Goal: Task Accomplishment & Management: Complete application form

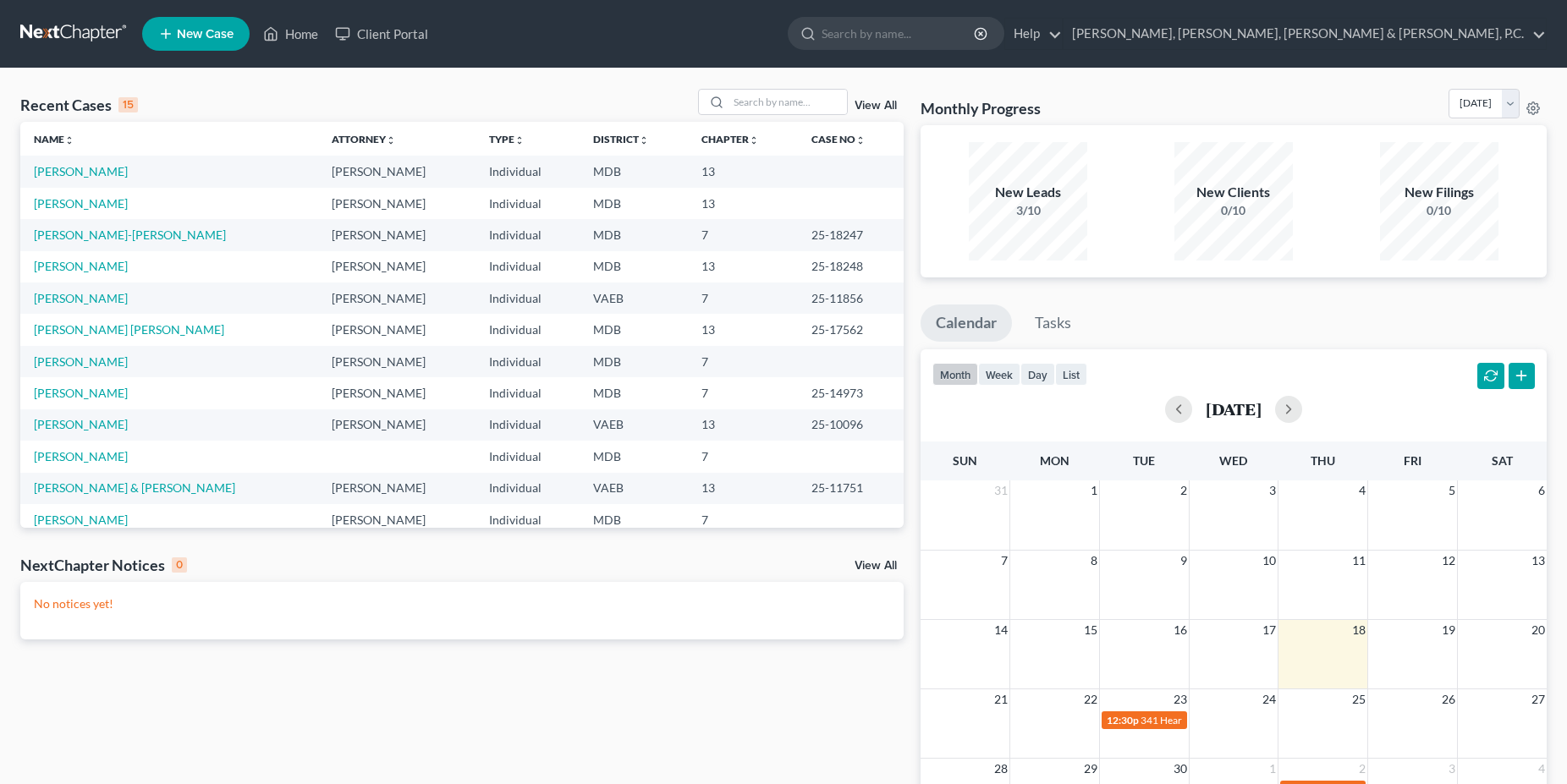
click at [68, 213] on td "[PERSON_NAME]" at bounding box center [170, 203] width 298 height 31
click at [68, 200] on link "[PERSON_NAME]" at bounding box center [81, 204] width 94 height 14
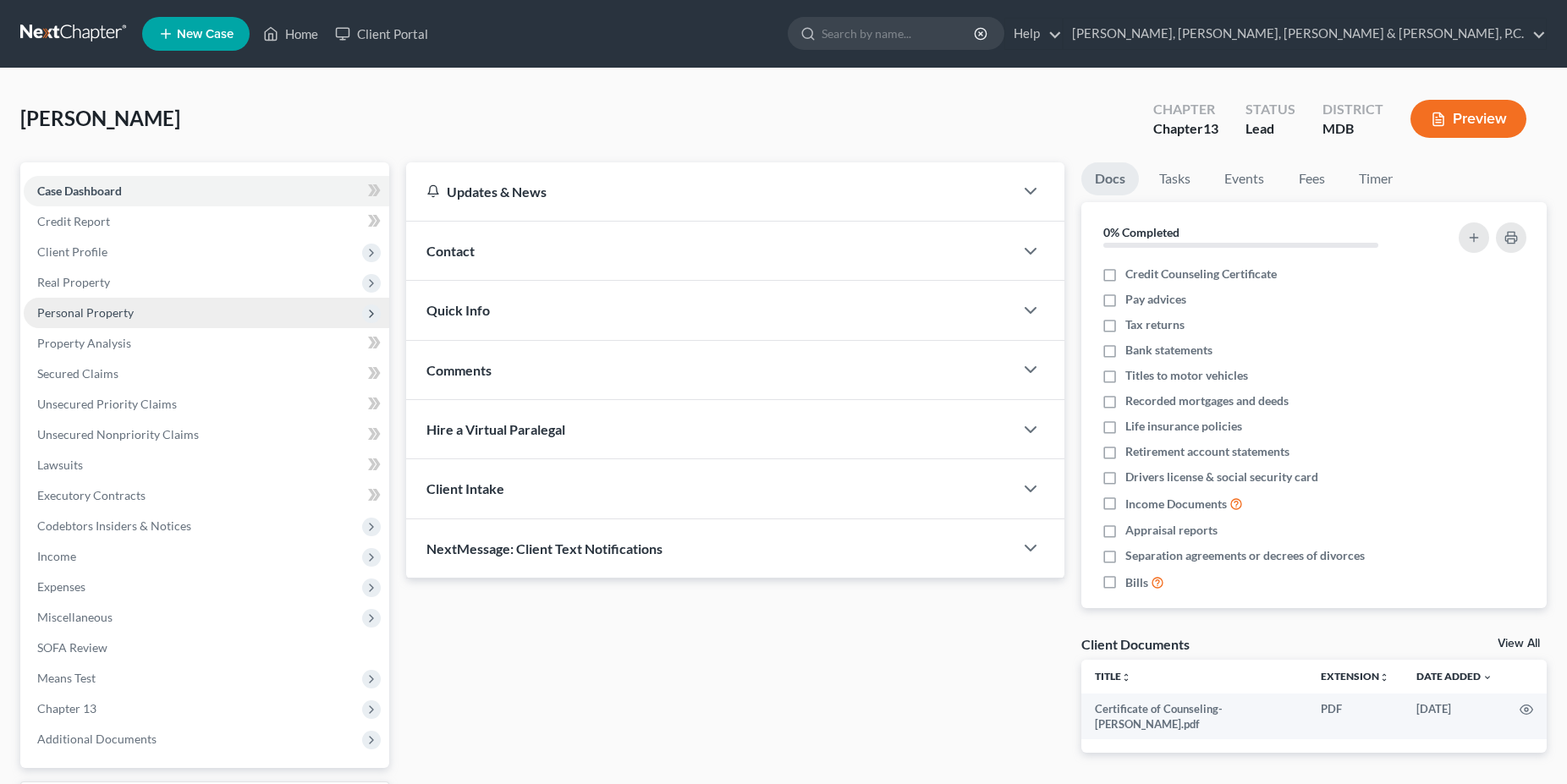
click at [95, 301] on span "Personal Property" at bounding box center [206, 313] width 365 height 30
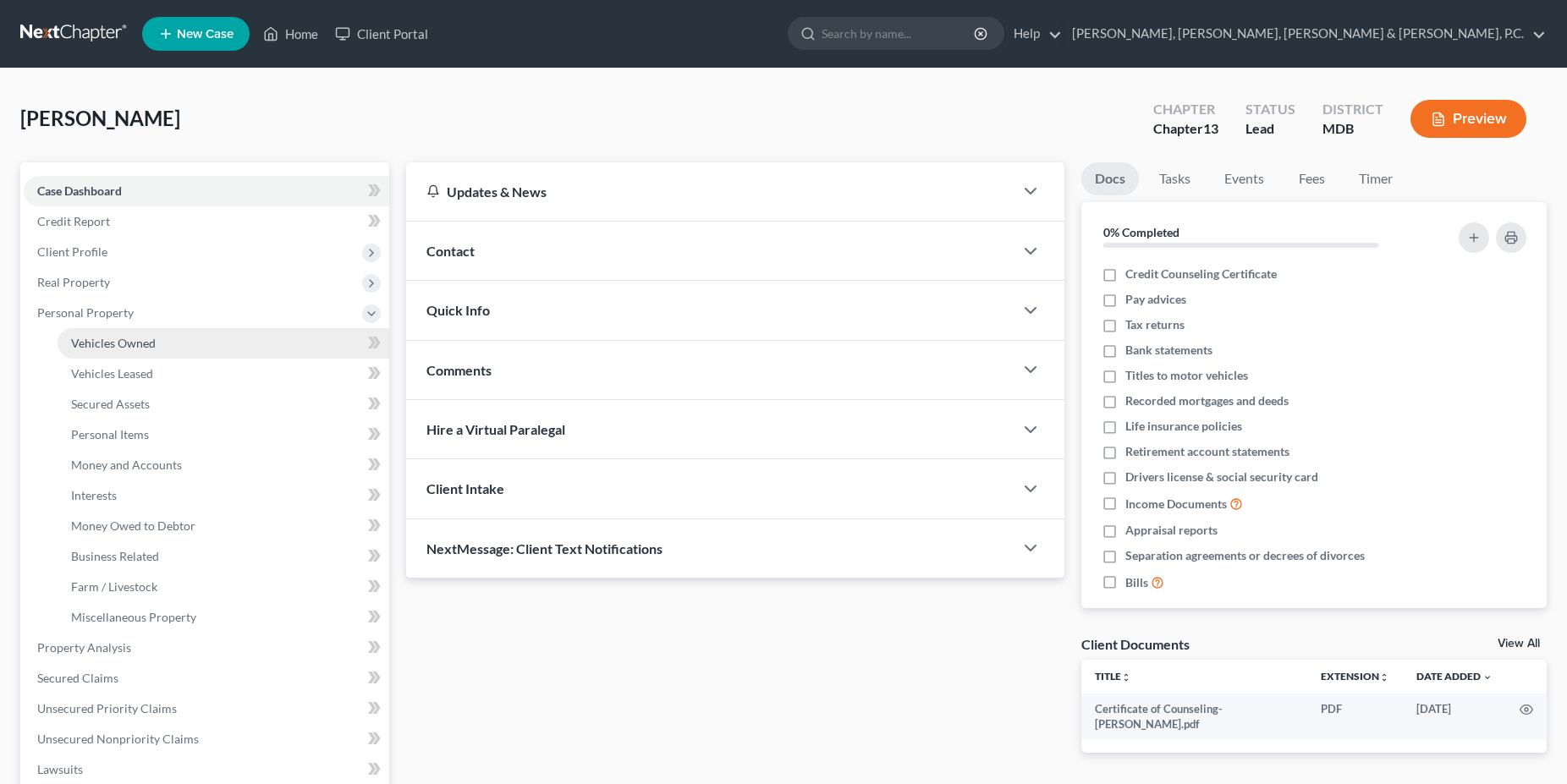
click at [120, 342] on span "Vehicles Owned" at bounding box center [113, 343] width 84 height 14
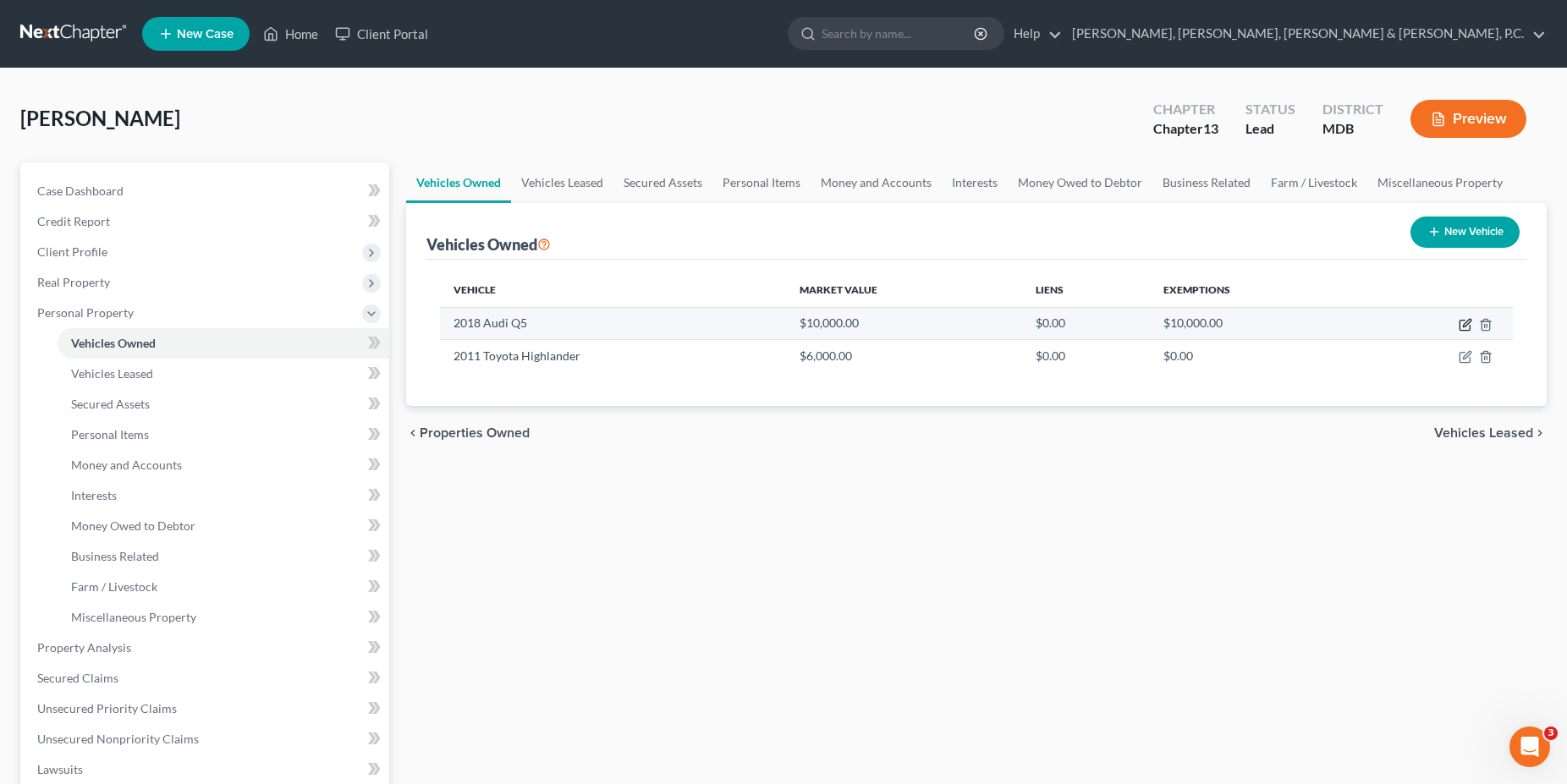
click at [1466, 327] on icon "button" at bounding box center [1466, 322] width 7 height 7
select select "0"
select select "8"
select select "2"
select select "0"
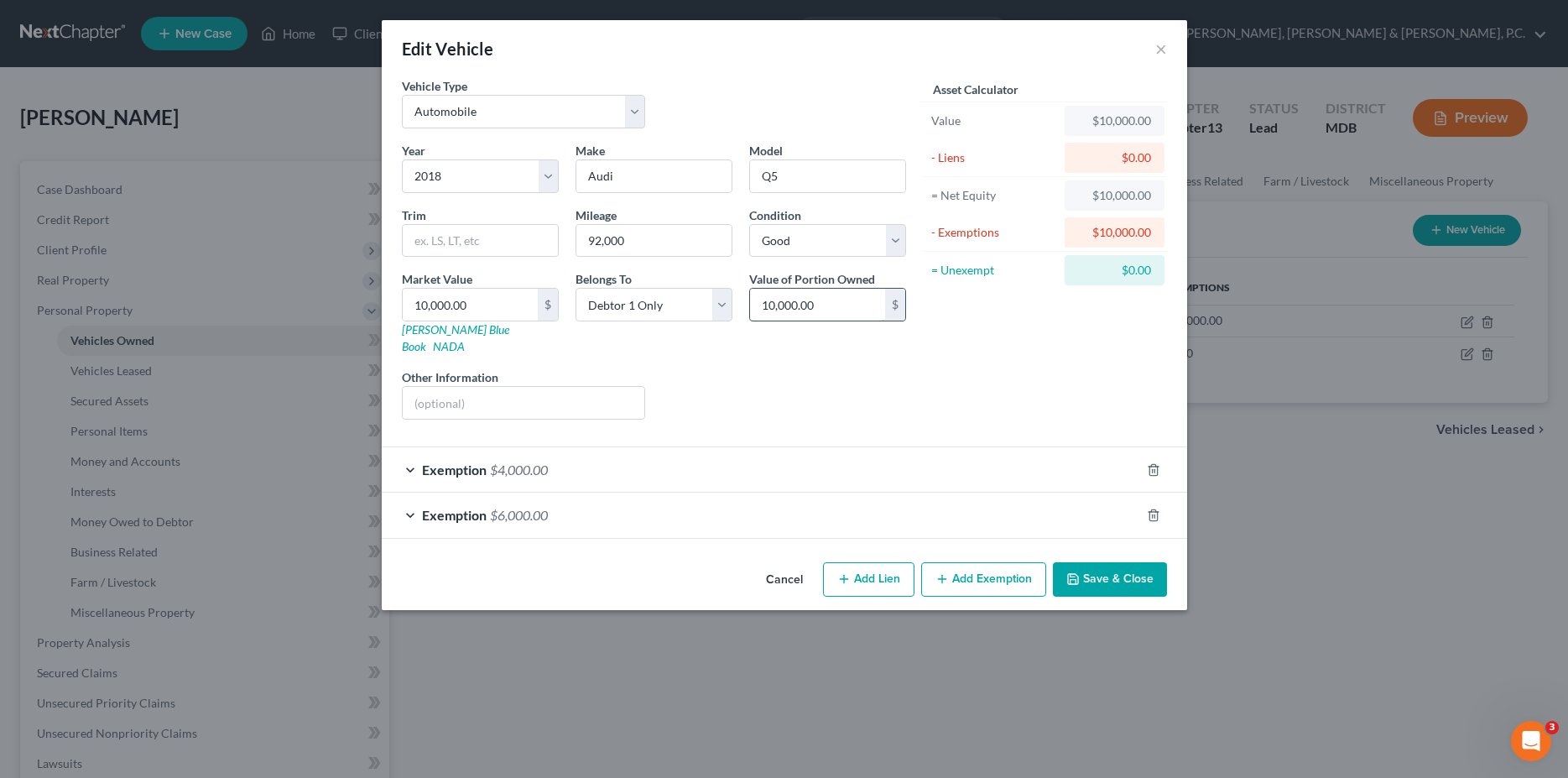
click at [834, 301] on input "10,000.00" at bounding box center [818, 304] width 135 height 32
drag, startPoint x: 508, startPoint y: 315, endPoint x: 225, endPoint y: 300, distance: 283.4
click at [403, 300] on input "10,000.00" at bounding box center [471, 304] width 135 height 32
drag, startPoint x: 497, startPoint y: 309, endPoint x: 260, endPoint y: 315, distance: 237.1
click at [403, 315] on input "10,000.00" at bounding box center [471, 304] width 135 height 32
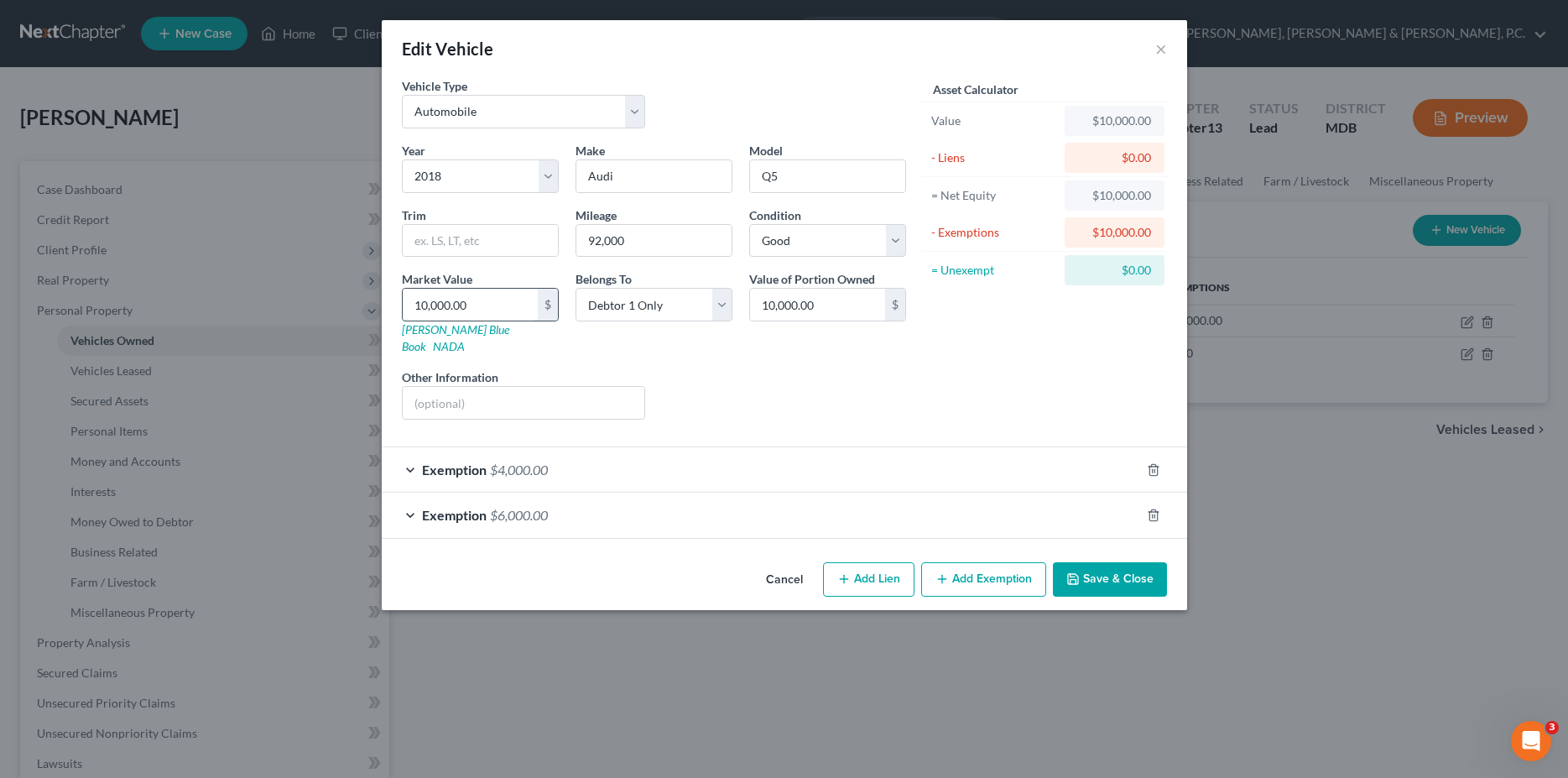
type input "8"
type input "8.00"
type input "85"
type input "85.00"
type input "850"
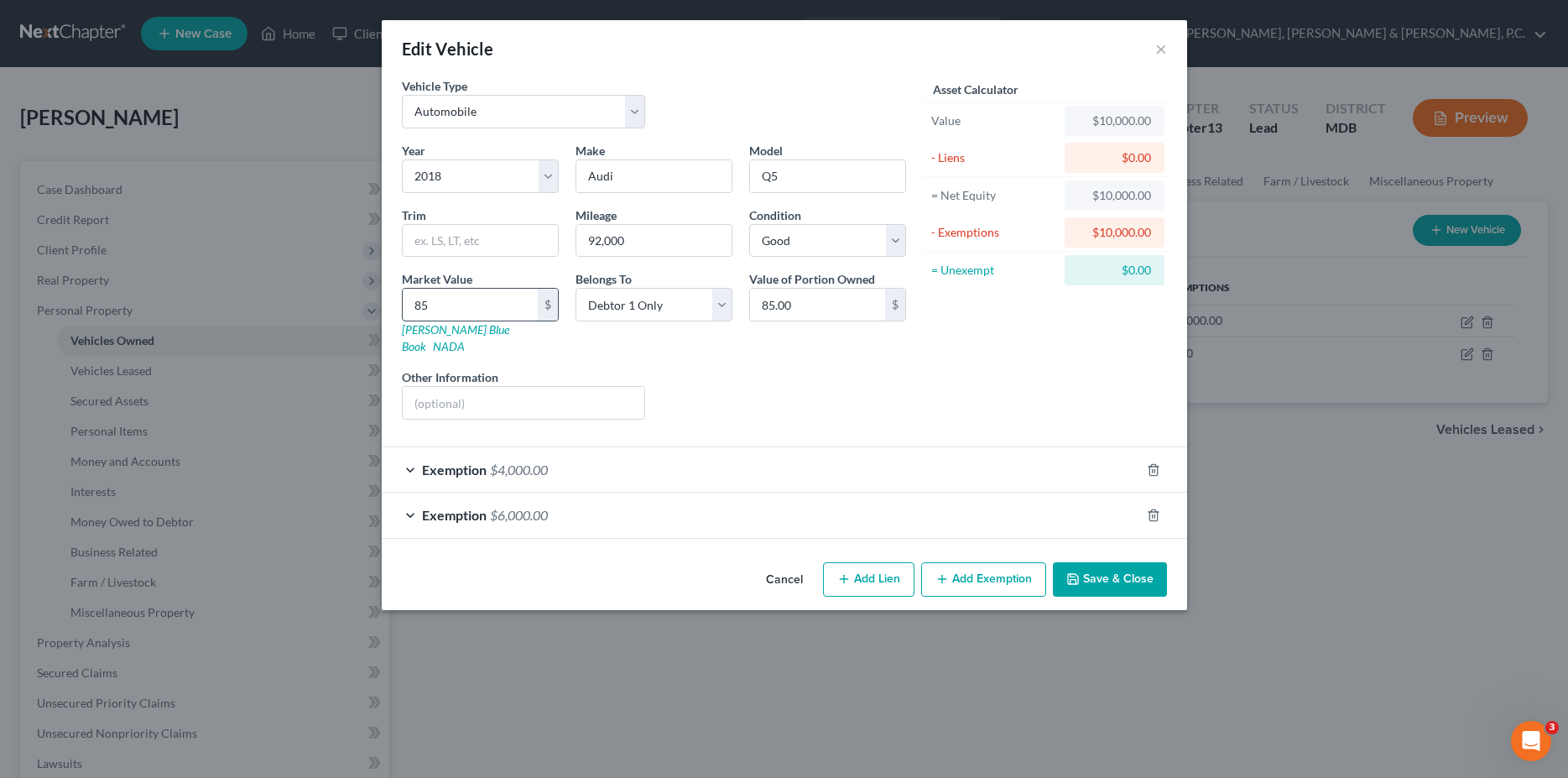
type input "850.00"
type input "8500"
type input "8,500.00"
type input "8,5000"
type input "85,000.00"
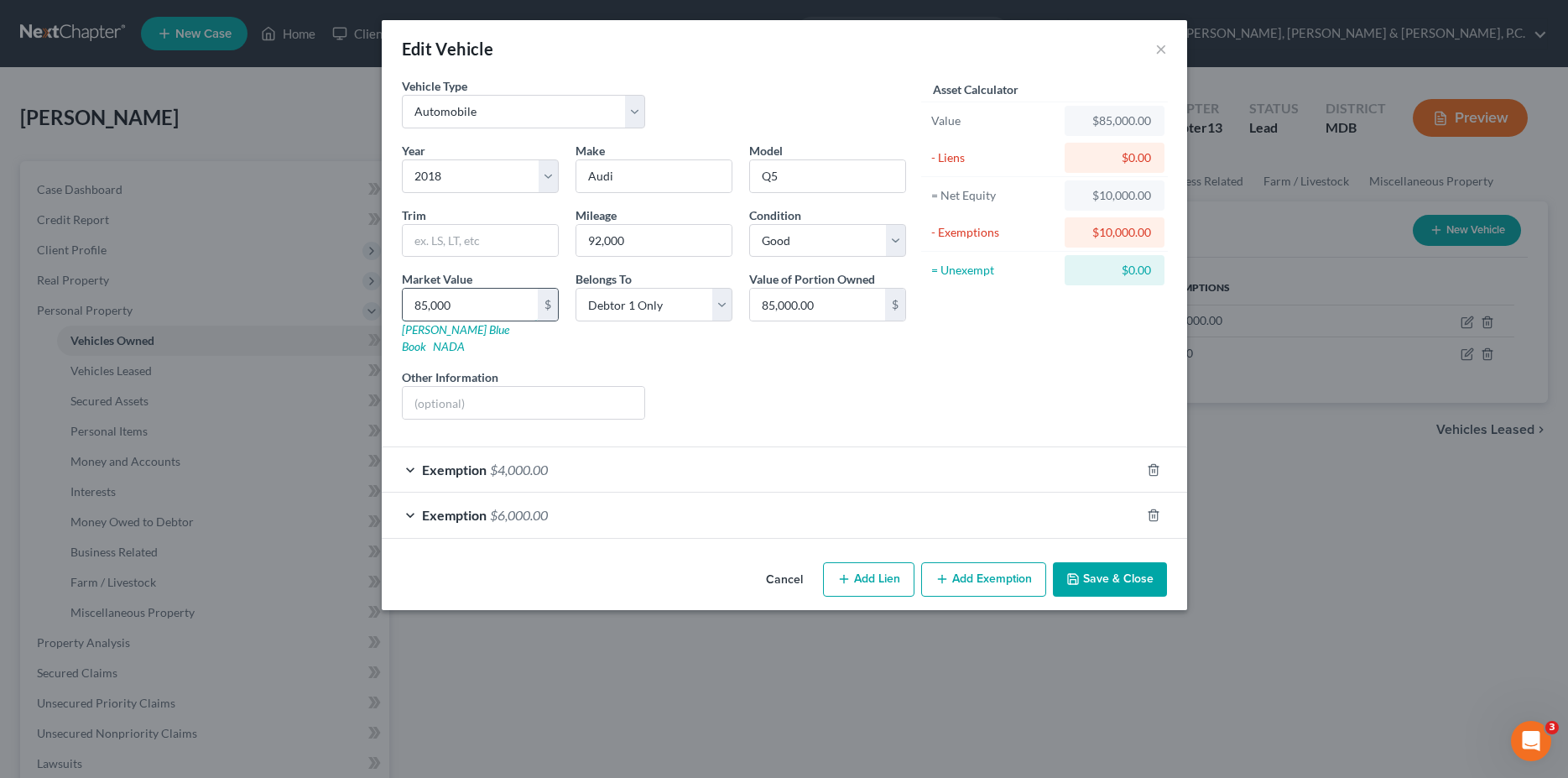
type input "85,00"
type input "8,500.00"
type input "8,500"
click at [707, 448] on div "Exemption $4,000.00" at bounding box center [761, 470] width 758 height 45
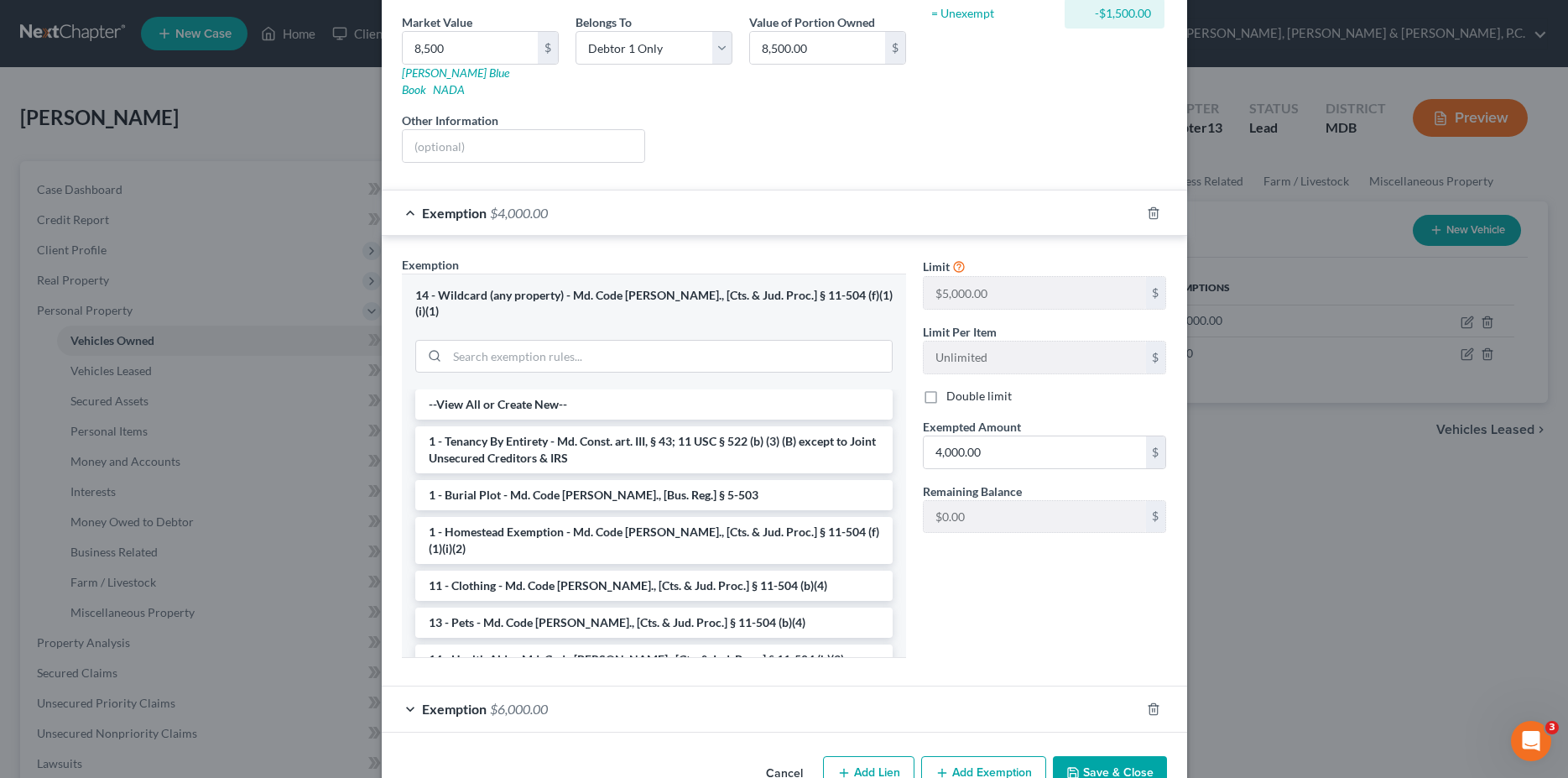
scroll to position [271, 0]
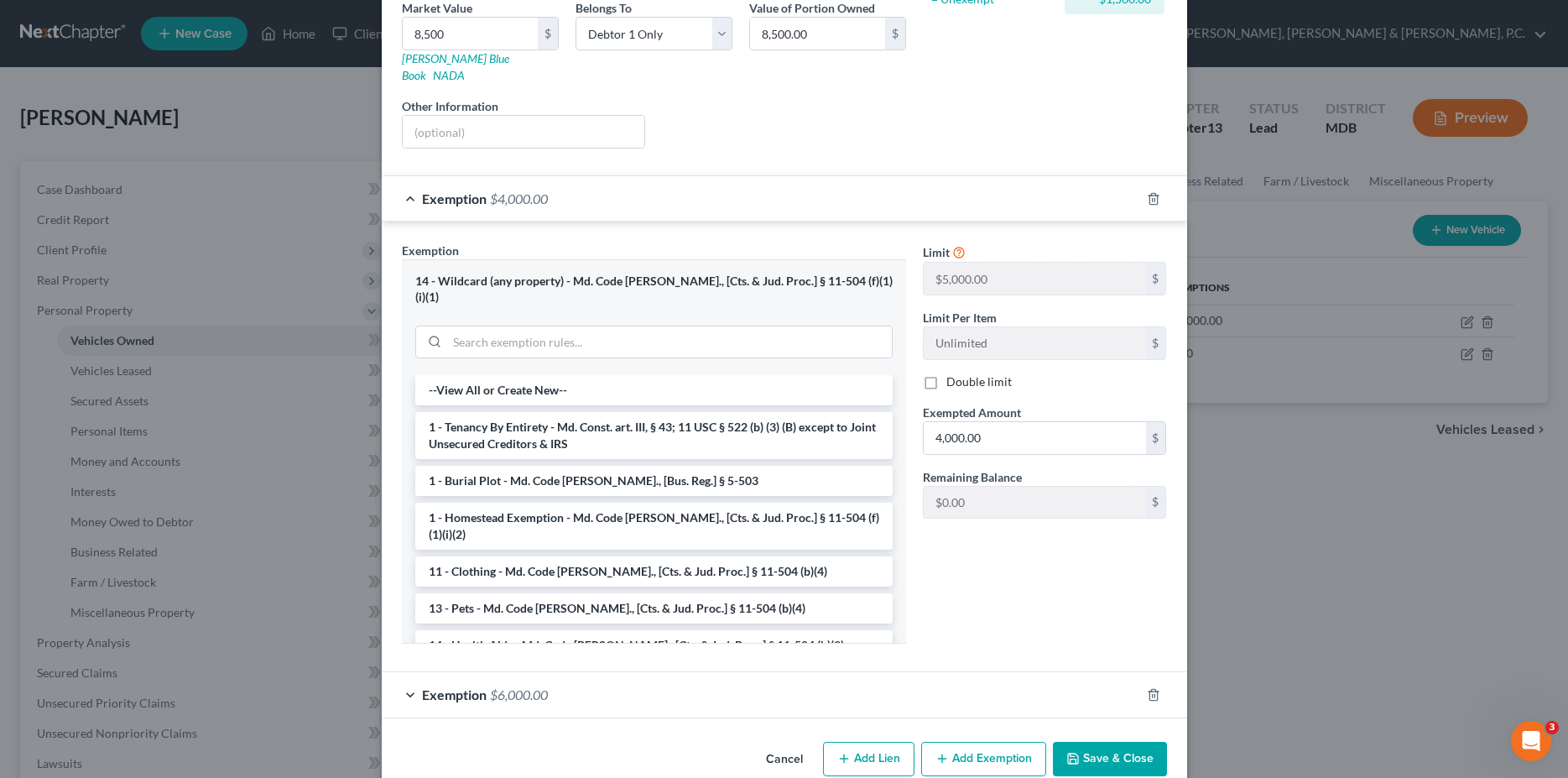
click at [620, 197] on div "Exemption $4,000.00" at bounding box center [761, 199] width 758 height 45
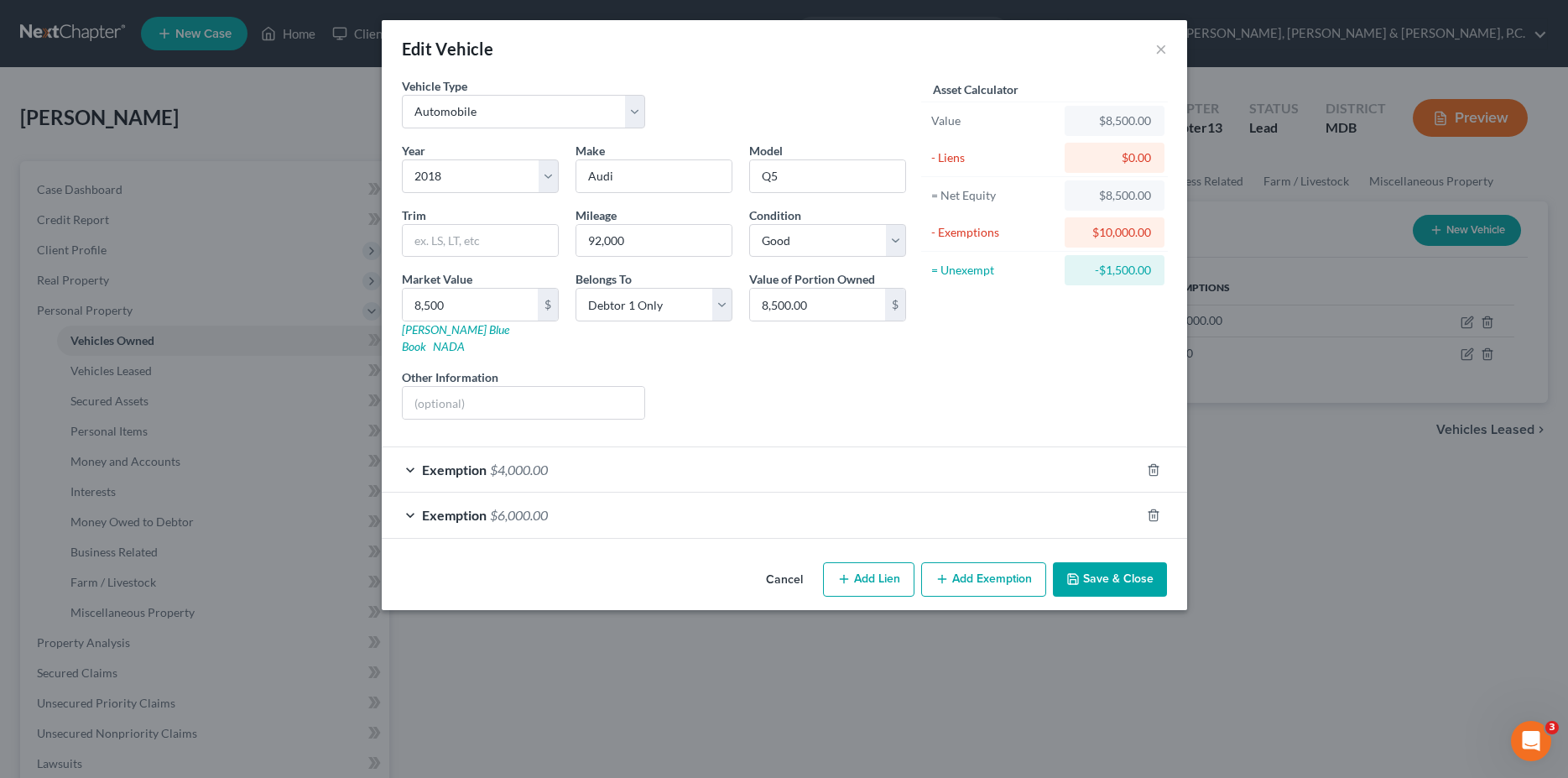
scroll to position [0, 0]
click at [585, 507] on div "Exemption $6,000.00" at bounding box center [761, 515] width 758 height 45
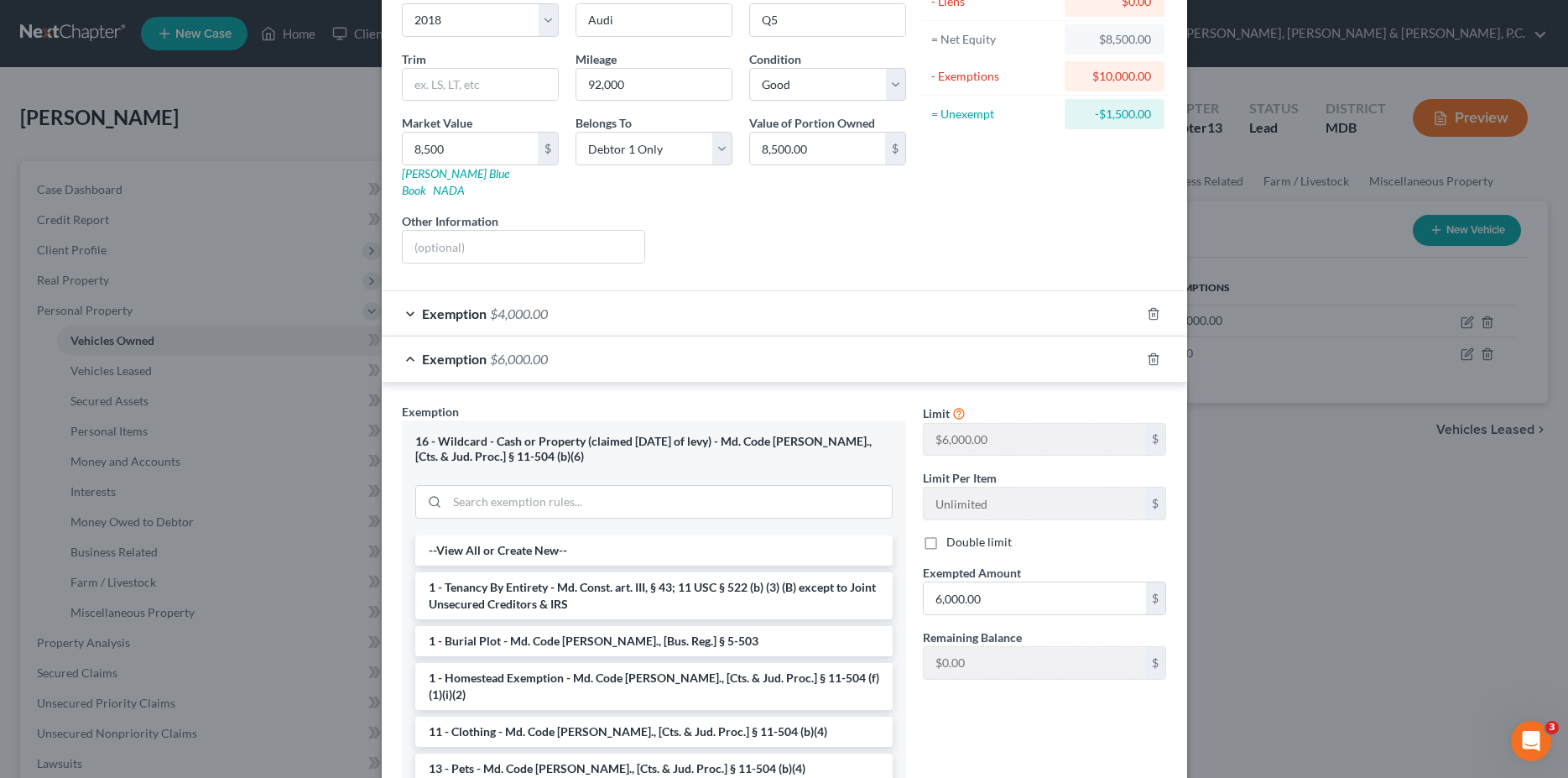
scroll to position [257, 0]
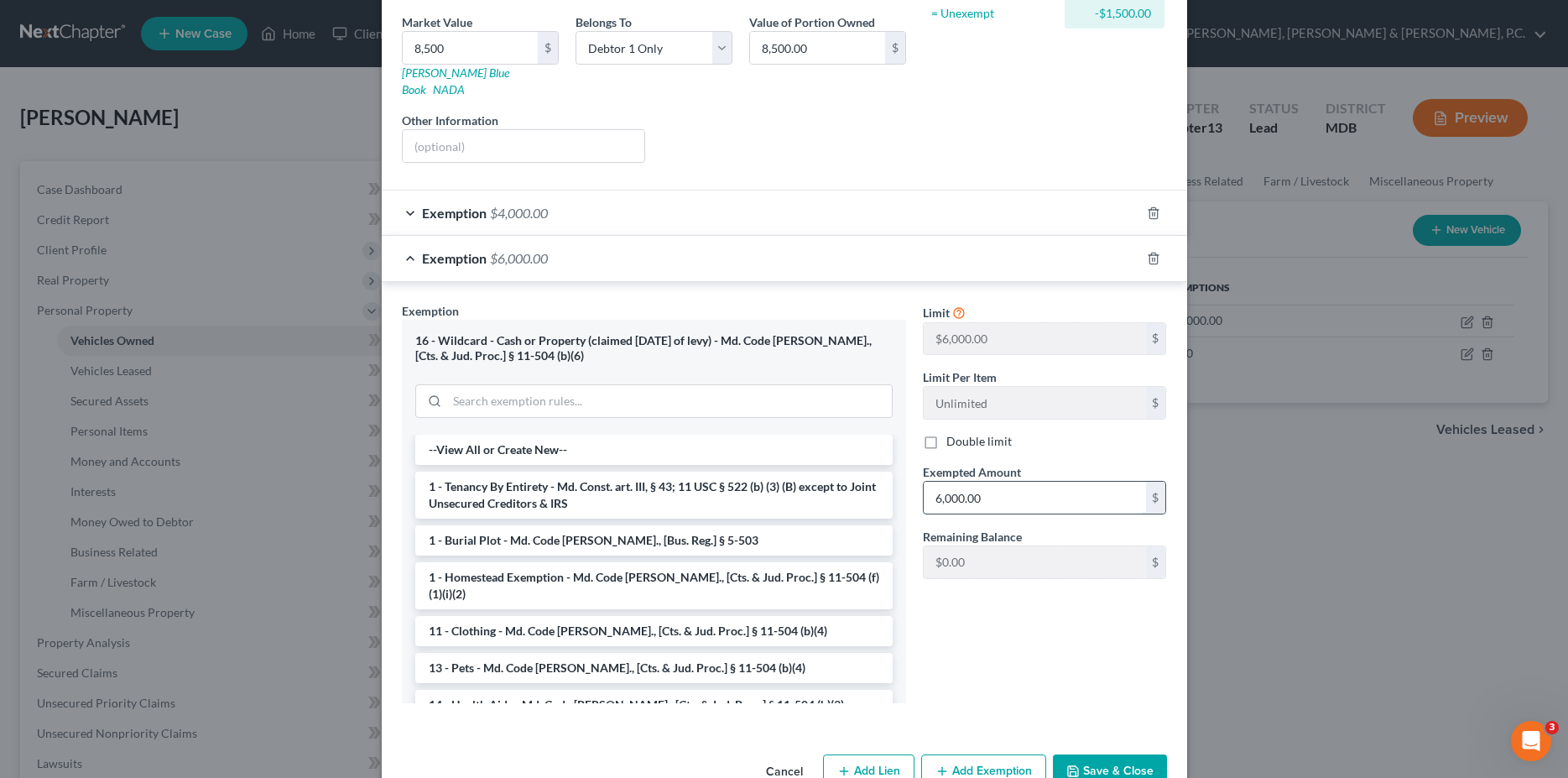
click at [1005, 482] on input "6,000.00" at bounding box center [1035, 498] width 222 height 32
type input "4,500.00"
click at [1111, 755] on button "Save & Close" at bounding box center [1110, 773] width 114 height 36
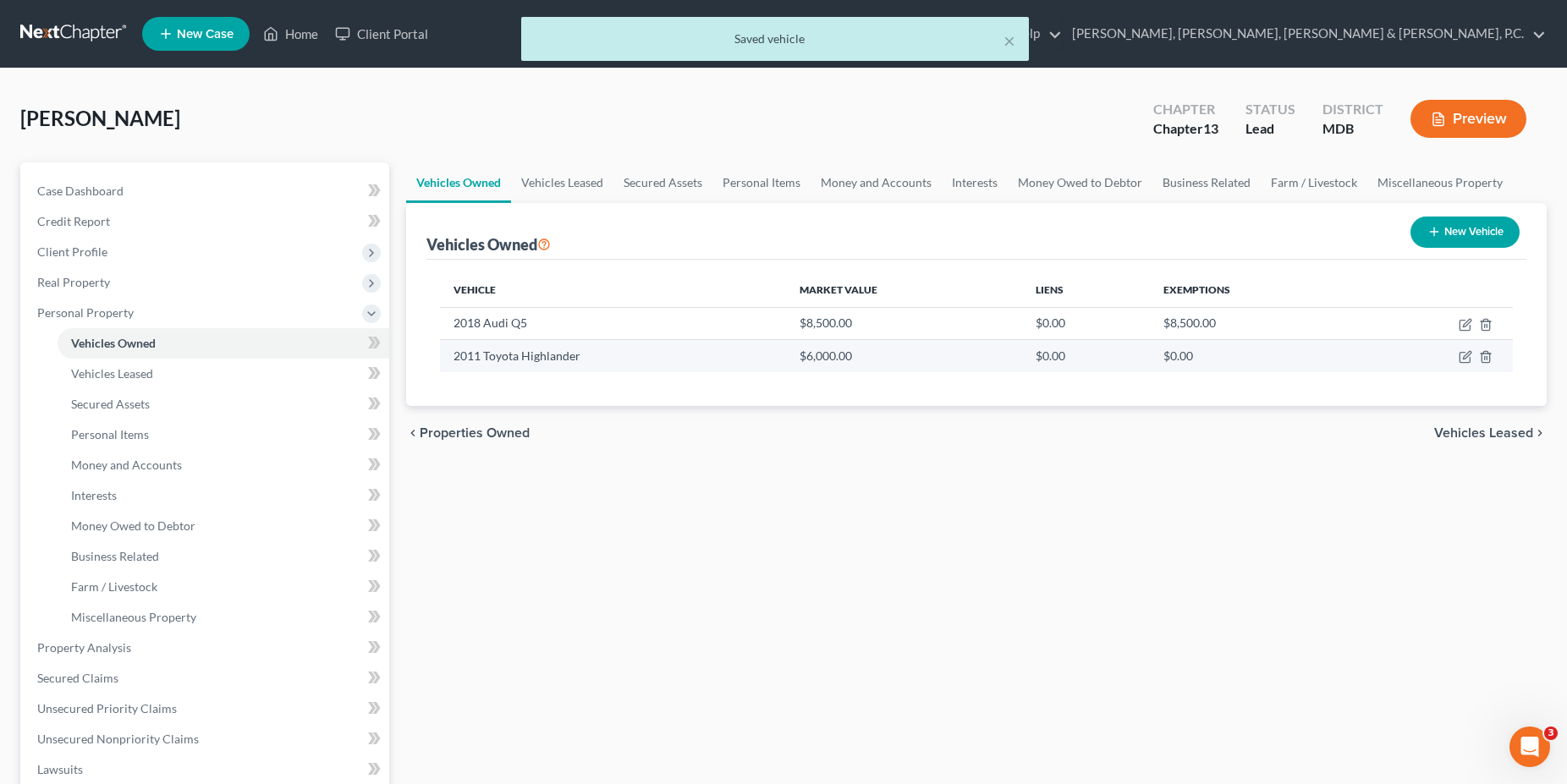
click at [830, 353] on td "$6,000.00" at bounding box center [904, 356] width 236 height 32
click at [1463, 360] on icon "button" at bounding box center [1466, 355] width 7 height 7
select select "0"
select select "15"
select select "2"
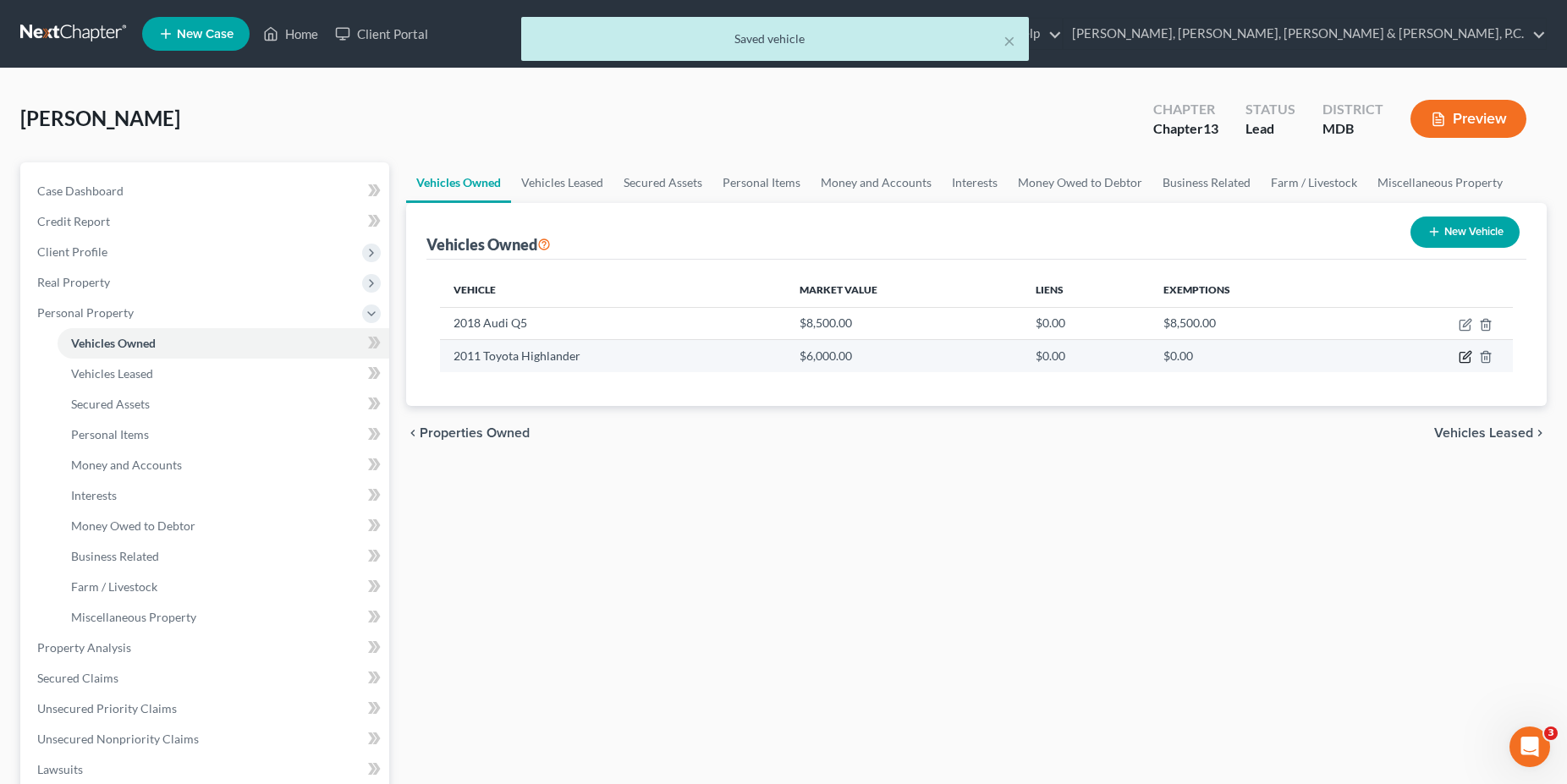
select select "0"
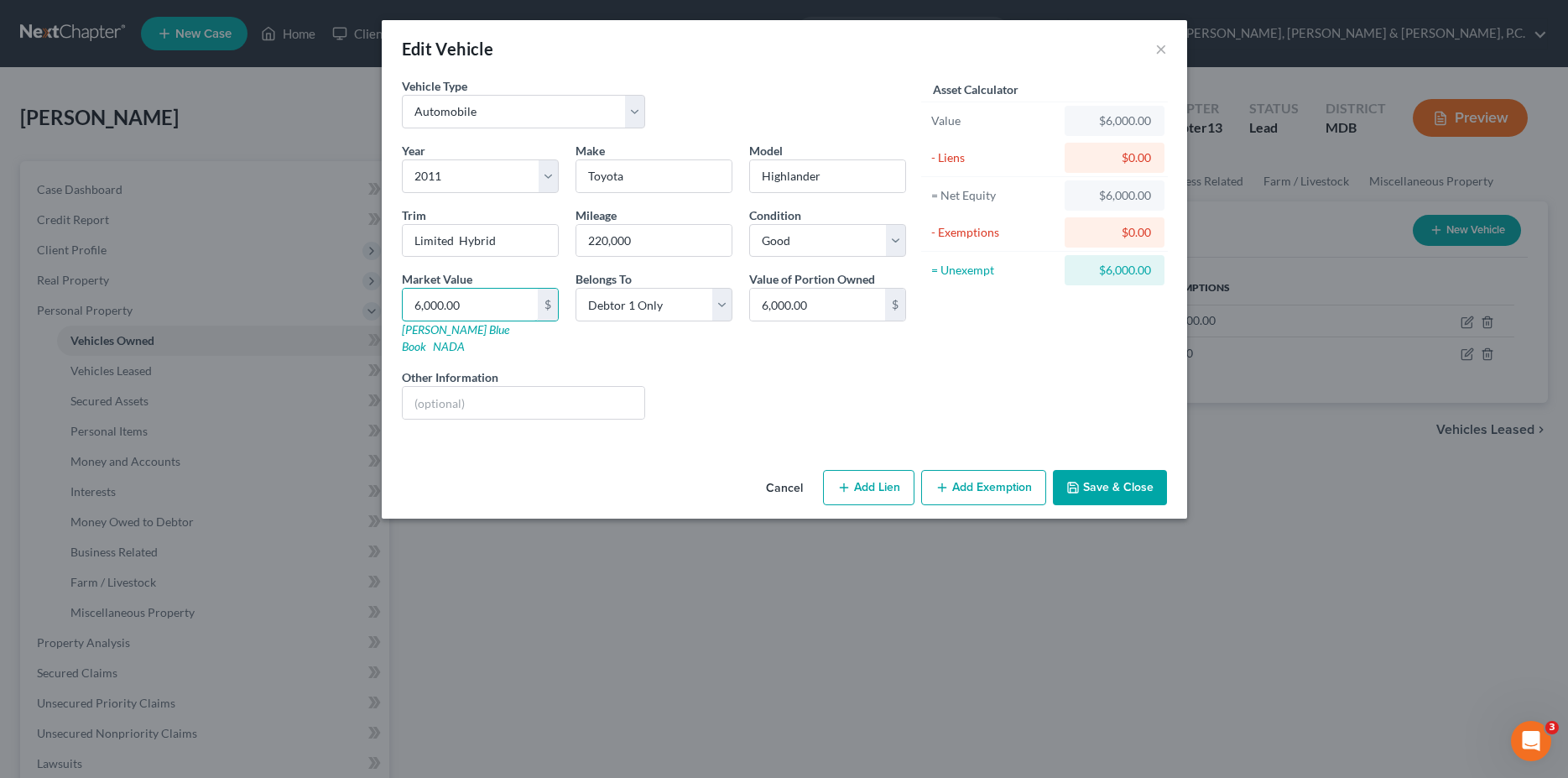
drag, startPoint x: 528, startPoint y: 304, endPoint x: 133, endPoint y: 309, distance: 395.0
click at [133, 309] on div "Edit Vehicle × Vehicle Type Select Automobile Truck Trailer Watercraft Aircraft…" at bounding box center [784, 389] width 1568 height 778
drag, startPoint x: 479, startPoint y: 315, endPoint x: 300, endPoint y: 306, distance: 179.2
click at [403, 306] on input "6,000.00" at bounding box center [471, 304] width 135 height 32
type input "3"
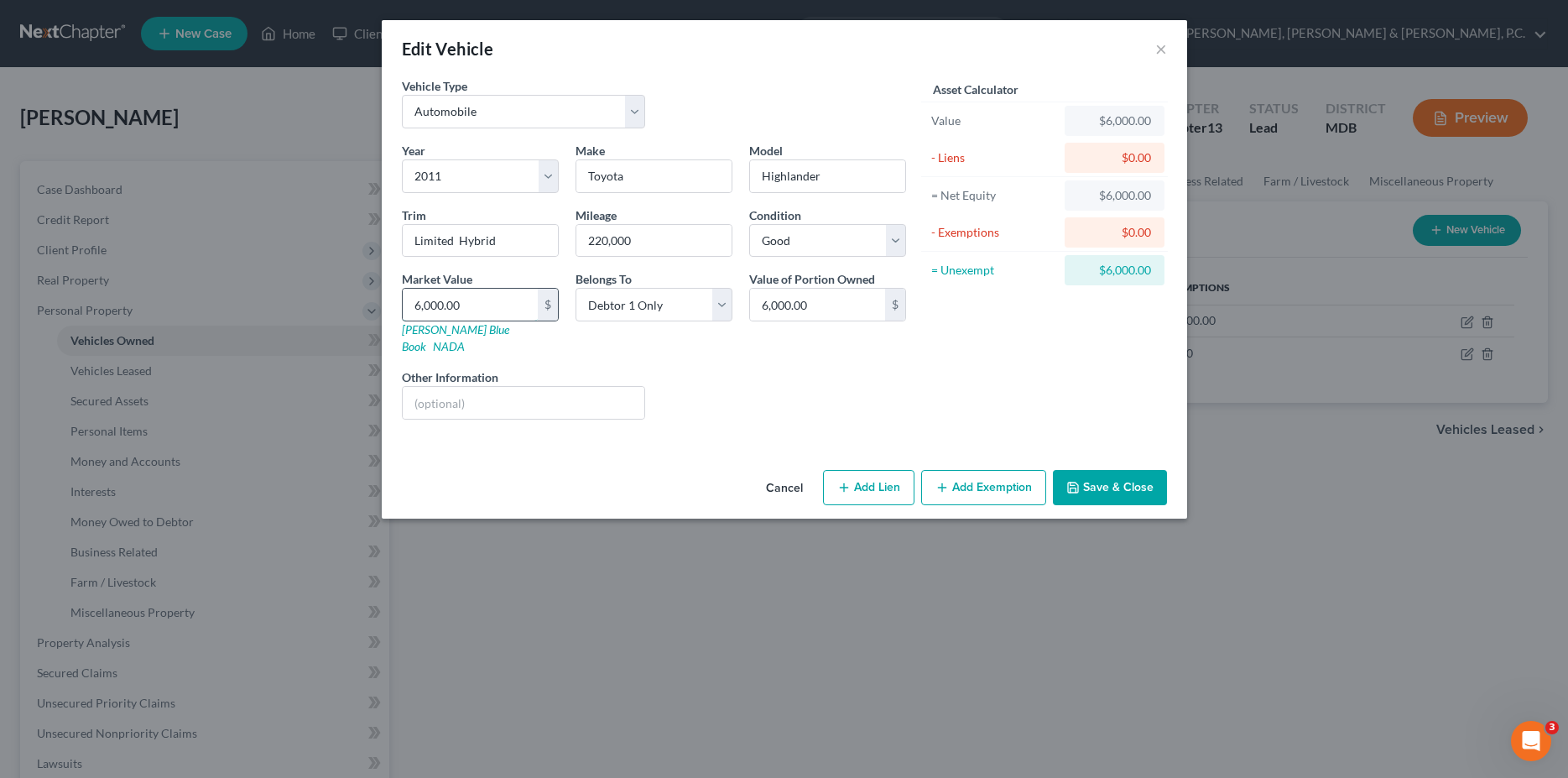
type input "3.00"
type input "36"
type input "36.00"
type input "360"
type input "360.00"
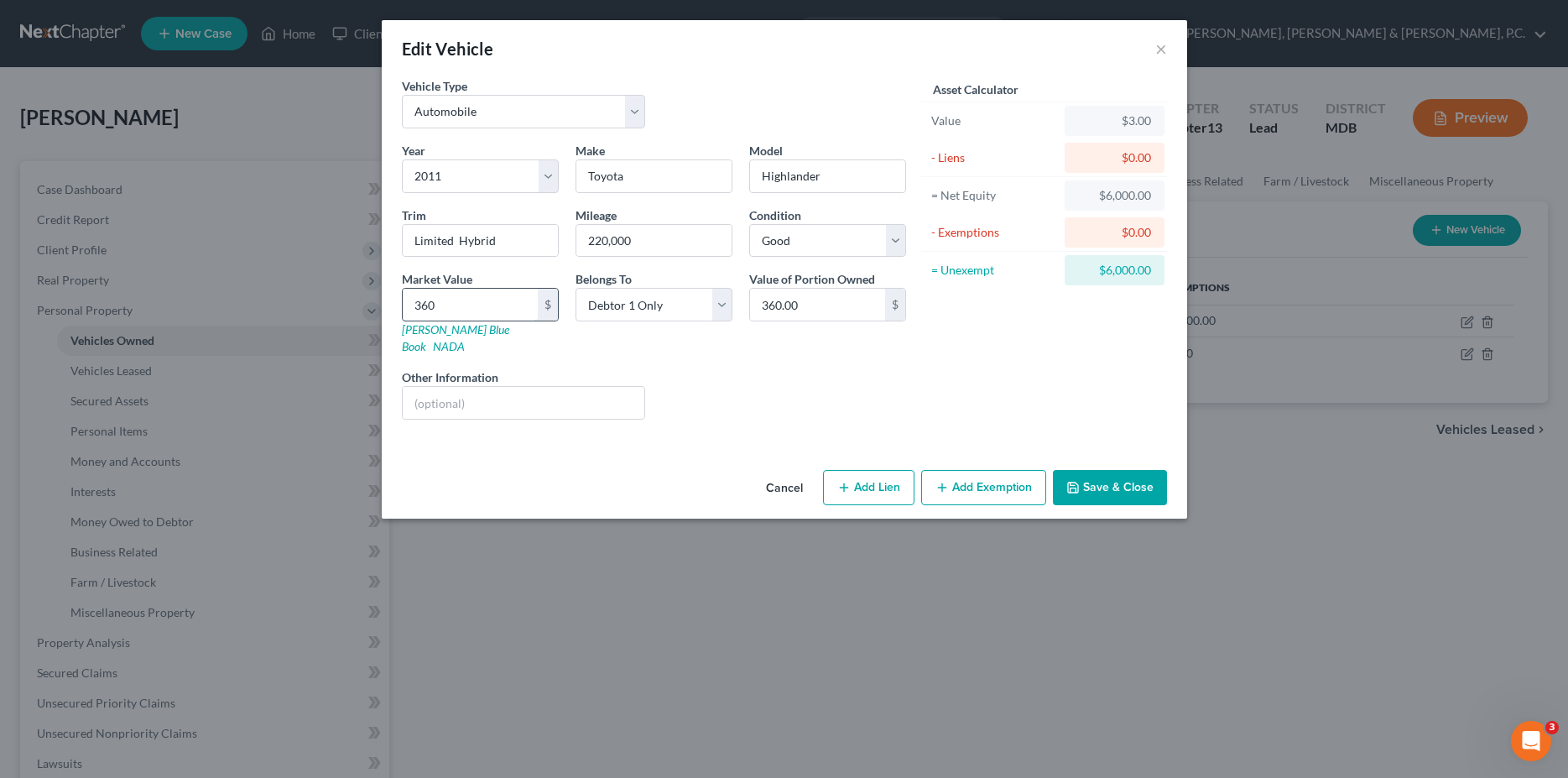
type input "3600"
type input "3,600.00"
click at [986, 470] on button "Add Exemption" at bounding box center [983, 488] width 125 height 36
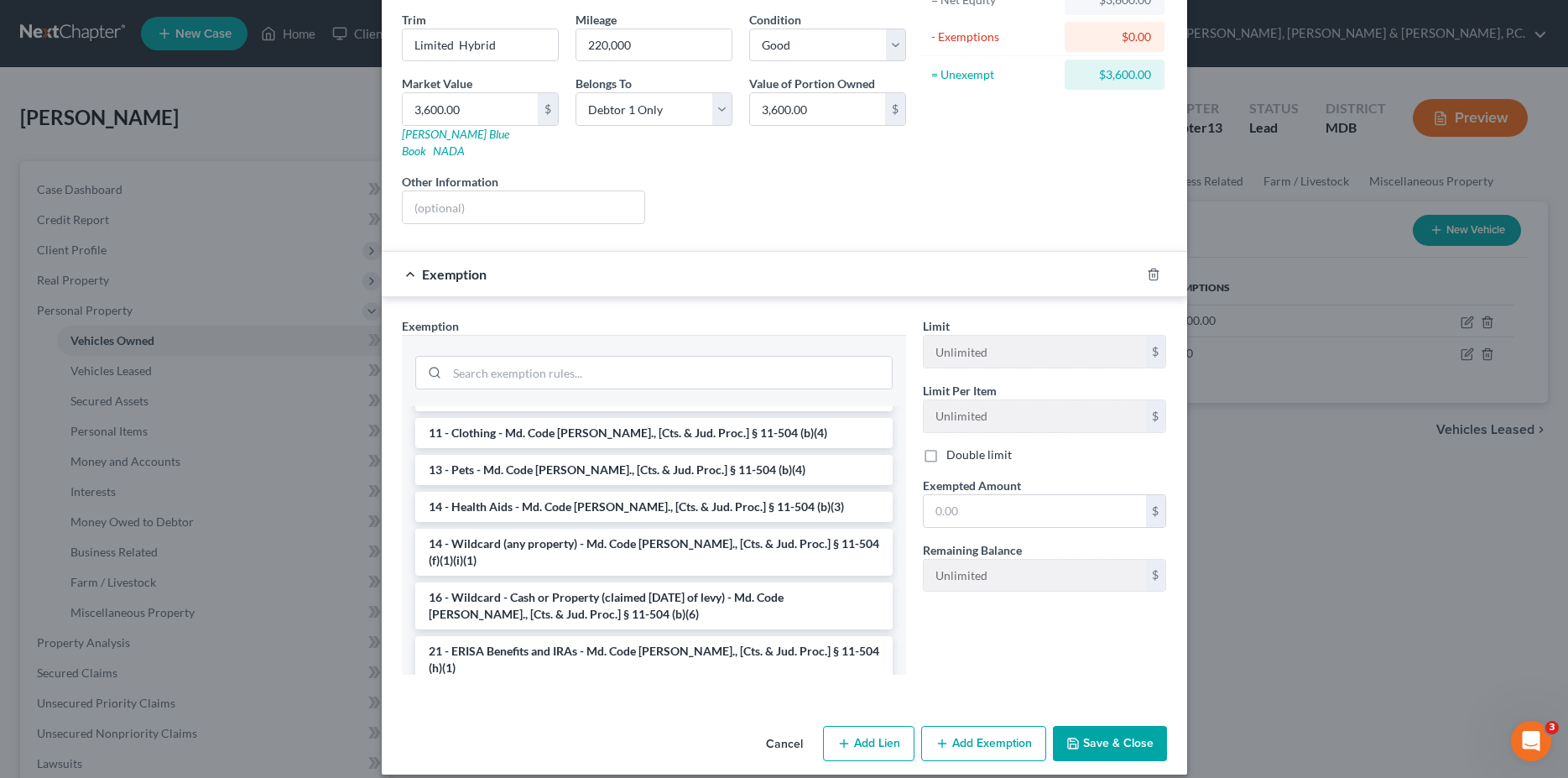
scroll to position [171, 0]
click at [696, 527] on li "14 - Wildcard (any property) - Md. Code [PERSON_NAME]., [Cts. & Jud. Proc.] § 1…" at bounding box center [654, 550] width 477 height 47
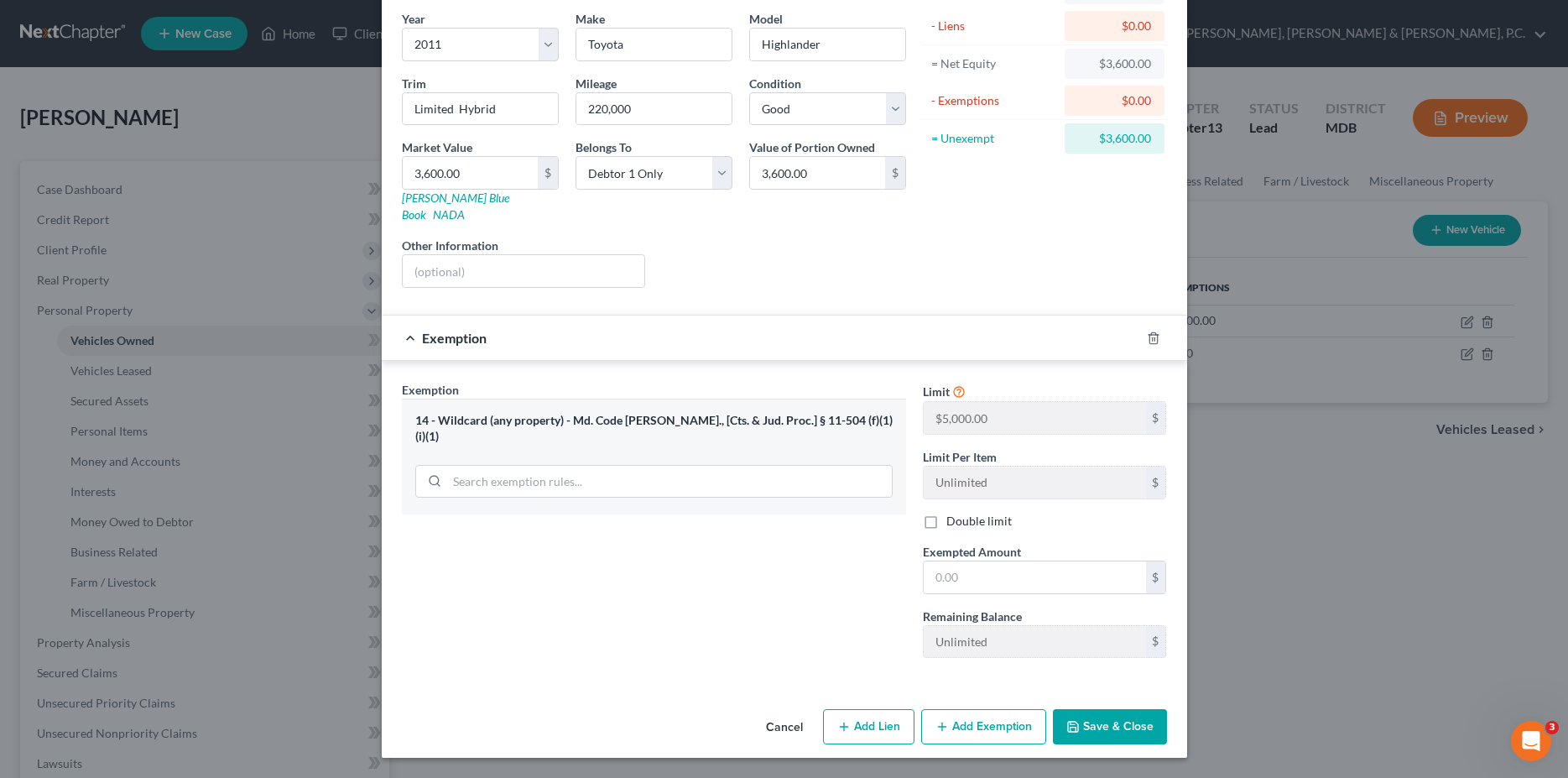
scroll to position [115, 0]
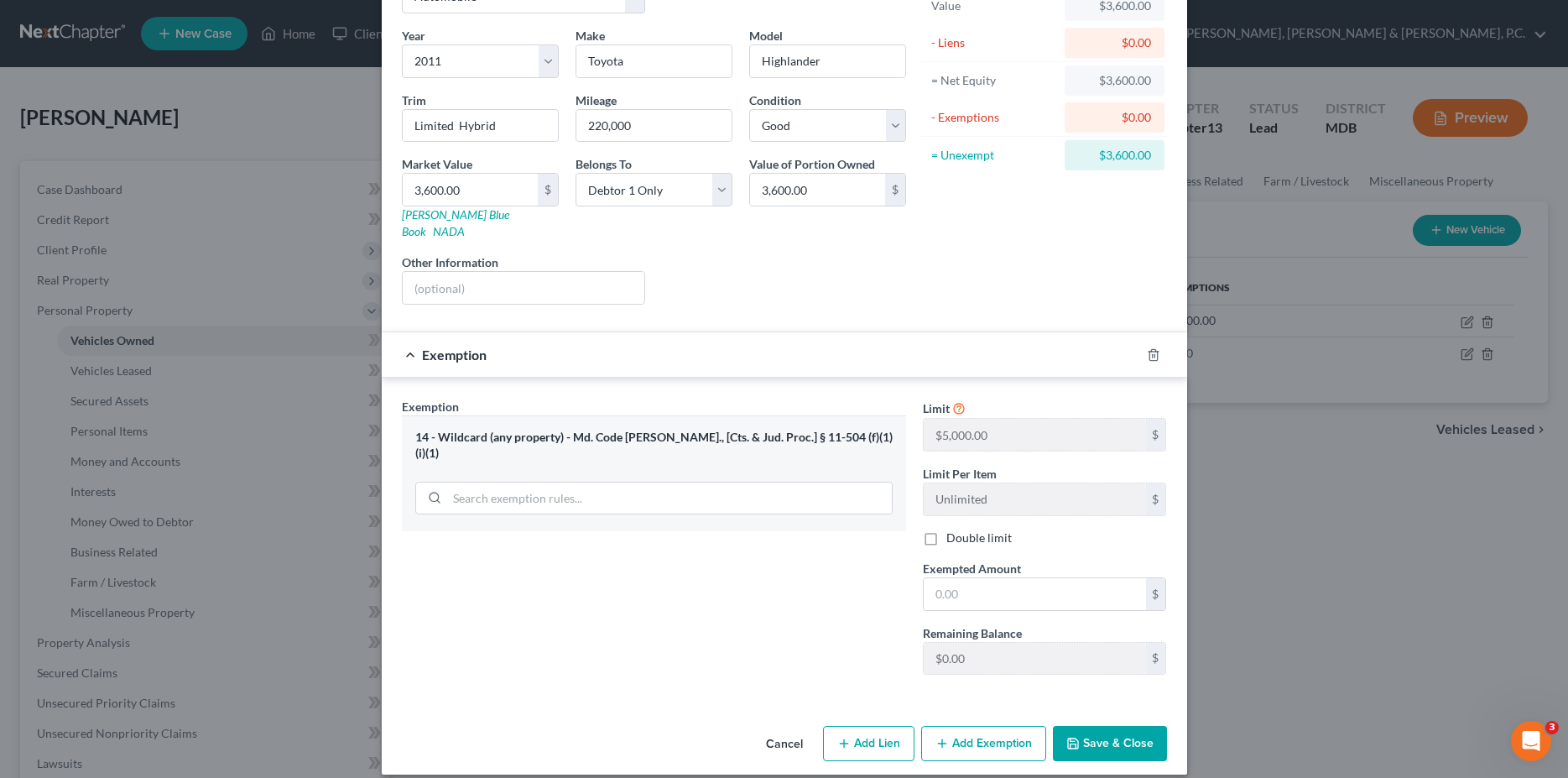
click at [623, 430] on div "14 - Wildcard (any property) - Md. Code [PERSON_NAME]., [Cts. & Jud. Proc.] § 1…" at bounding box center [654, 445] width 477 height 31
click at [953, 726] on button "Add Exemption" at bounding box center [983, 744] width 125 height 36
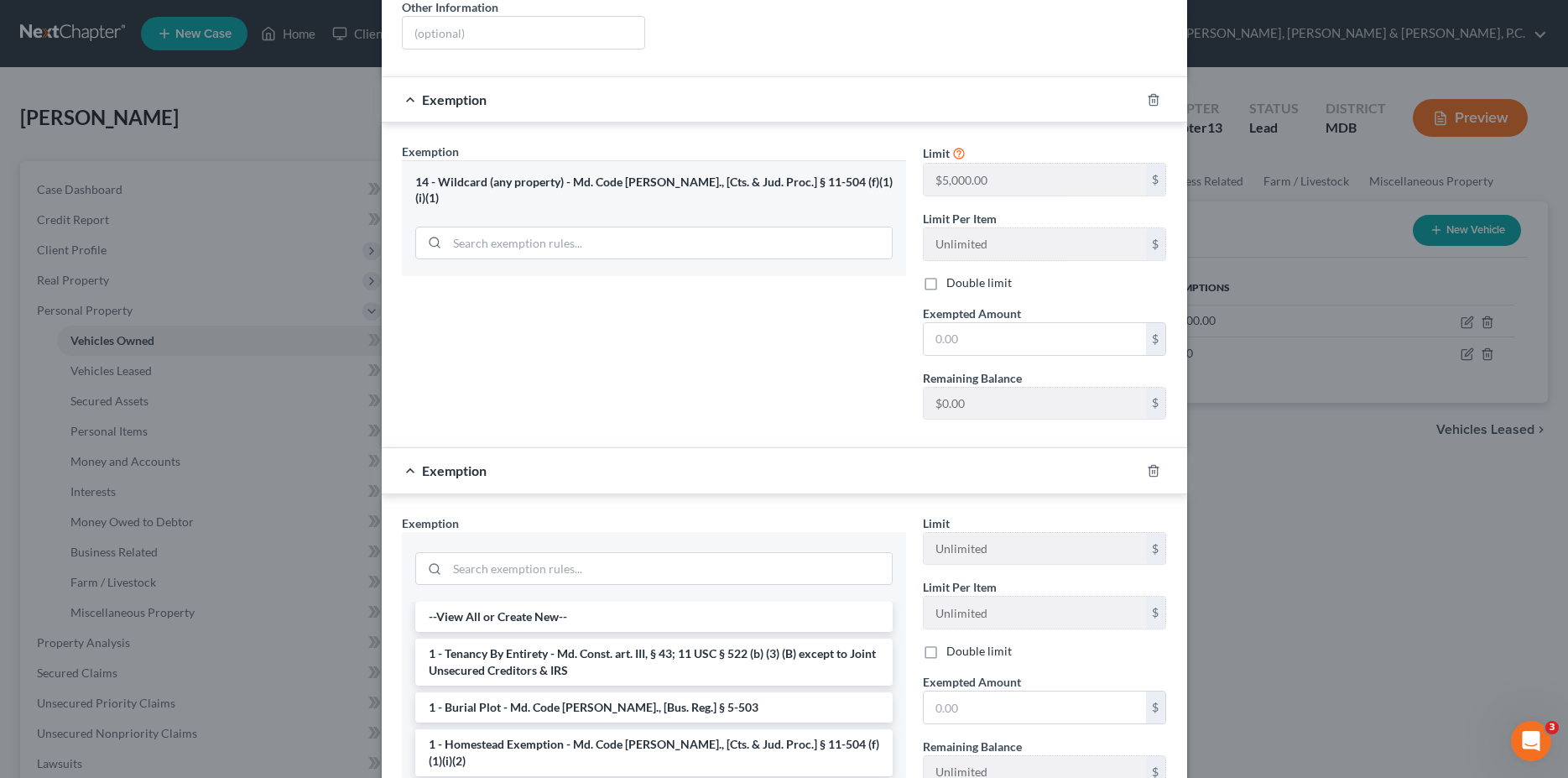
scroll to position [372, 0]
click at [1152, 97] on line "button" at bounding box center [1152, 99] width 0 height 4
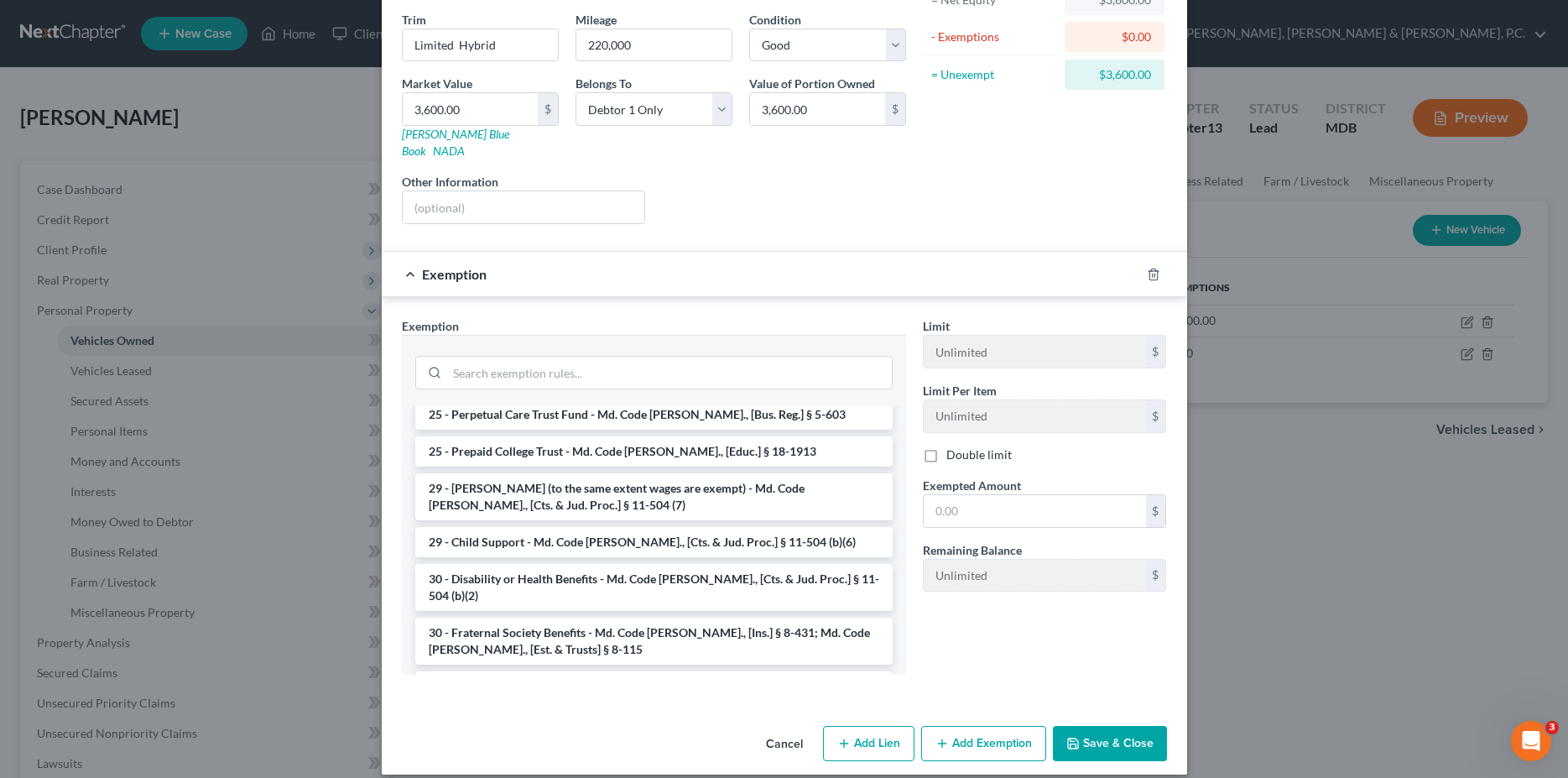
scroll to position [257, 0]
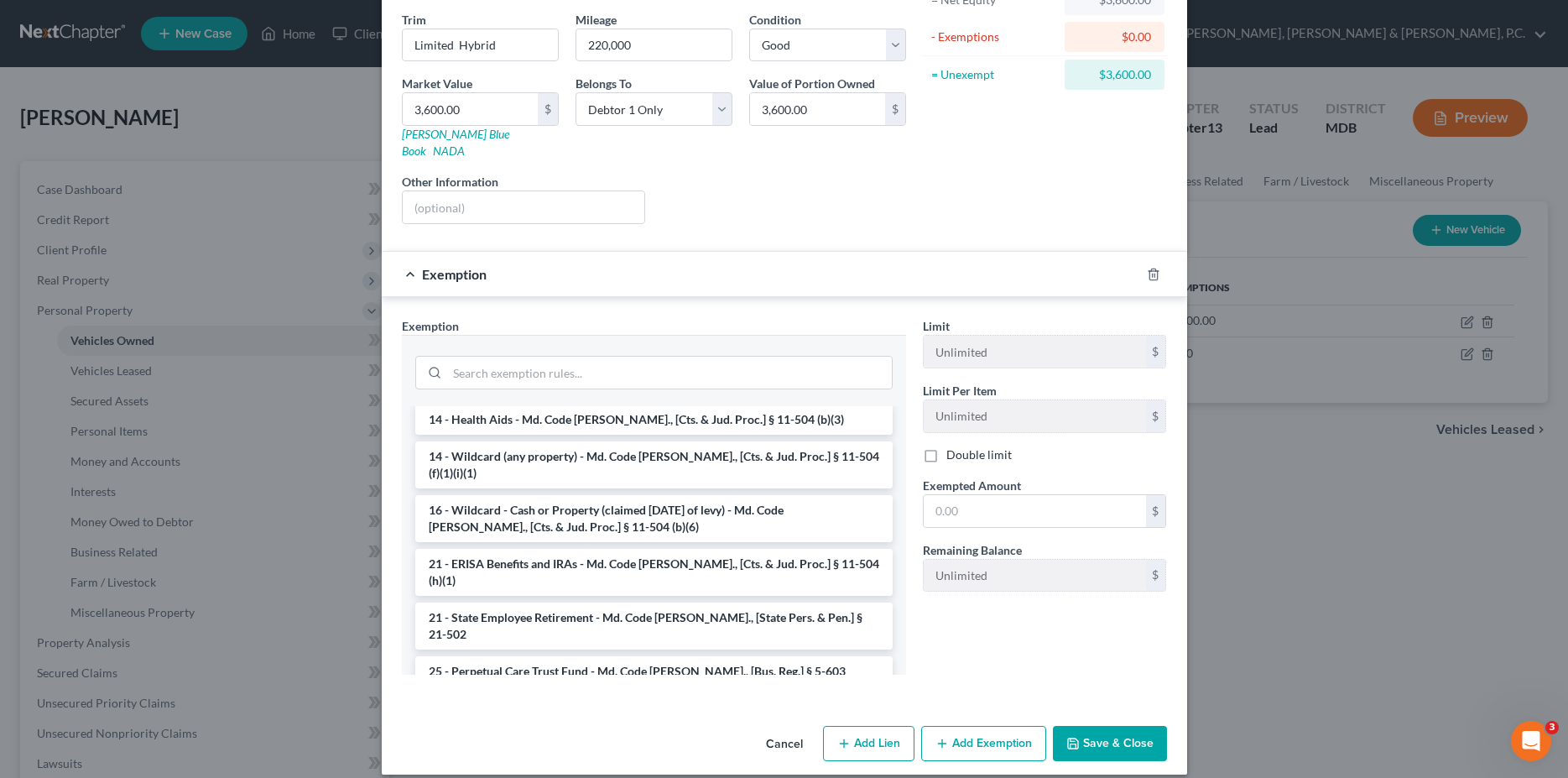
click at [651, 495] on li "16 - Wildcard - Cash or Property (claimed [DATE] of levy) - Md. Code [PERSON_NA…" at bounding box center [654, 518] width 477 height 47
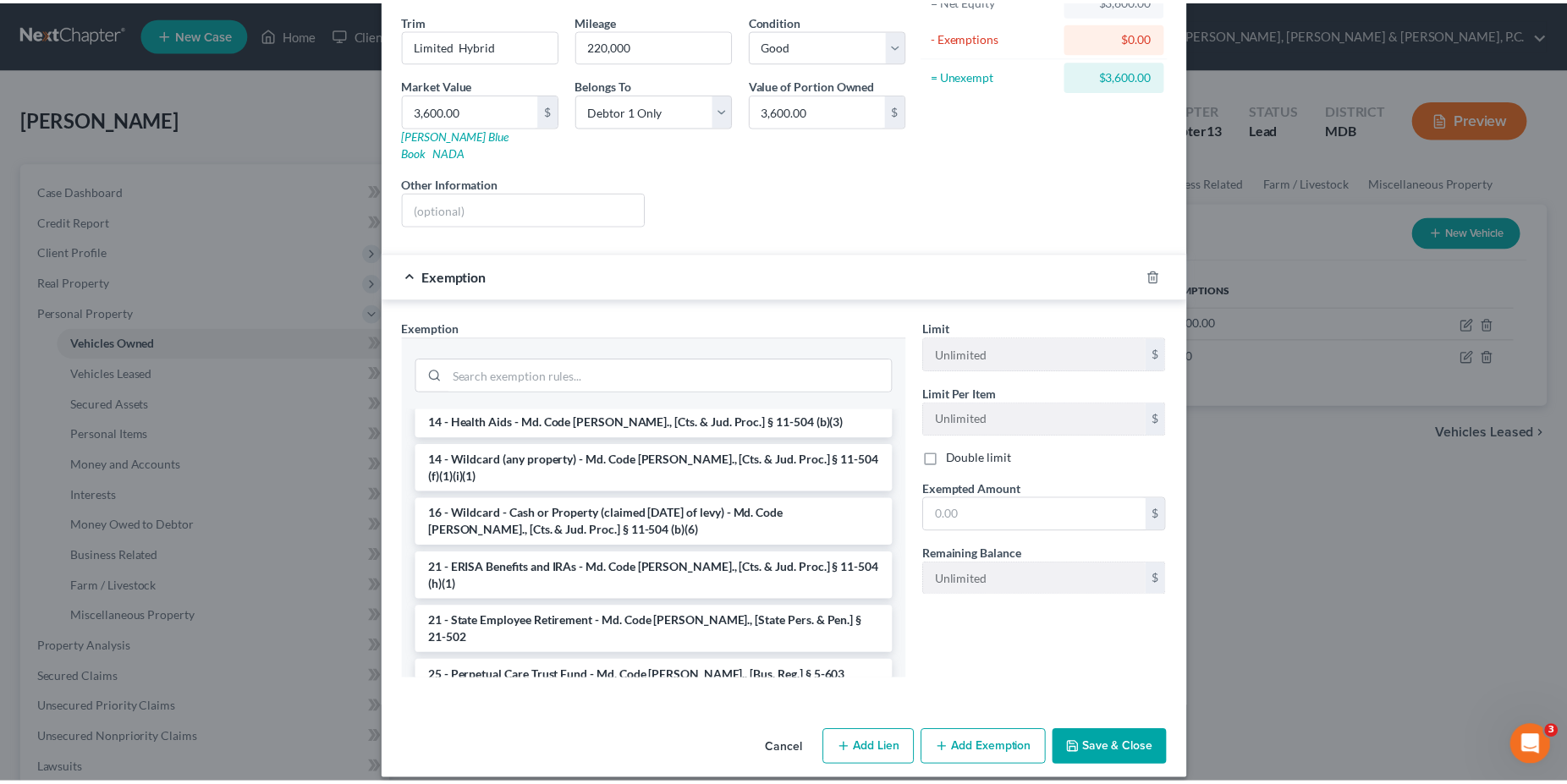
scroll to position [116, 0]
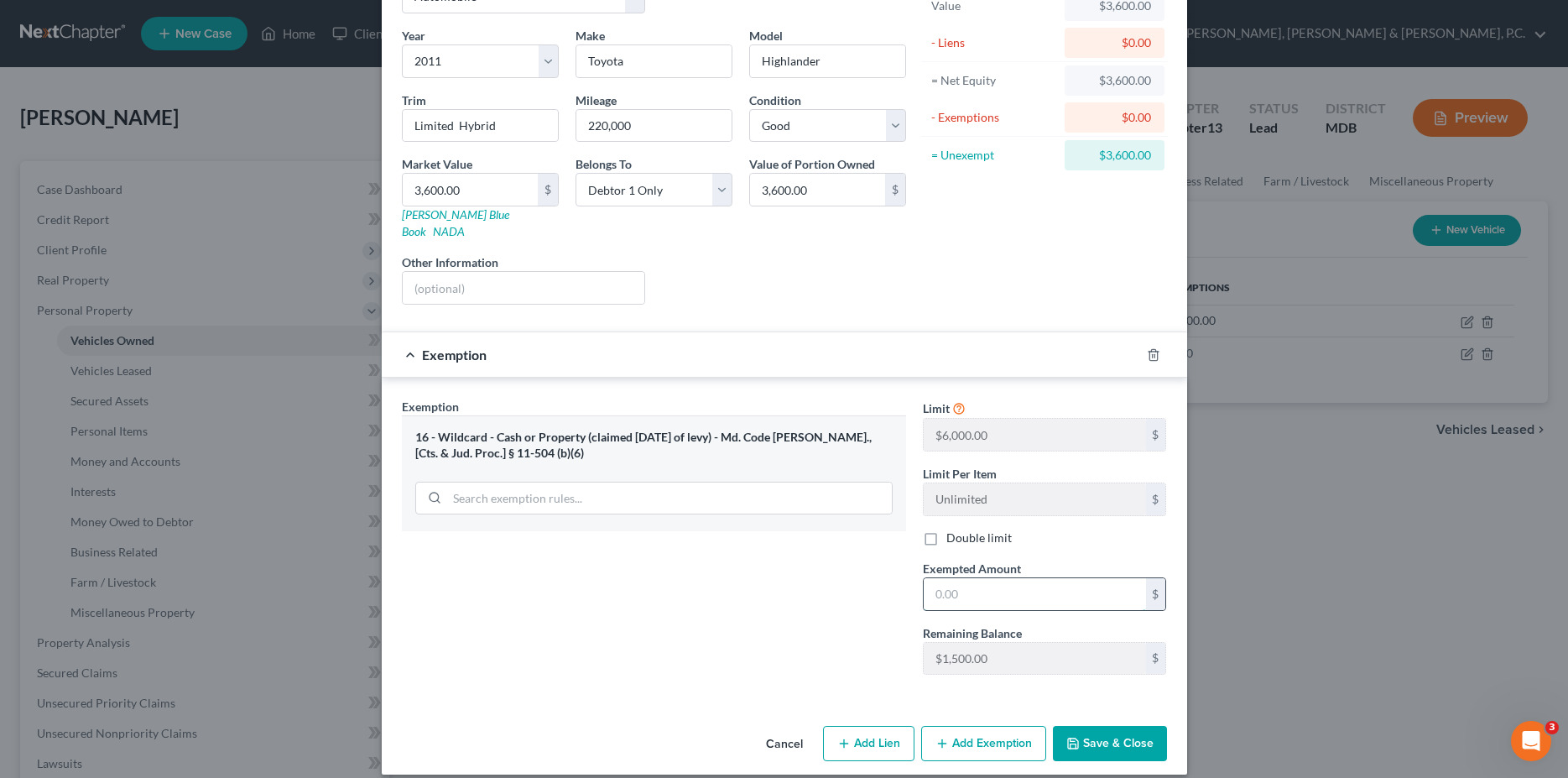
click at [970, 579] on input "text" at bounding box center [1035, 595] width 222 height 32
type input "1,500.00"
click at [1096, 734] on button "Save & Close" at bounding box center [1110, 744] width 114 height 36
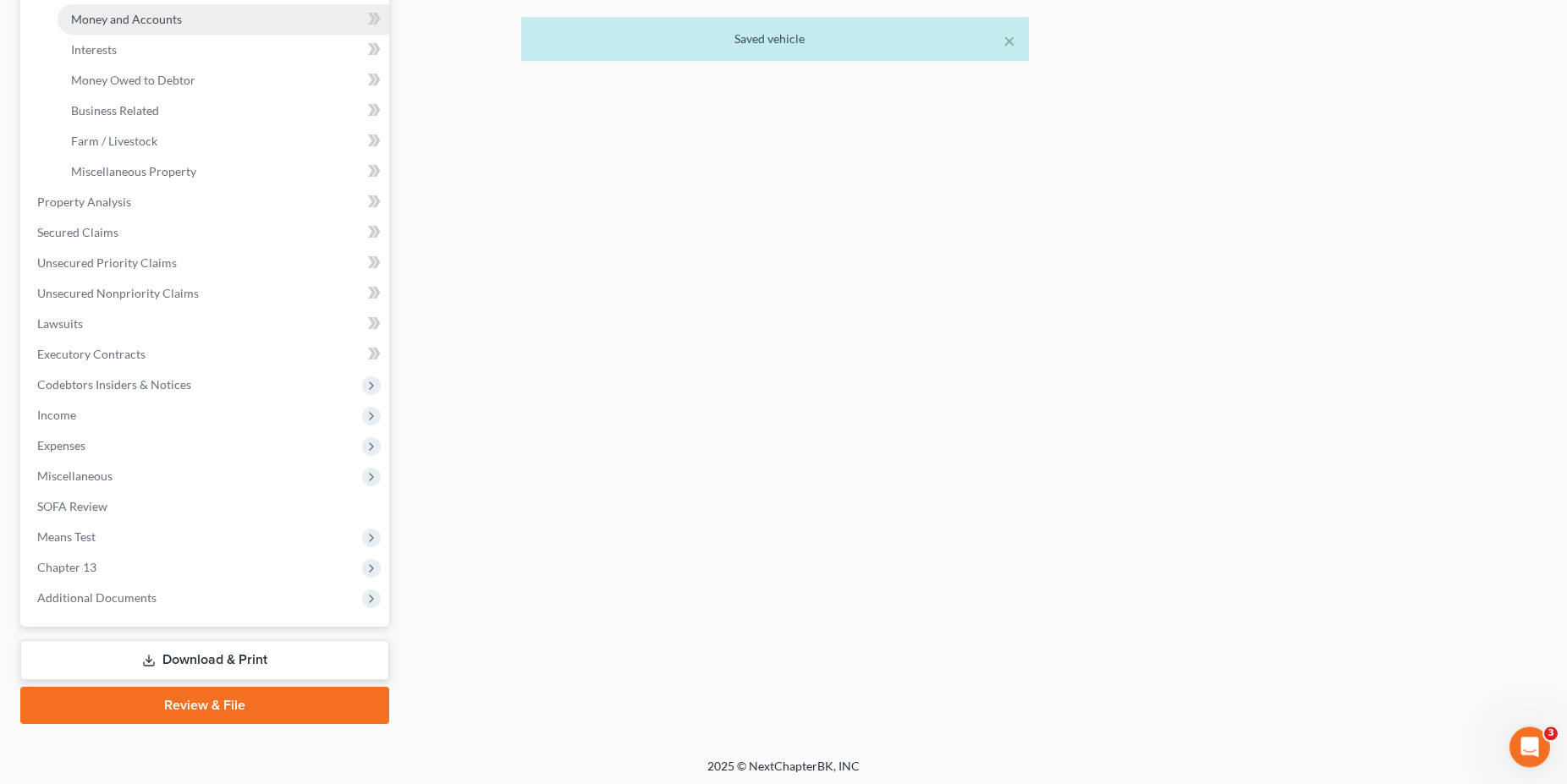
scroll to position [449, 0]
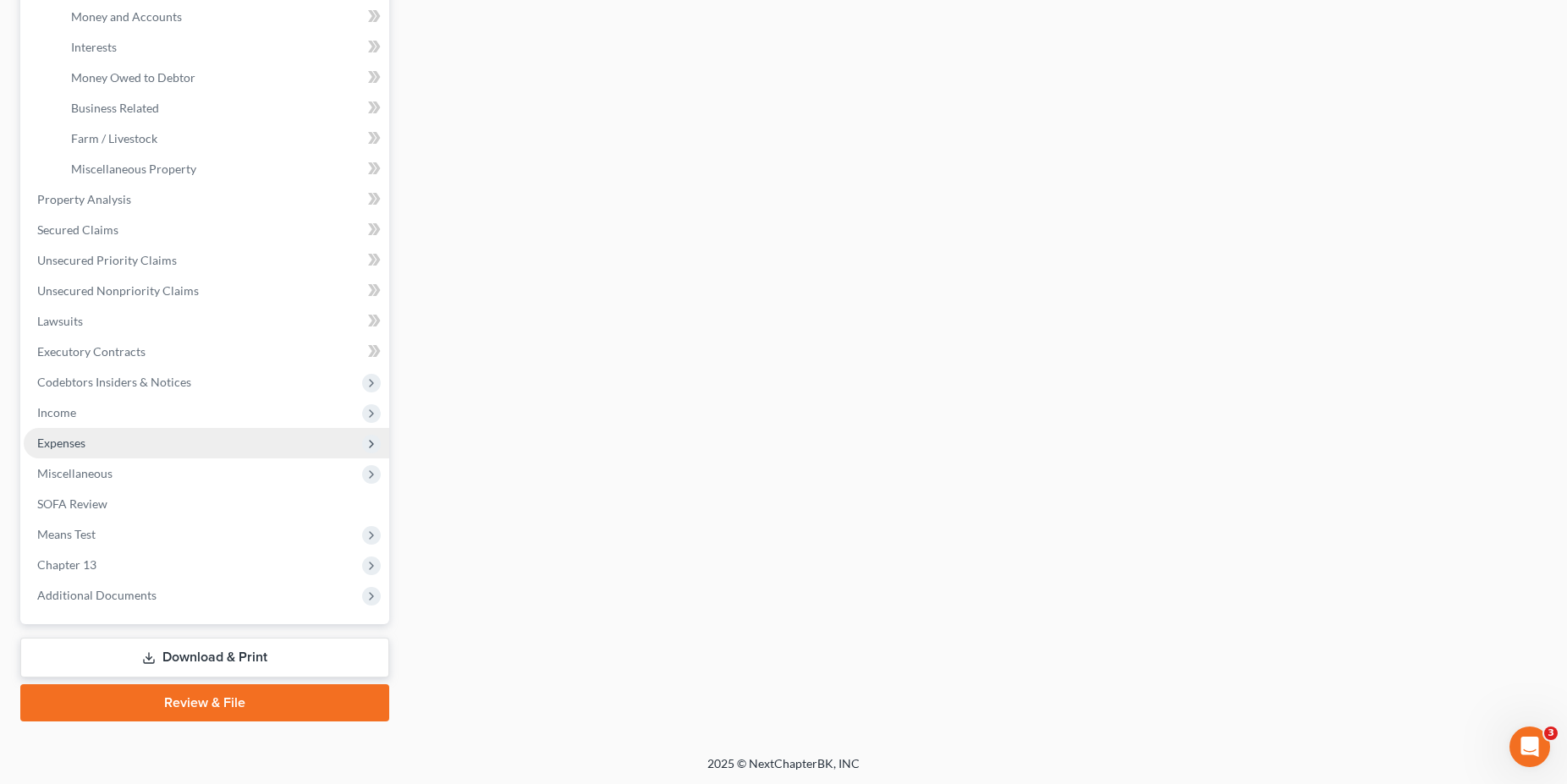
click at [127, 431] on span "Expenses" at bounding box center [206, 443] width 365 height 30
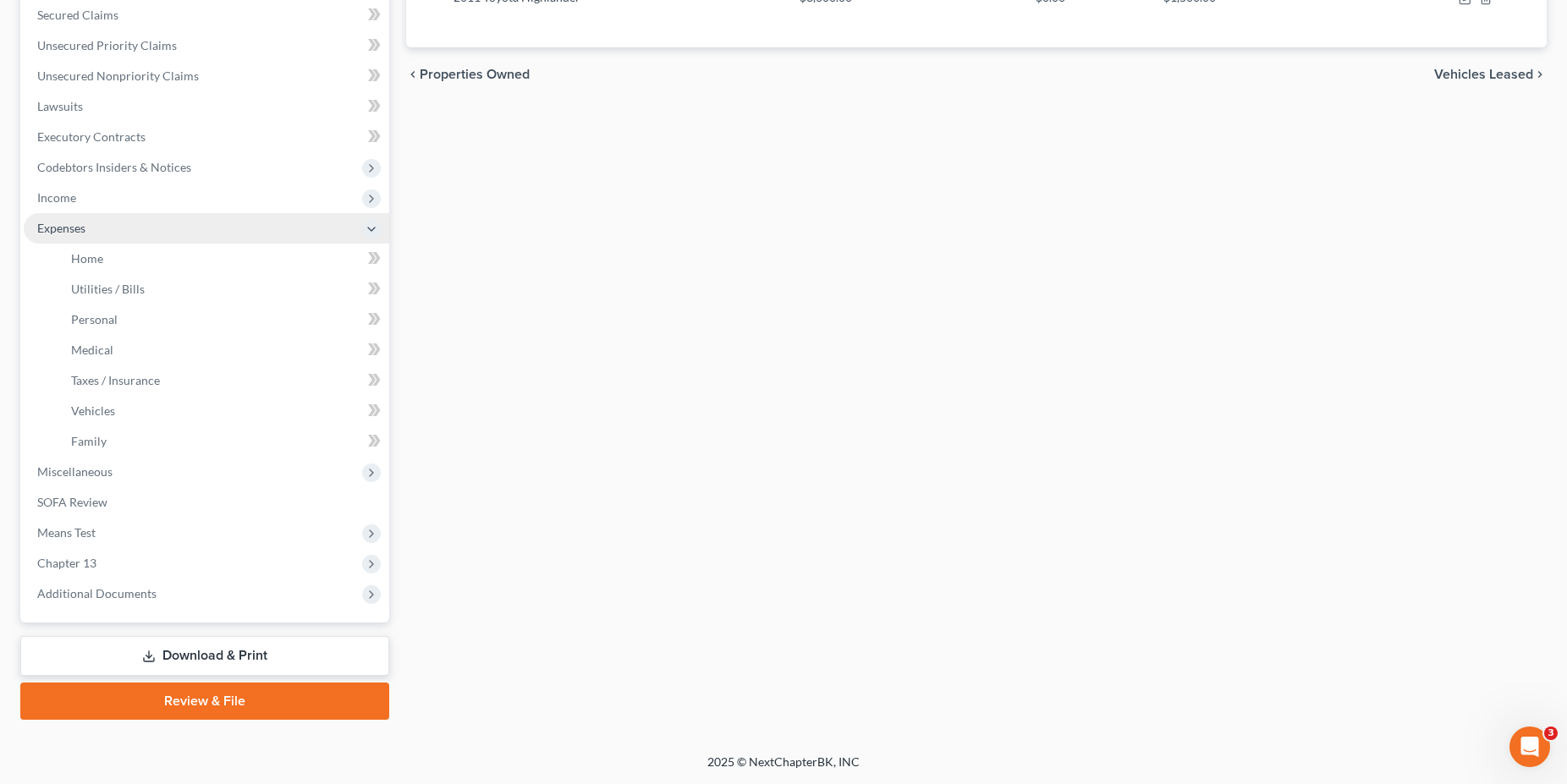
scroll to position [356, 0]
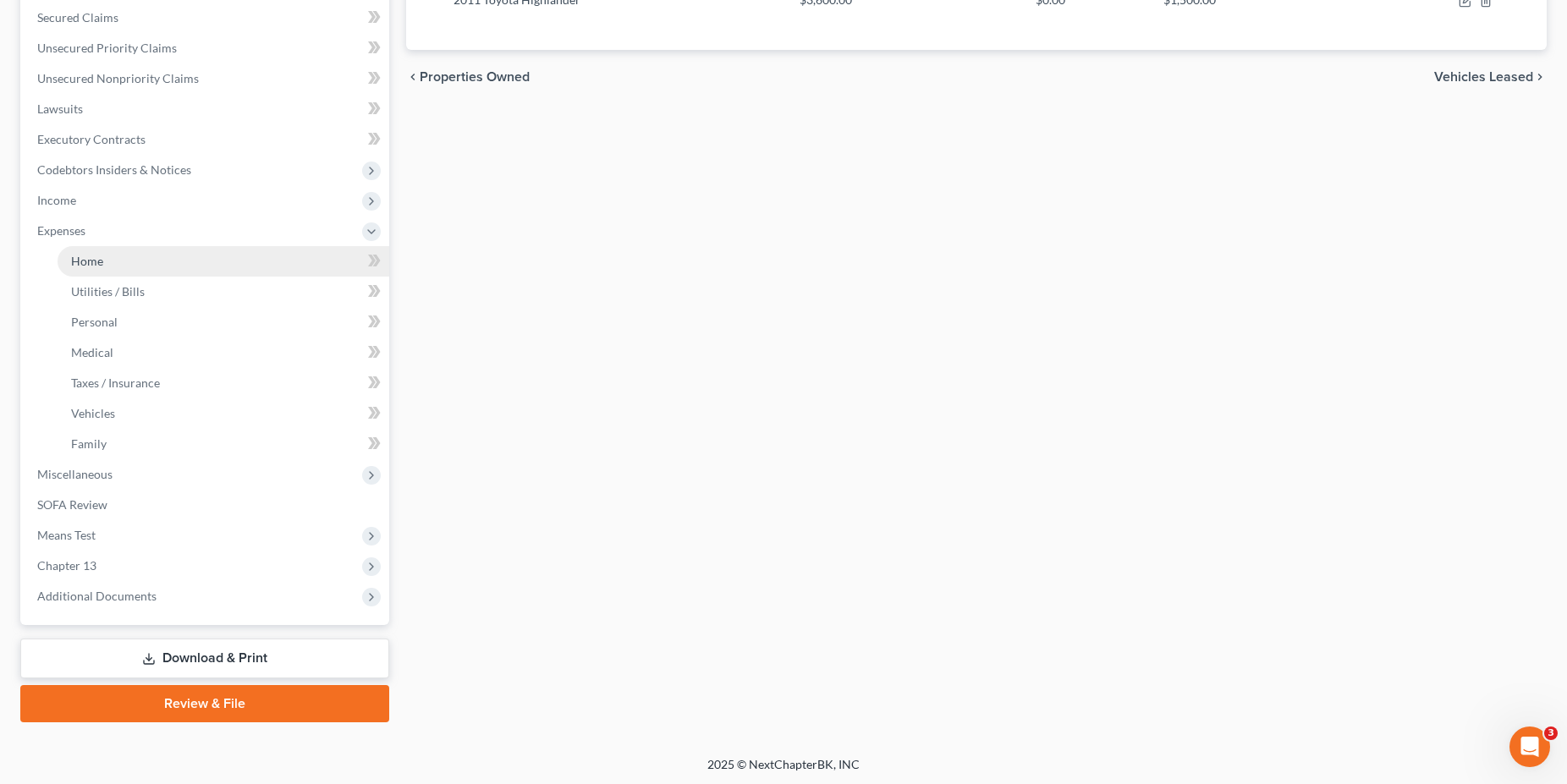
click at [89, 268] on link "Home" at bounding box center [223, 261] width 332 height 30
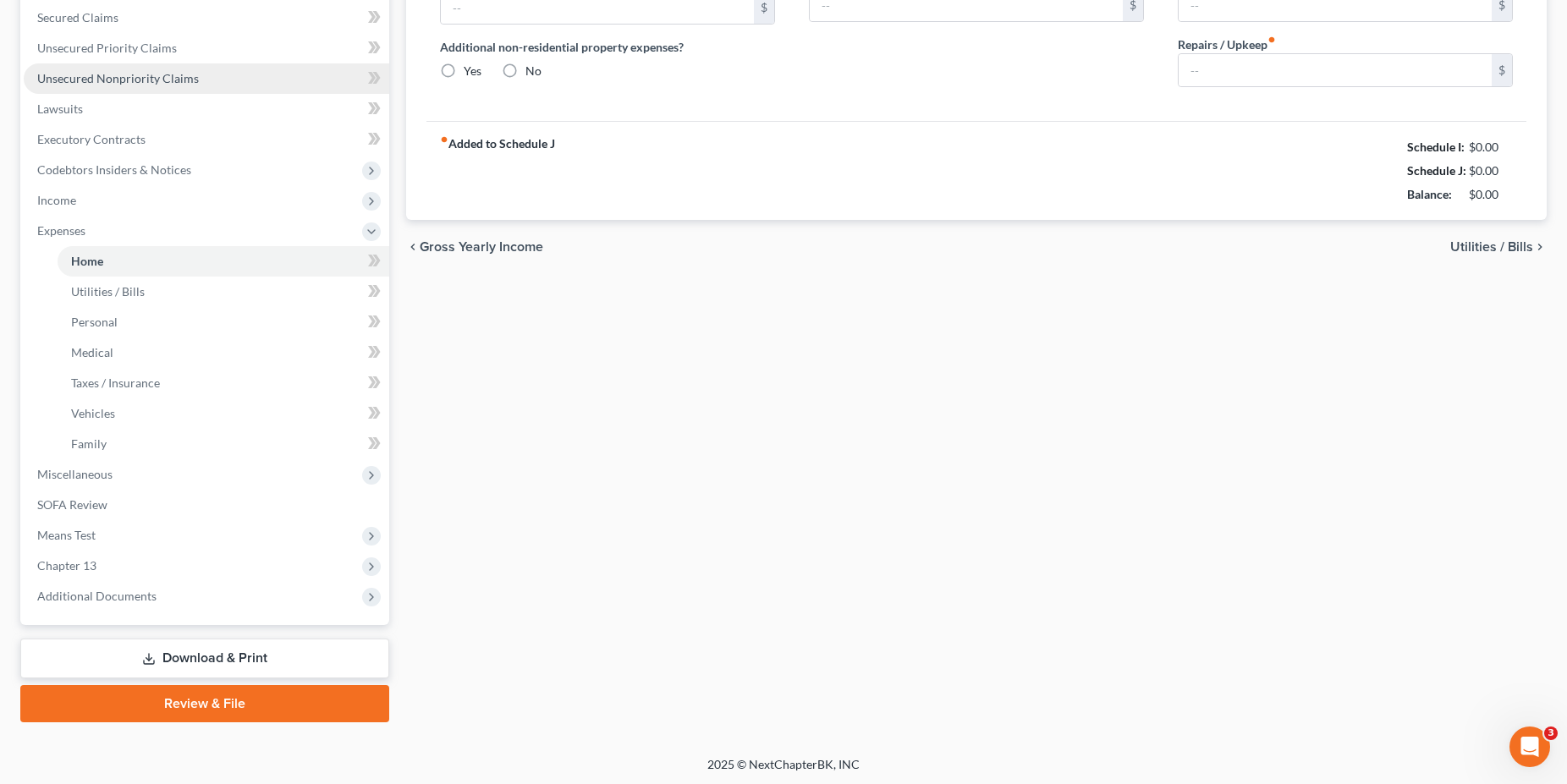
type input "2,171.17"
type input "0.00"
radio input "true"
type input "0.00"
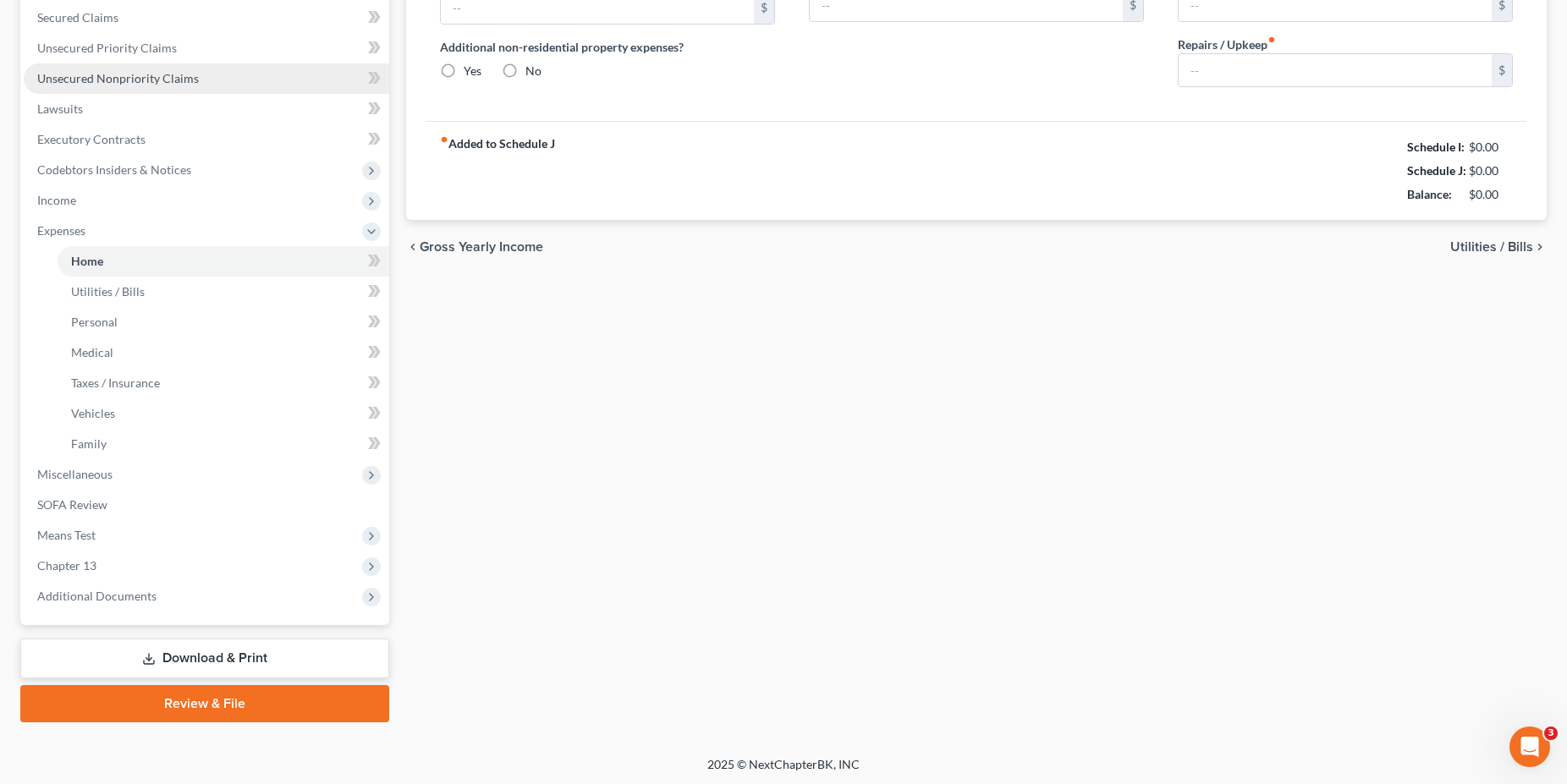
type input "0.00"
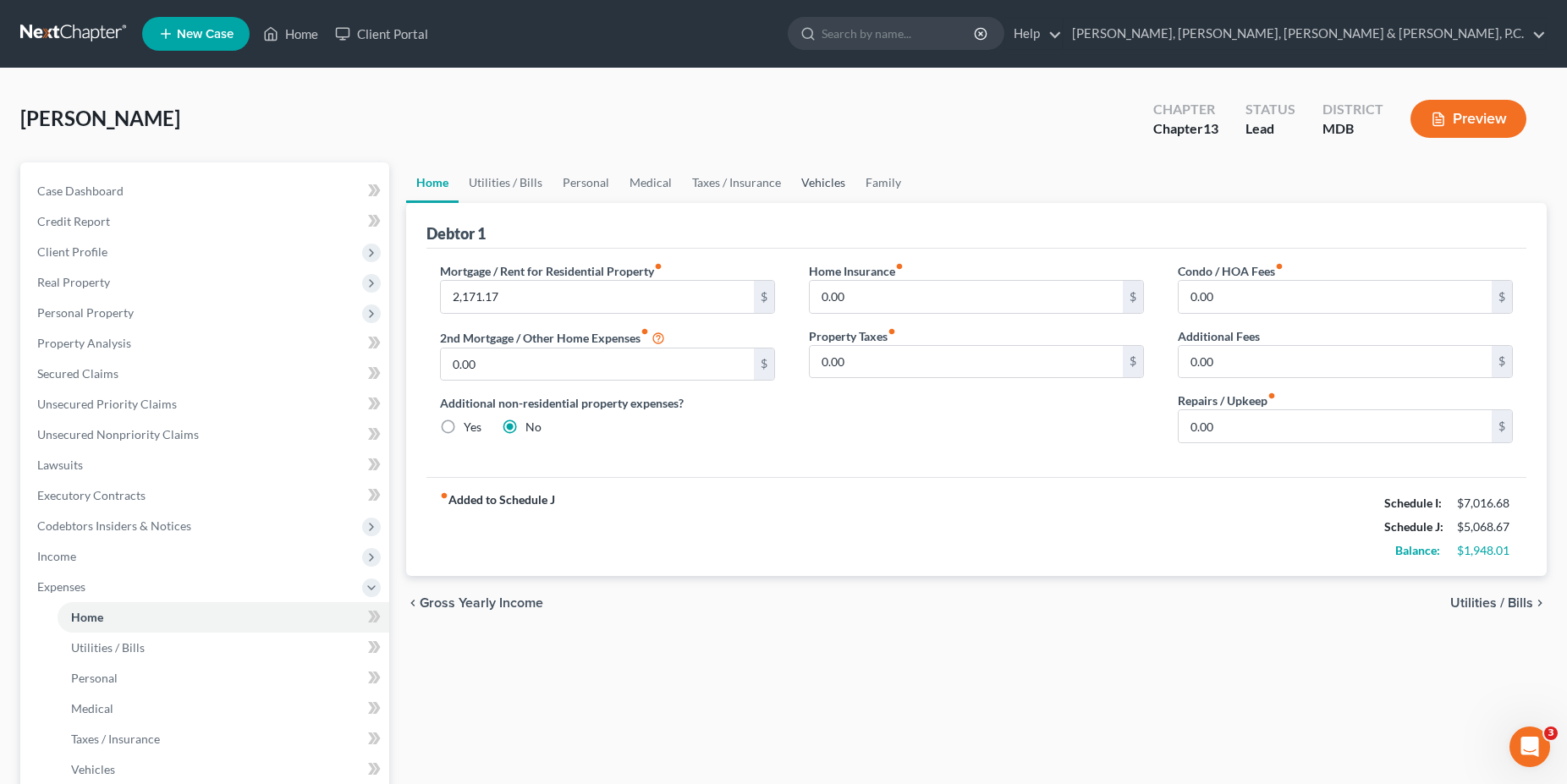
click at [825, 180] on link "Vehicles" at bounding box center [824, 182] width 65 height 40
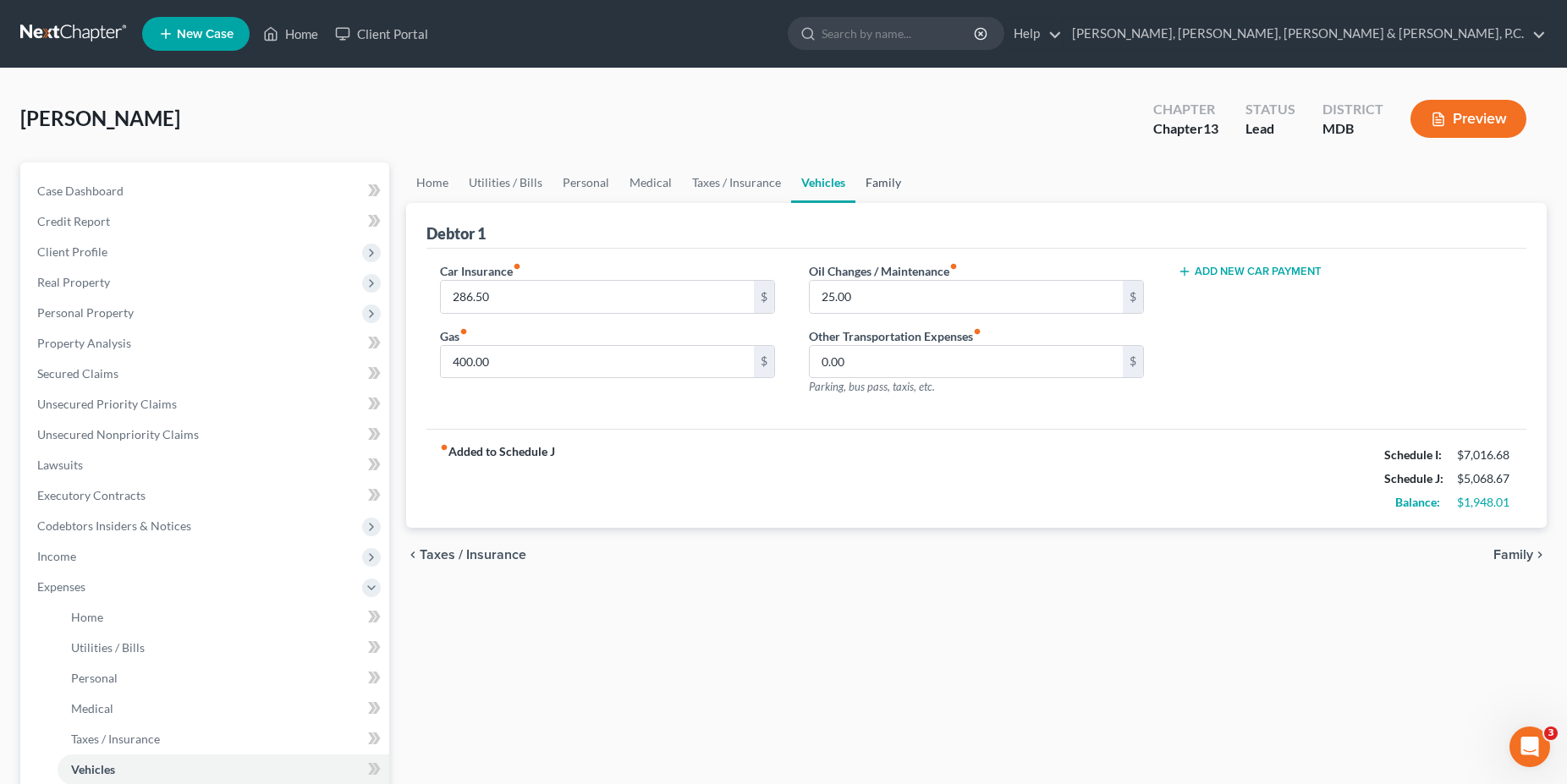
click at [867, 181] on link "Family" at bounding box center [883, 182] width 56 height 40
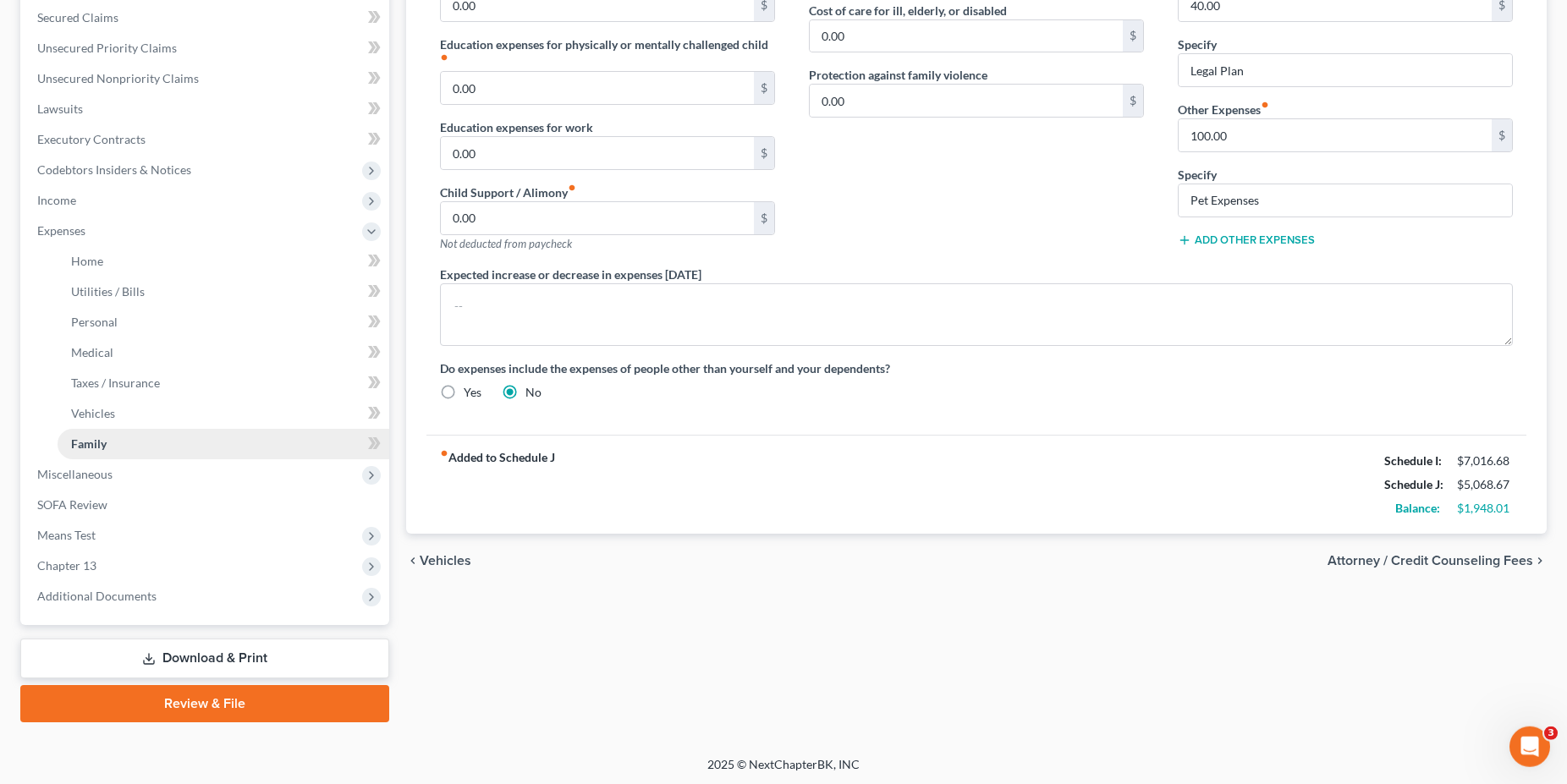
scroll to position [357, 0]
click at [220, 644] on link "Download & Print" at bounding box center [205, 658] width 369 height 39
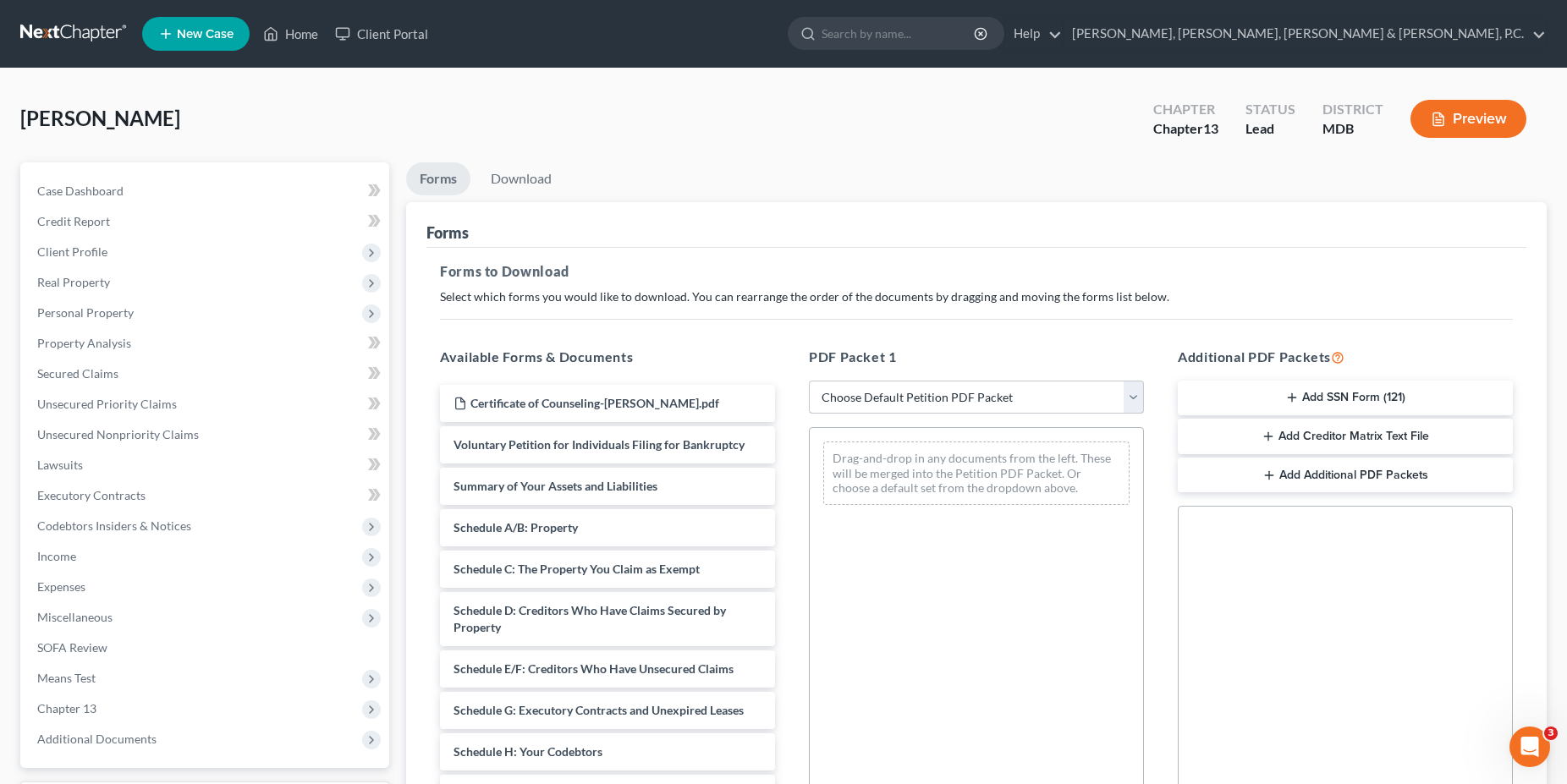
select select "0"
click option "Complete Bankruptcy Petition (all forms and schedules)" at bounding box center [0, 0] width 0 height 0
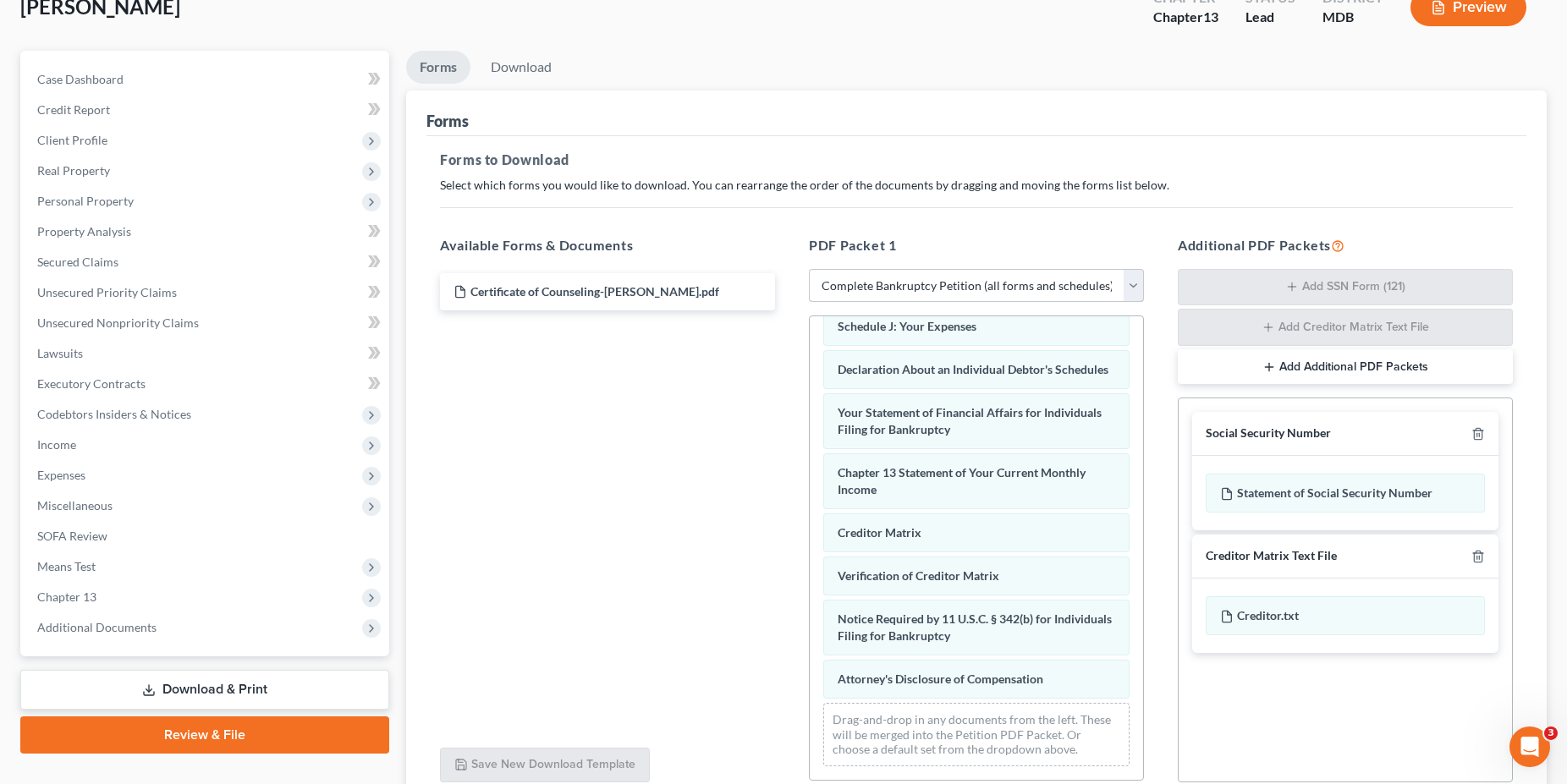
scroll to position [261, 0]
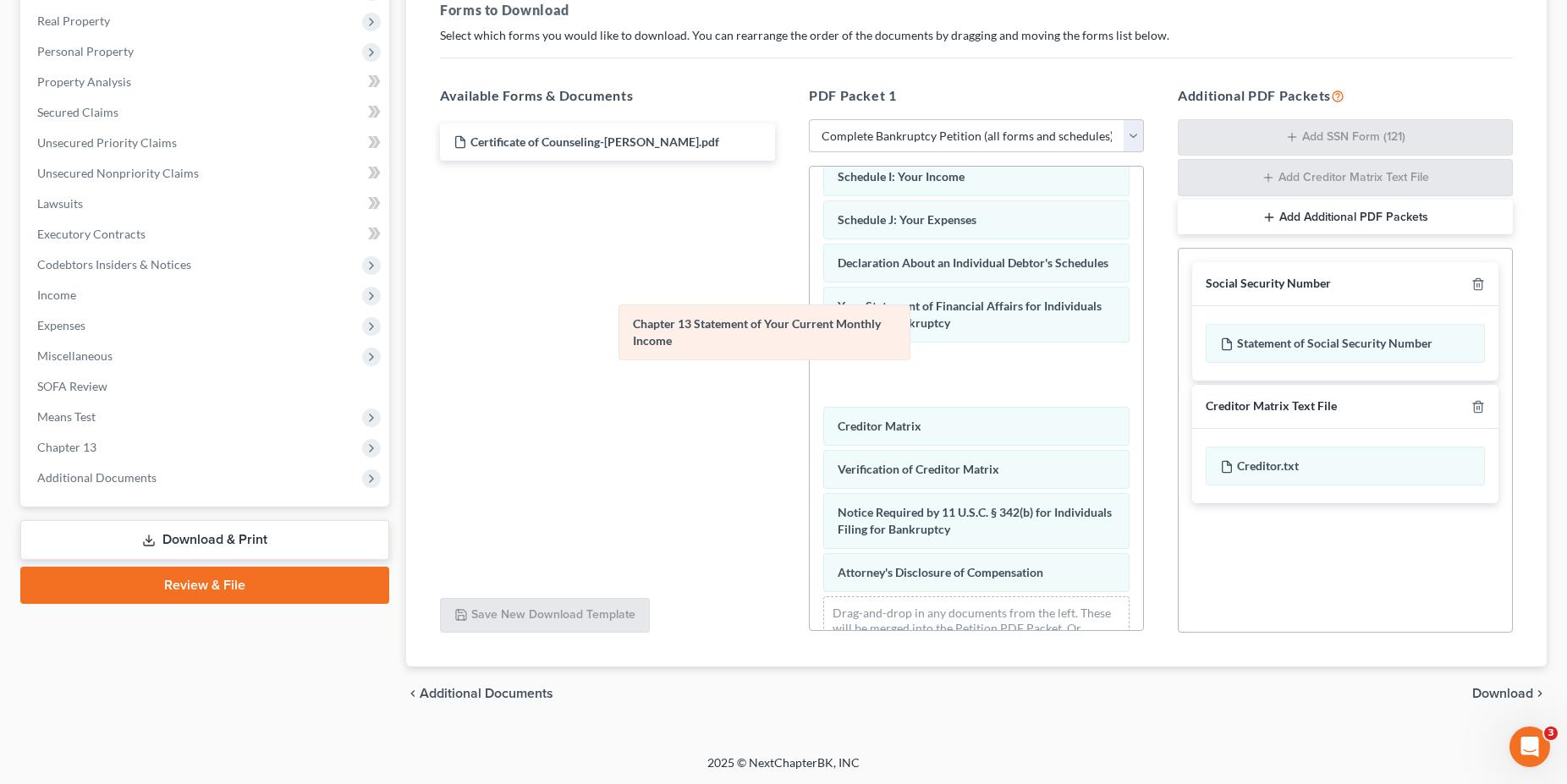
drag, startPoint x: 982, startPoint y: 342, endPoint x: 689, endPoint y: 333, distance: 293.1
click at [810, 333] on div "Chapter 13 Statement of Your Current Monthly Income Voluntary Petition for Indi…" at bounding box center [976, 202] width 333 height 942
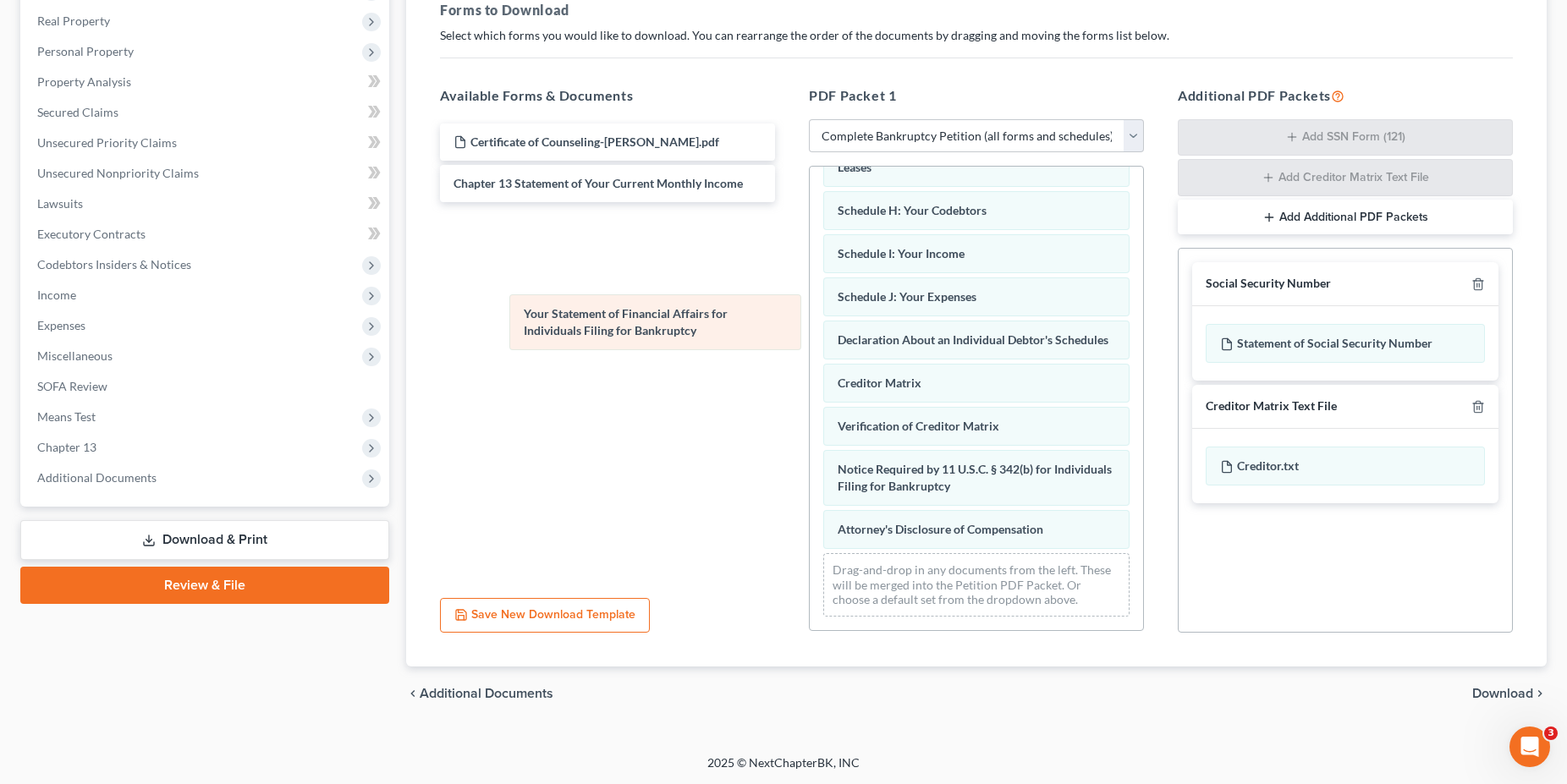
scroll to position [376, 0]
drag, startPoint x: 976, startPoint y: 344, endPoint x: 650, endPoint y: 335, distance: 326.1
click at [810, 335] on div "Your Statement of Financial Affairs for Individuals Filing for Bankruptcy Volun…" at bounding box center [976, 219] width 333 height 822
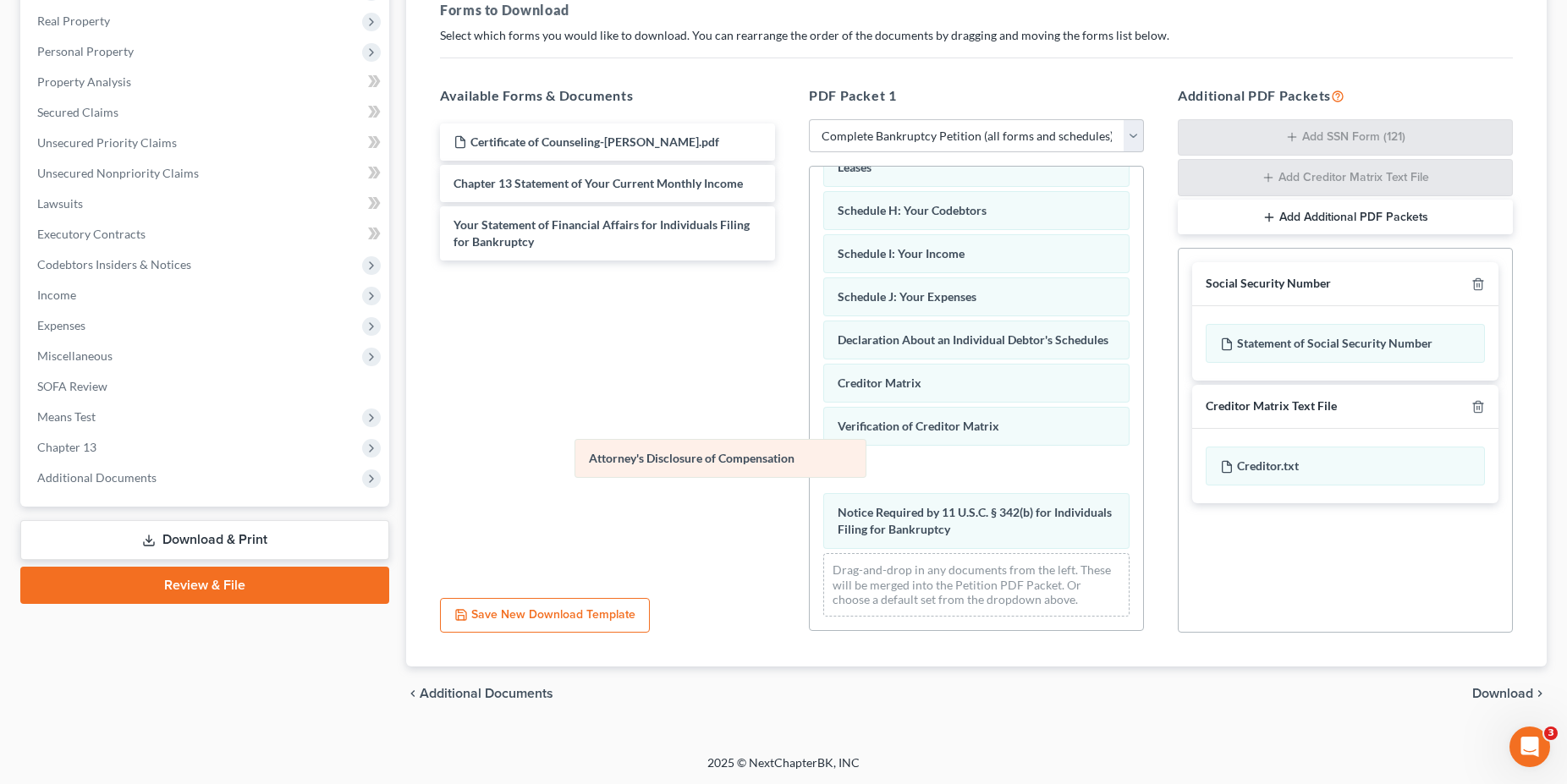
drag, startPoint x: 990, startPoint y: 523, endPoint x: 741, endPoint y: 452, distance: 258.9
click at [810, 452] on div "Attorney's Disclosure of Compensation Voluntary Petition for Individuals Filing…" at bounding box center [976, 219] width 333 height 822
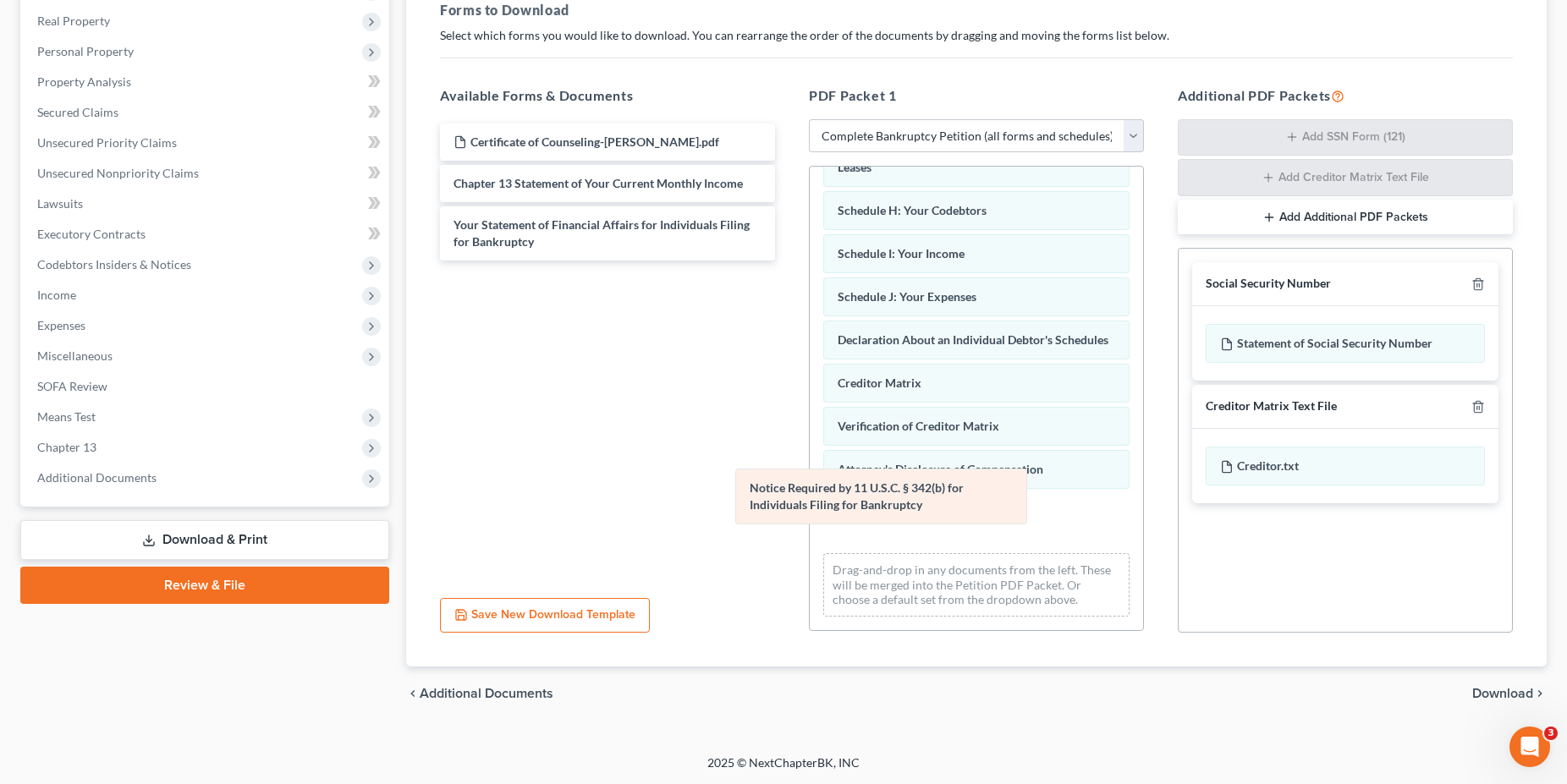
scroll to position [316, 0]
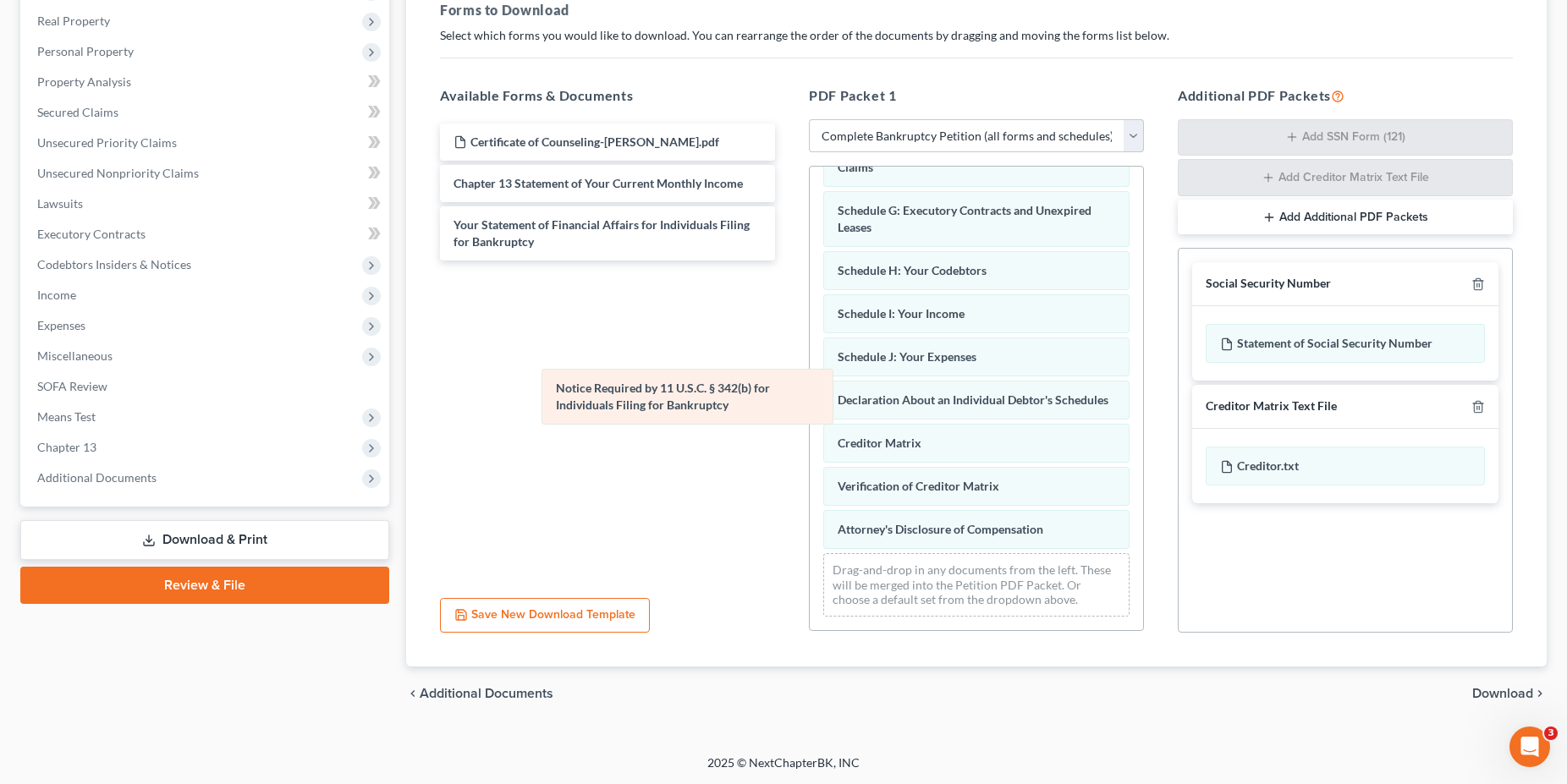
drag, startPoint x: 919, startPoint y: 536, endPoint x: 637, endPoint y: 412, distance: 308.1
click at [810, 412] on div "Notice Required by 11 U.S.C. § 342(b) for Individuals Filing for Bankruptcy Vol…" at bounding box center [976, 248] width 333 height 762
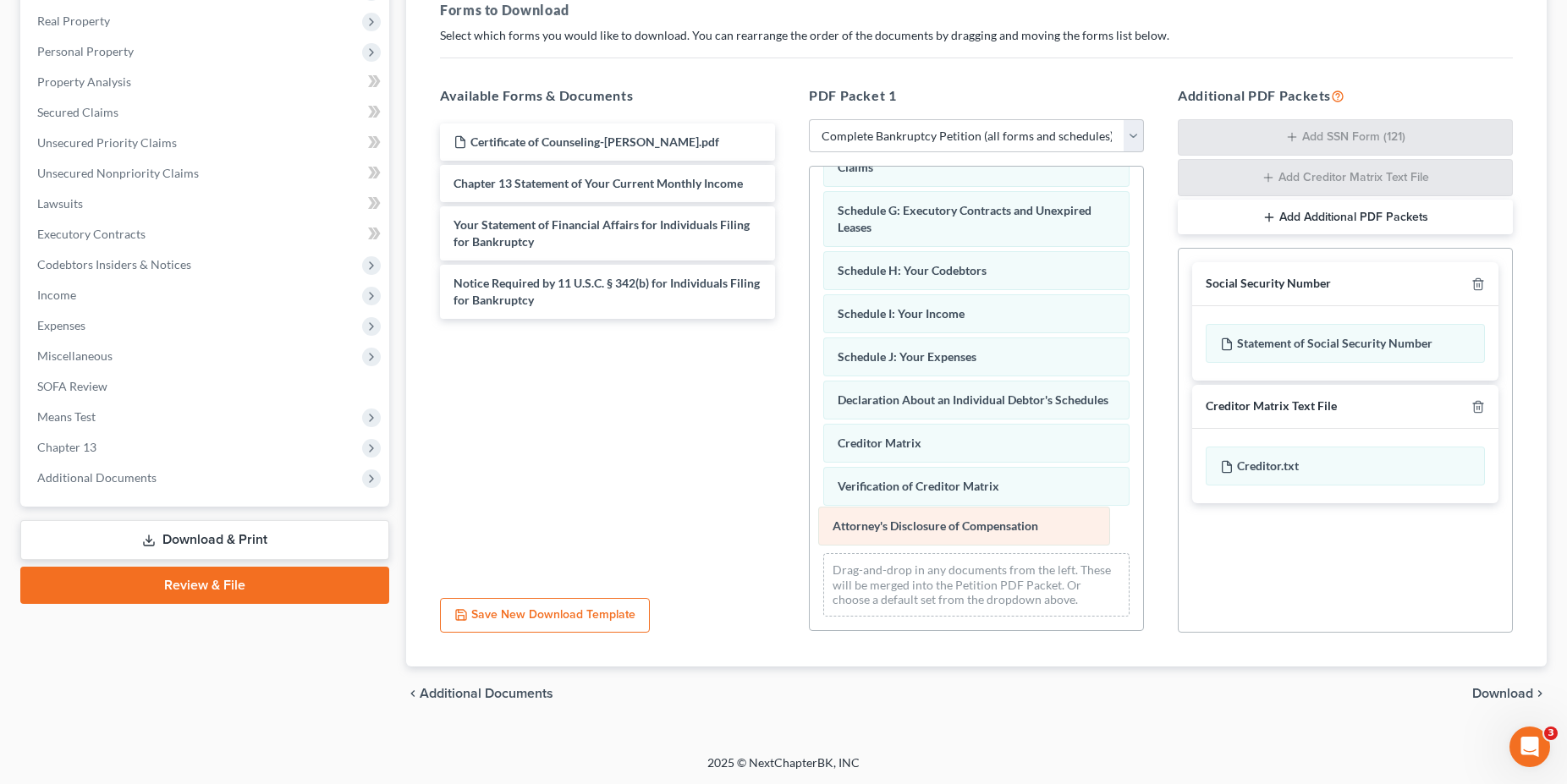
scroll to position [273, 0]
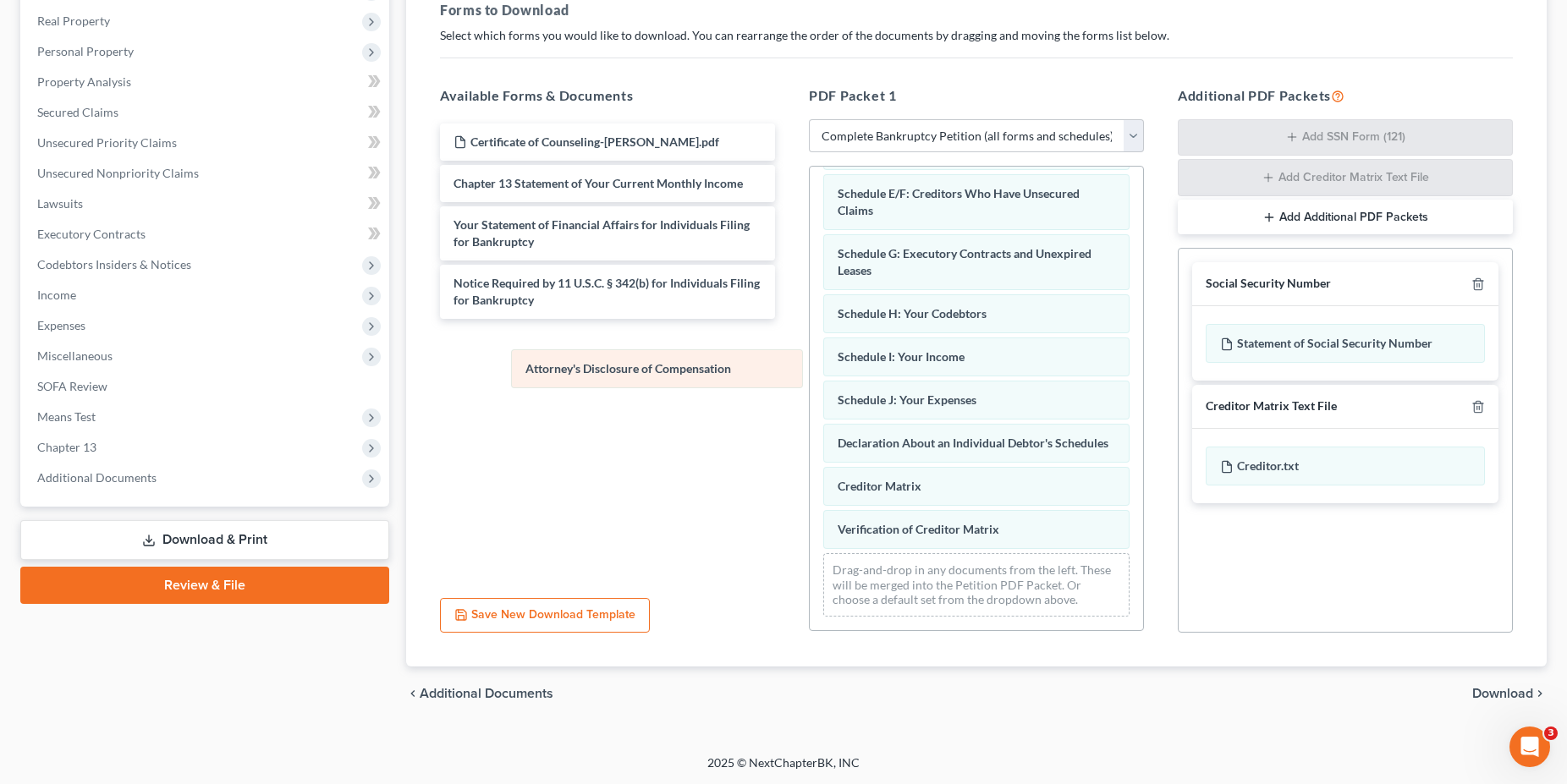
drag, startPoint x: 954, startPoint y: 540, endPoint x: 643, endPoint y: 379, distance: 350.2
click at [810, 379] on div "Attorney's Disclosure of Compensation Voluntary Petition for Individuals Filing…" at bounding box center [976, 270] width 333 height 719
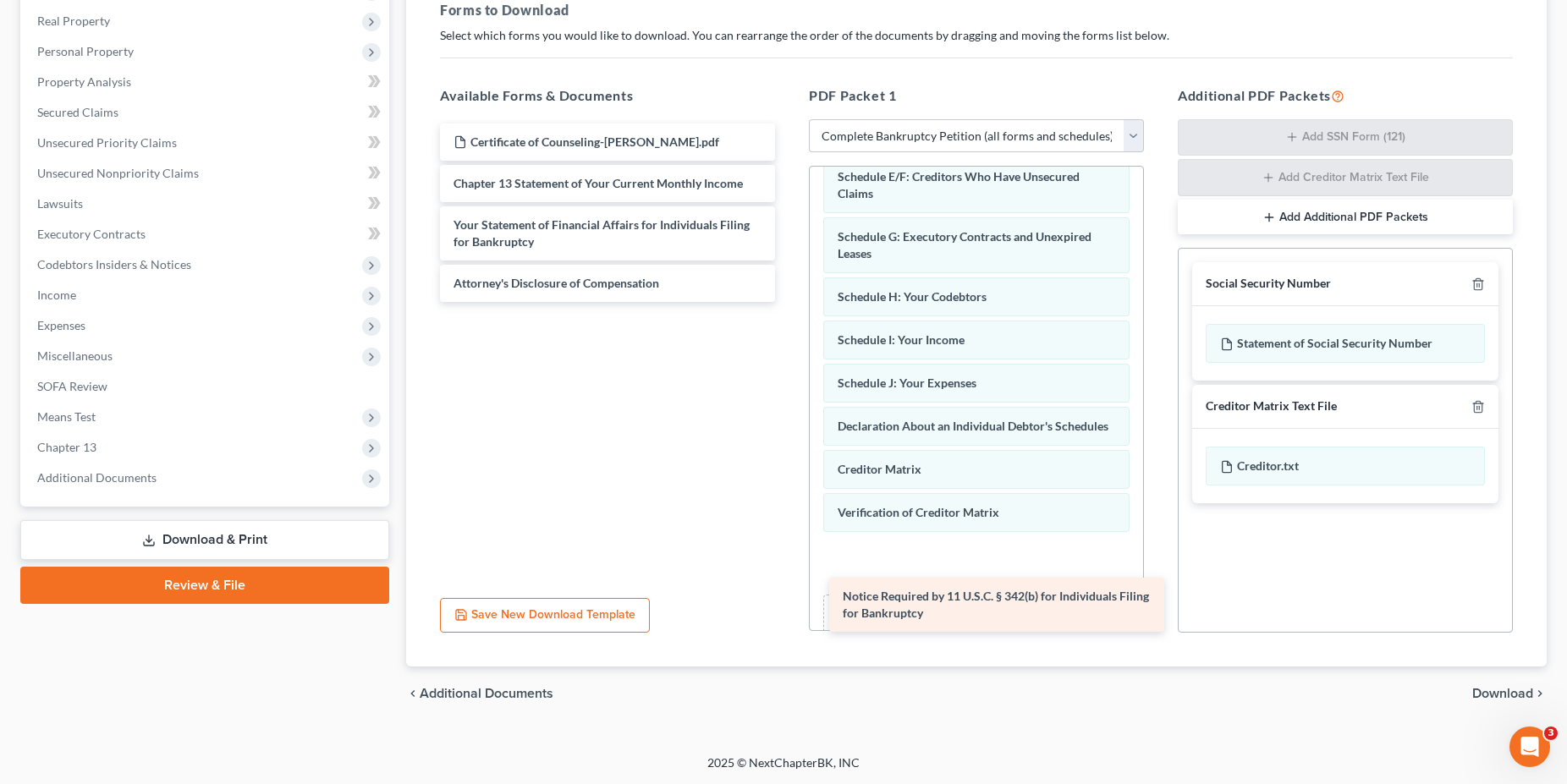
drag, startPoint x: 618, startPoint y: 292, endPoint x: 1008, endPoint y: 605, distance: 500.1
click at [789, 302] on div "Notice Required by 11 U.S.C. § 342(b) for Individuals Filing for Bankruptcy Cer…" at bounding box center [608, 213] width 363 height 179
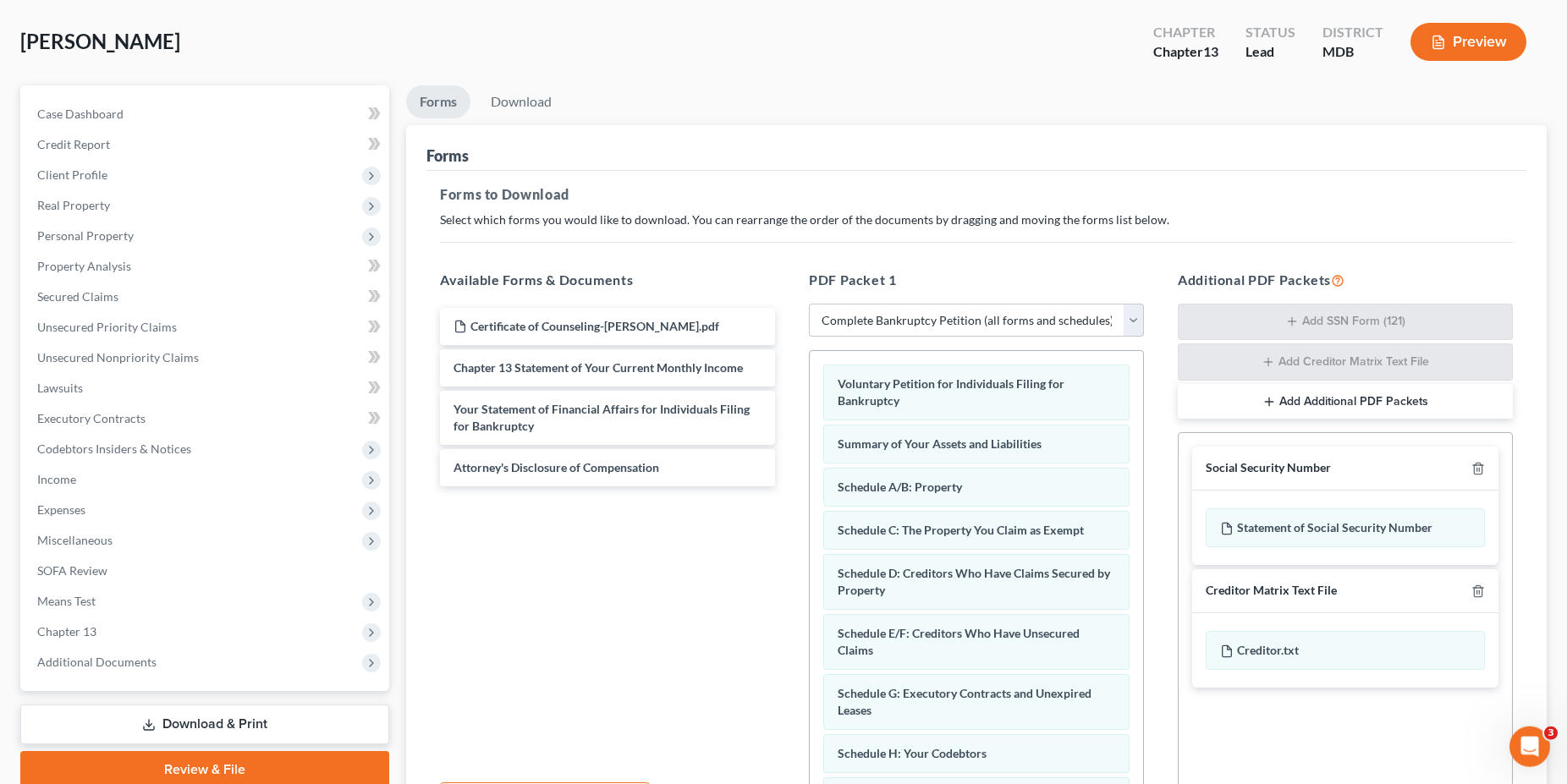
scroll to position [3, 0]
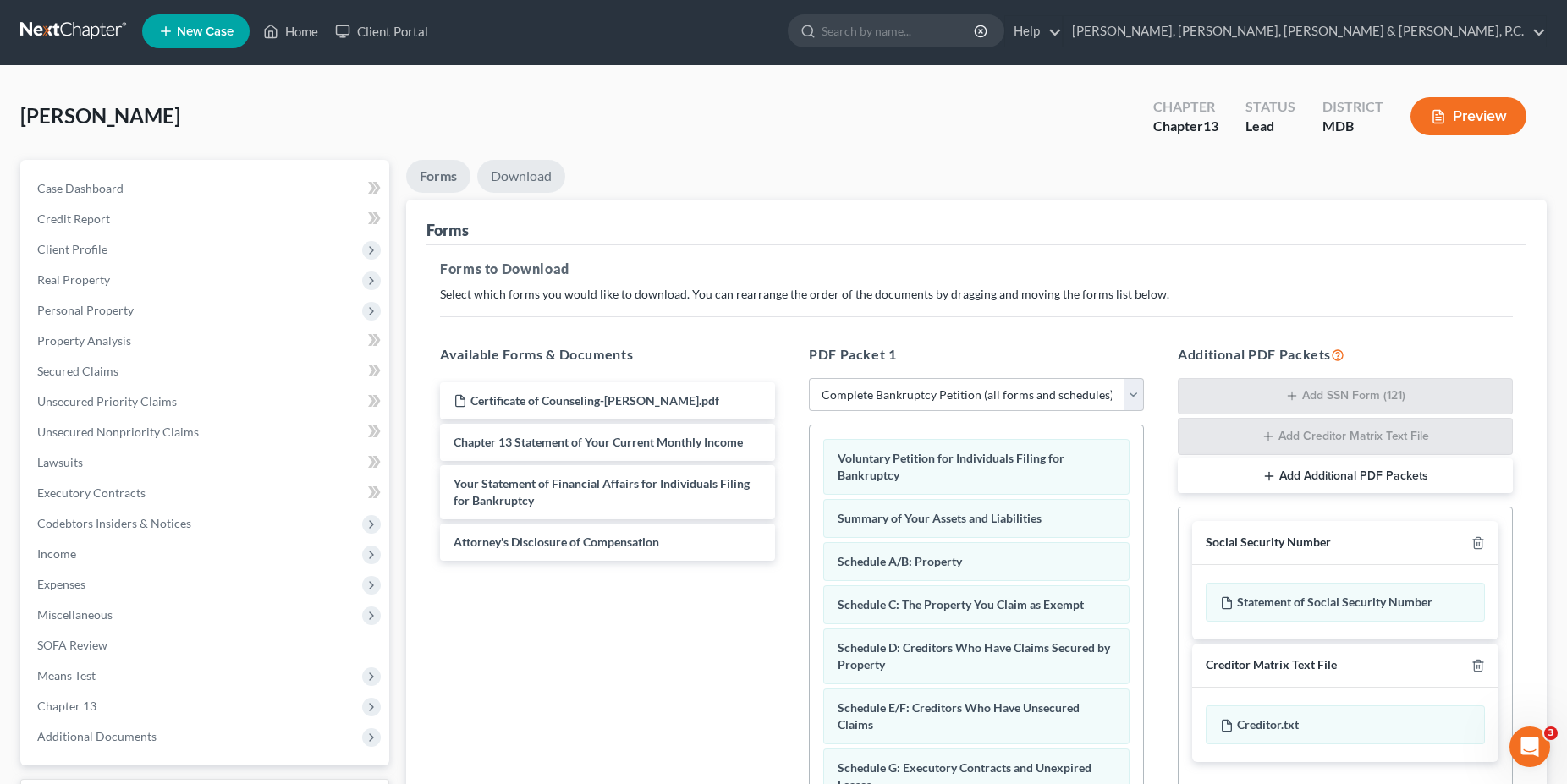
click at [528, 170] on link "Download" at bounding box center [521, 176] width 88 height 33
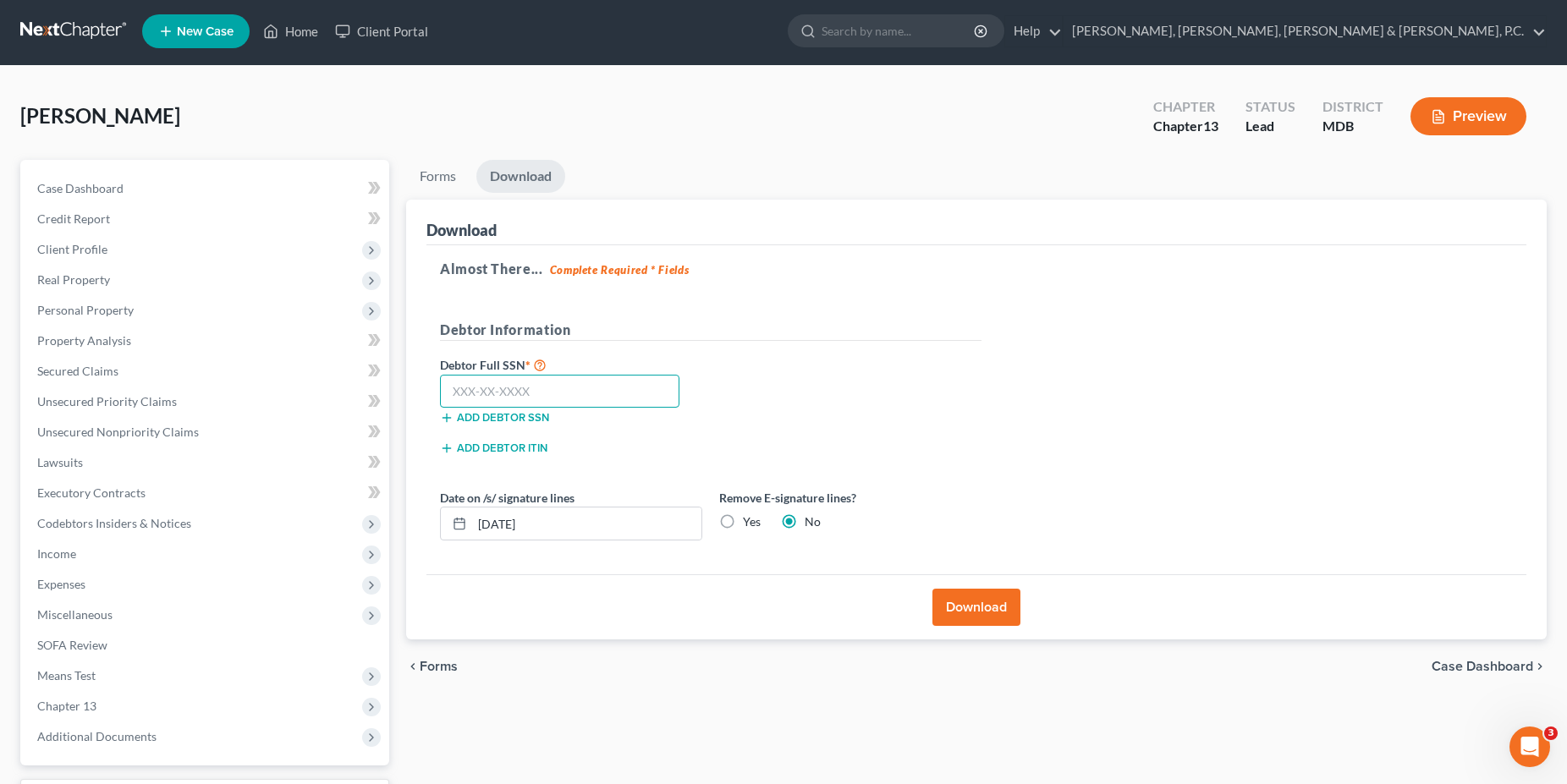
click at [570, 385] on input "text" at bounding box center [559, 392] width 240 height 34
type input "225-86-9905"
click at [969, 609] on button "Download" at bounding box center [976, 606] width 88 height 37
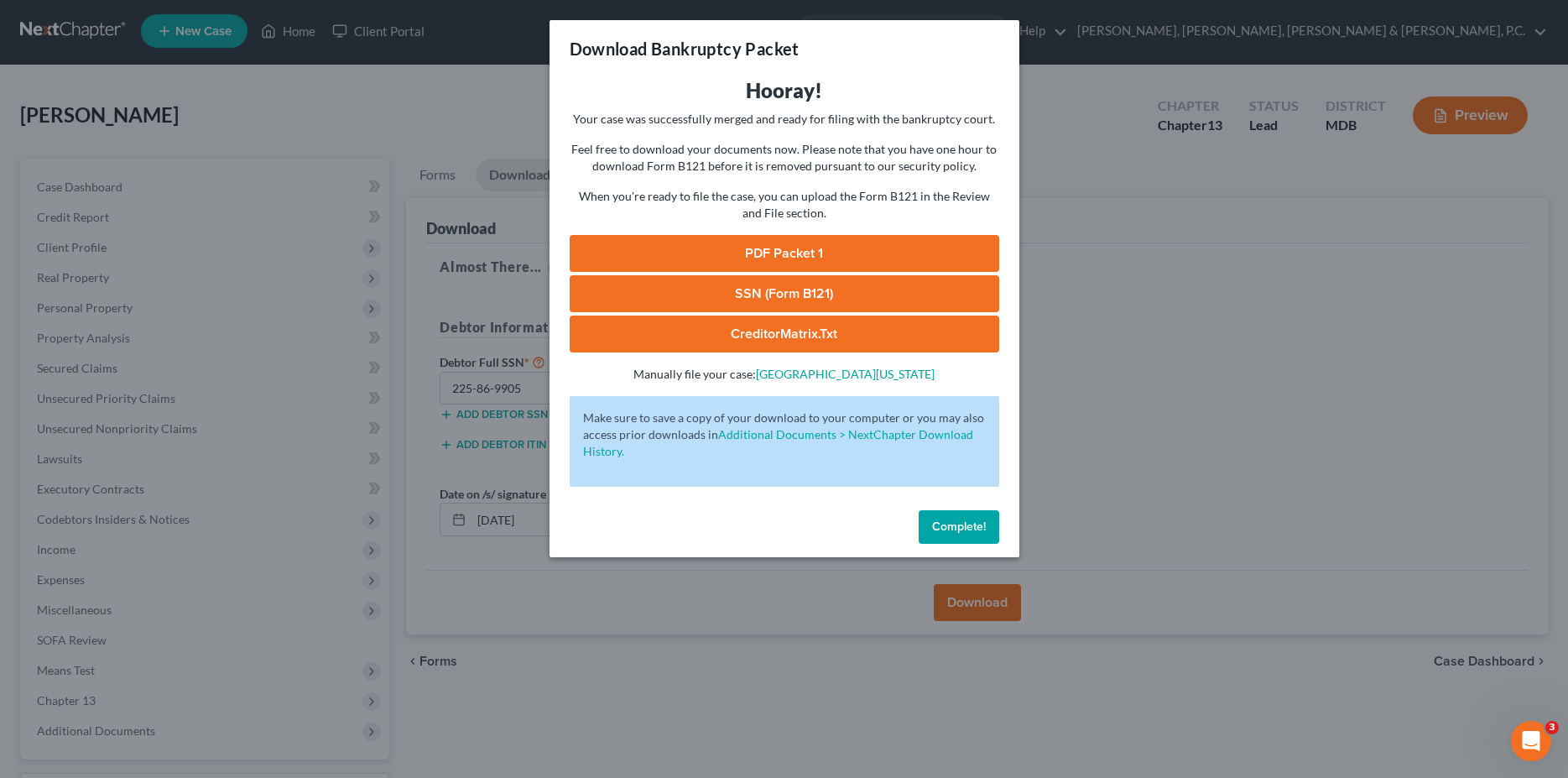
click at [873, 245] on link "PDF Packet 1" at bounding box center [784, 253] width 430 height 36
click at [733, 300] on link "SSN (Form B121)" at bounding box center [784, 293] width 430 height 36
click at [771, 314] on div "PDF Packet 1 SSN (Form B121) CreditorMatrix.txt -" at bounding box center [784, 294] width 430 height 118
click at [771, 324] on link "CreditorMatrix.txt" at bounding box center [784, 333] width 430 height 36
click at [938, 524] on span "Complete!" at bounding box center [958, 527] width 53 height 14
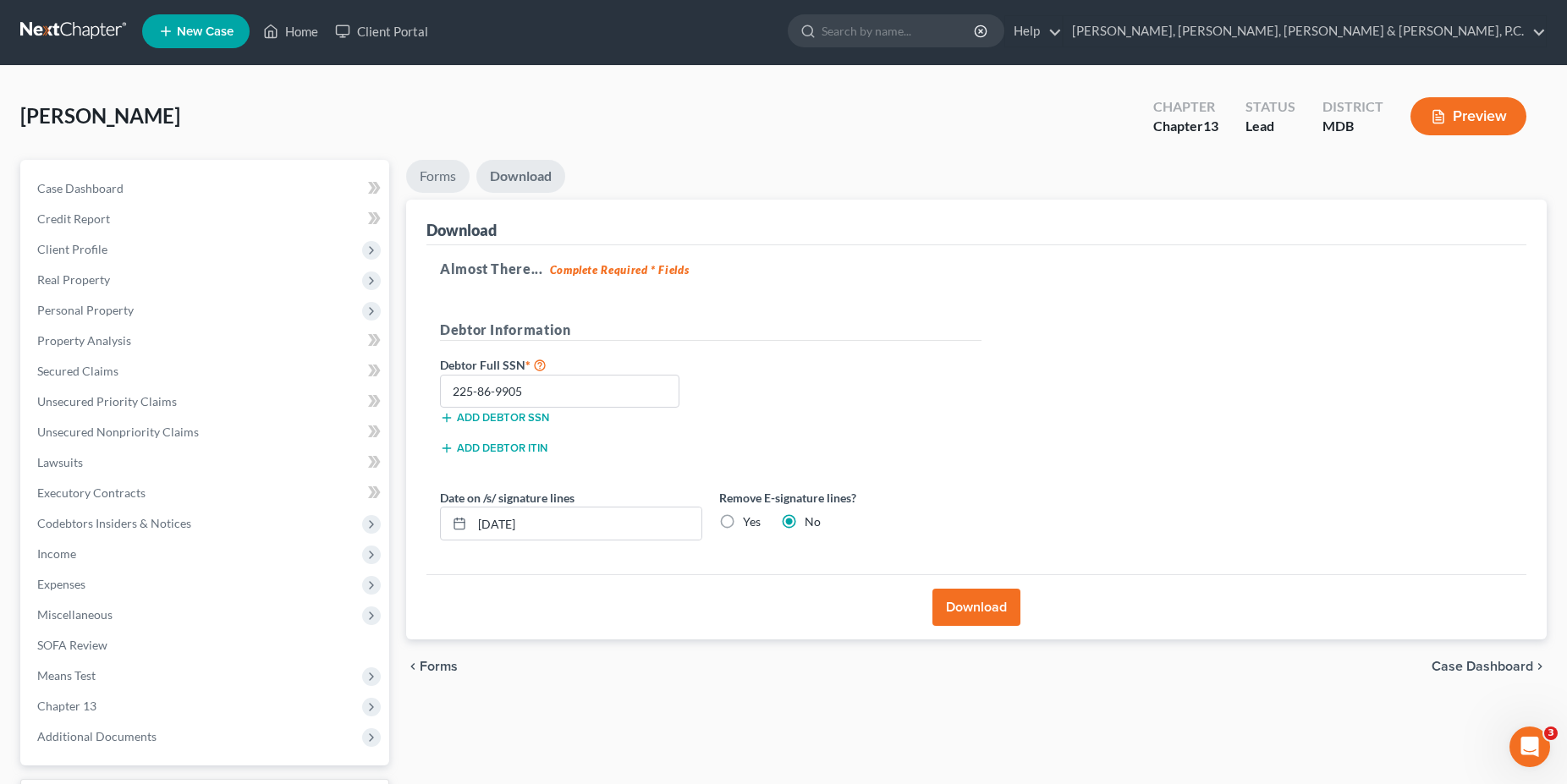
click at [444, 176] on link "Forms" at bounding box center [438, 176] width 64 height 33
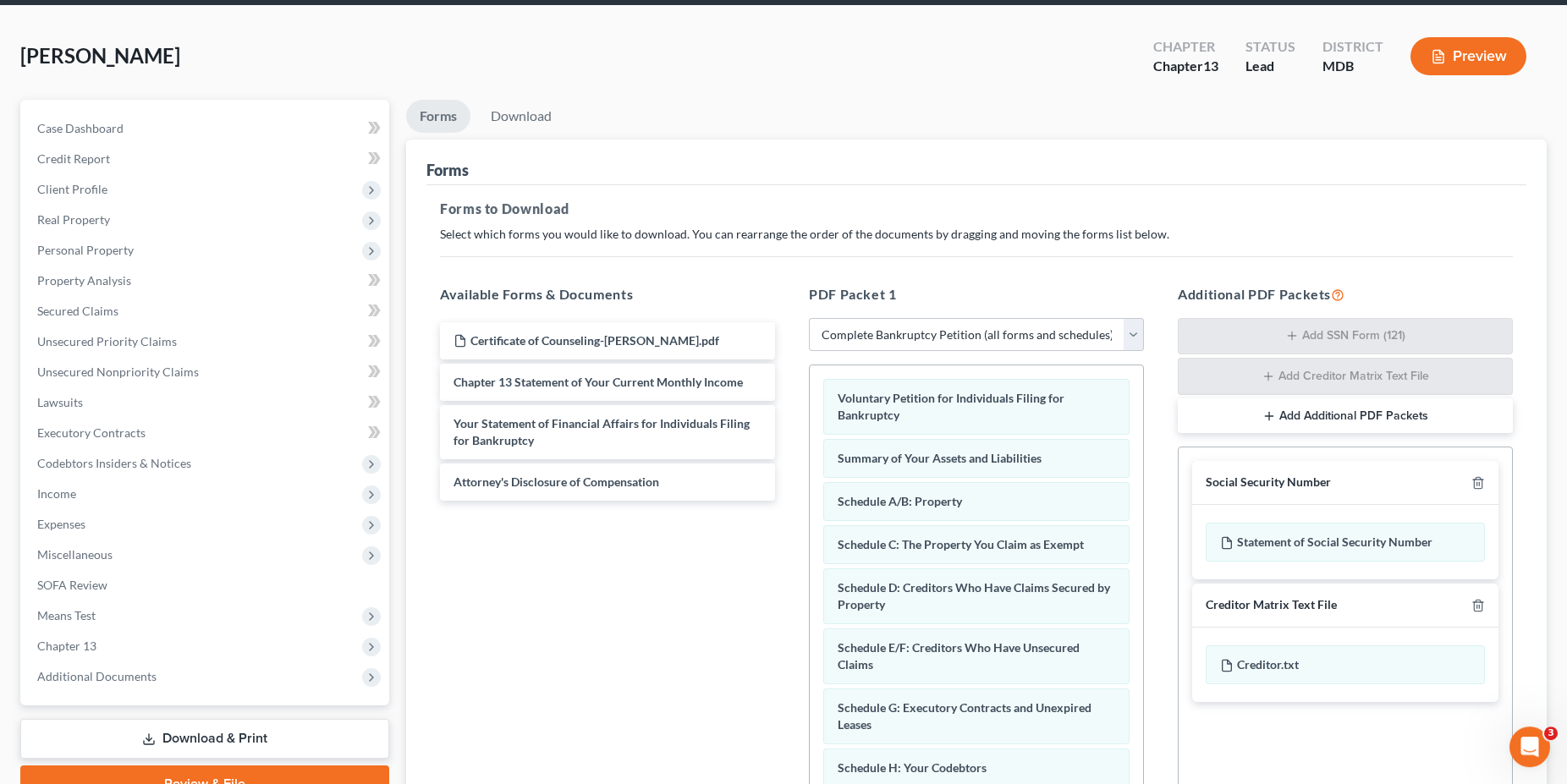
scroll to position [261, 0]
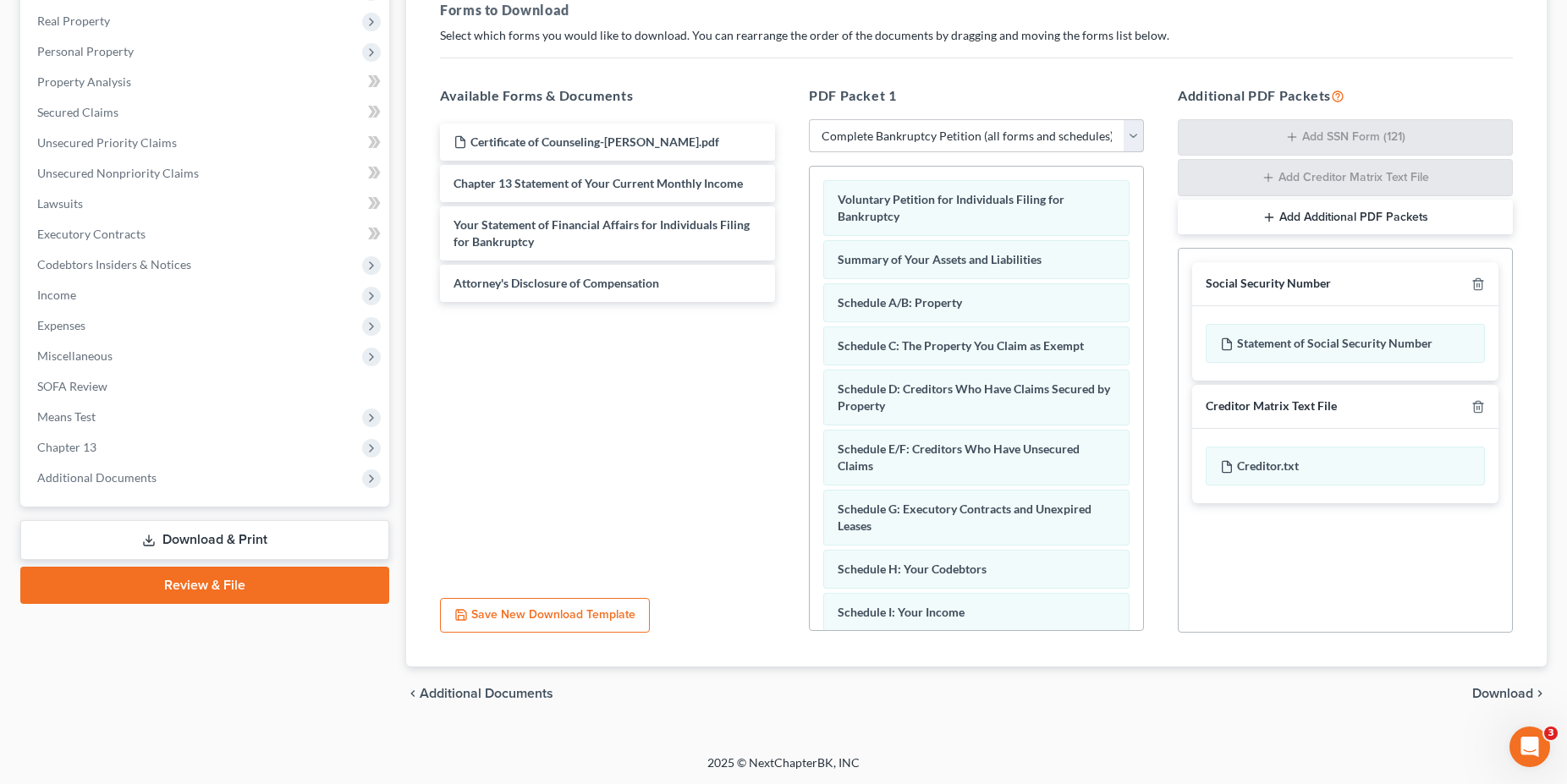
click at [809, 119] on select "Choose Default Petition PDF Packet Complete Bankruptcy Petition (all forms and …" at bounding box center [976, 136] width 335 height 34
select select
click option "Choose Default Petition PDF Packet" at bounding box center [0, 0] width 0 height 0
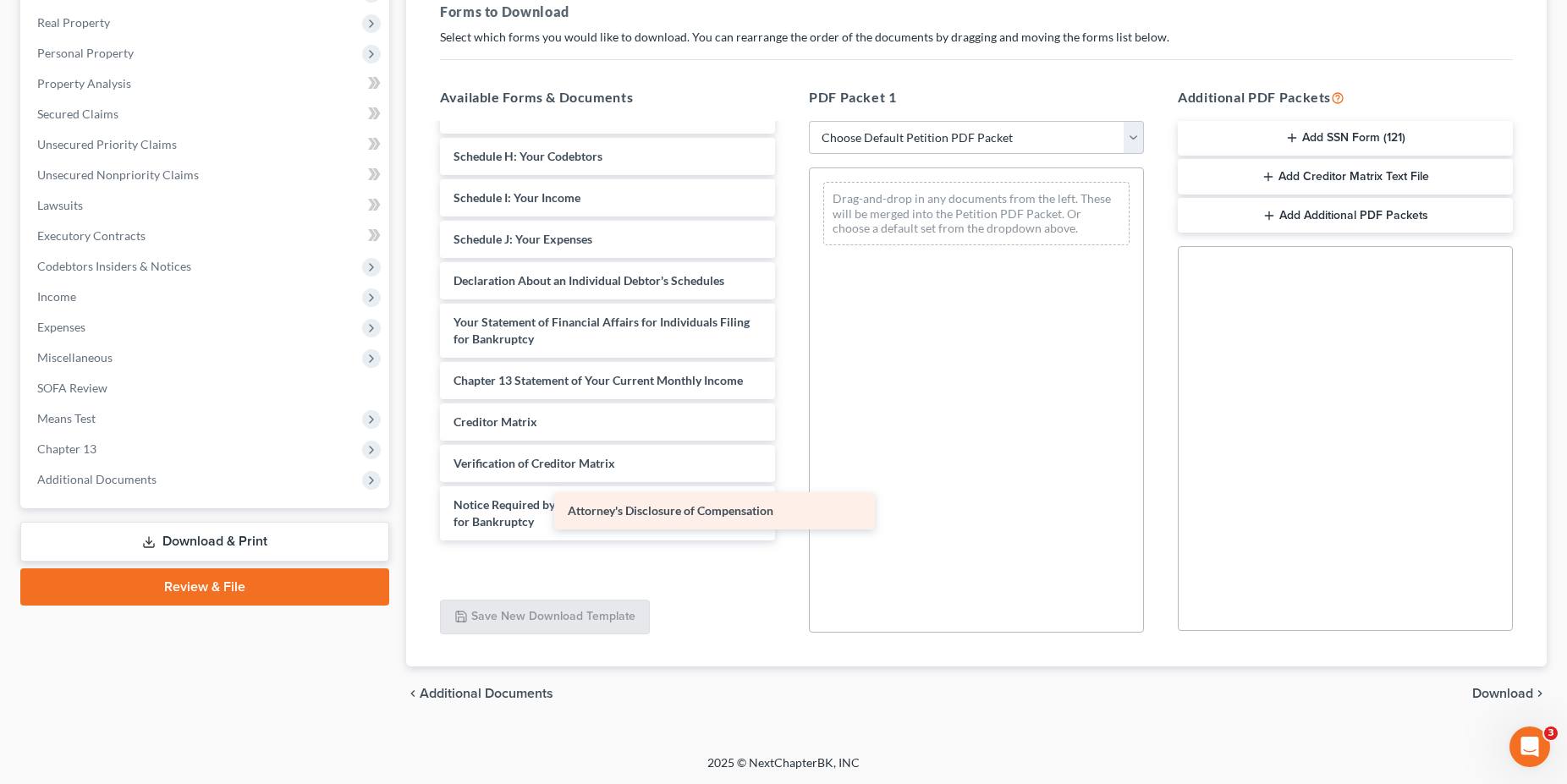
scroll to position [294, 0]
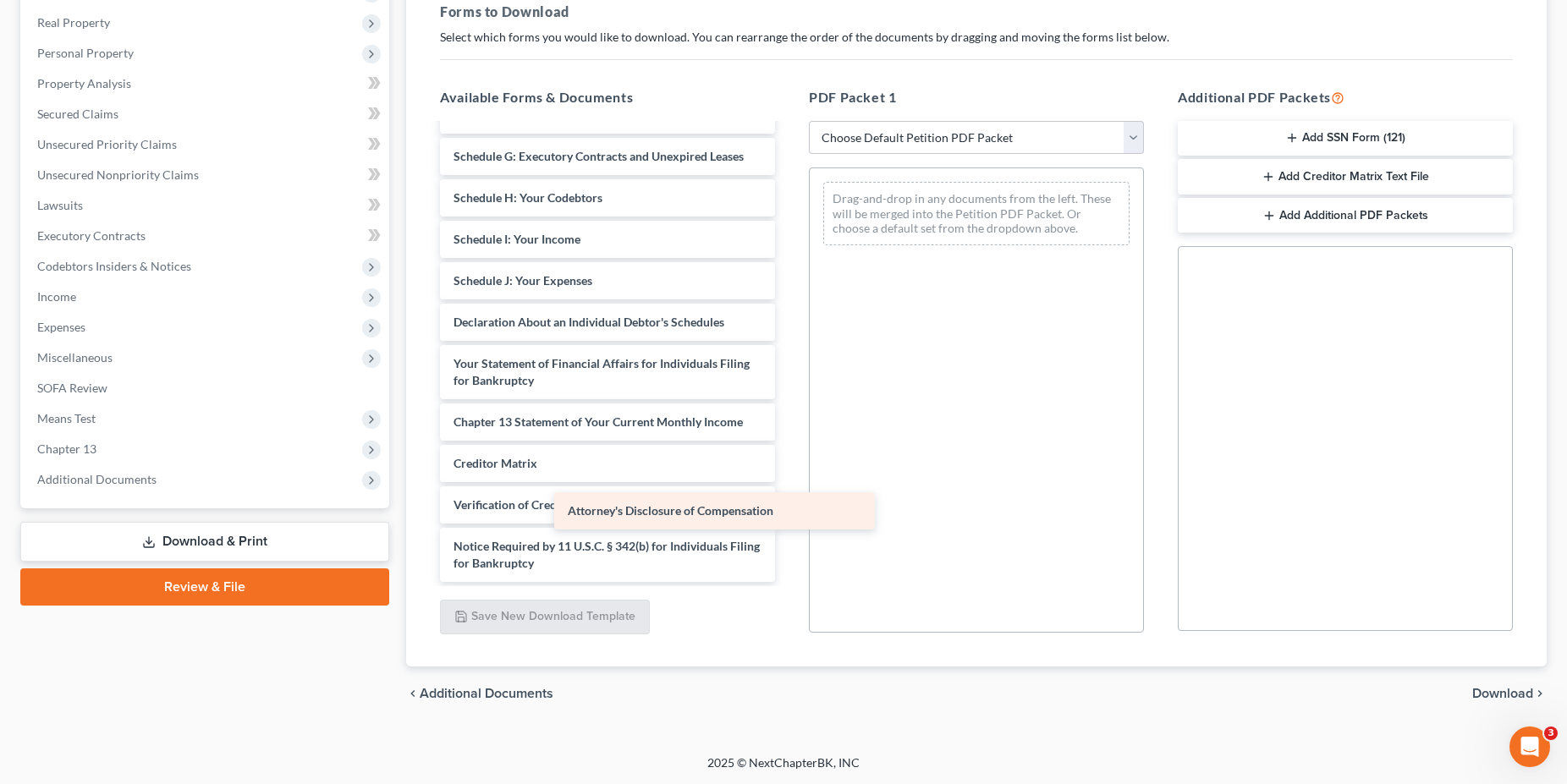
drag, startPoint x: 611, startPoint y: 568, endPoint x: 1004, endPoint y: 415, distance: 421.7
click at [789, 415] on div "Attorney's Disclosure of Compensation Certificate of Counseling-[PERSON_NAME].p…" at bounding box center [608, 226] width 363 height 792
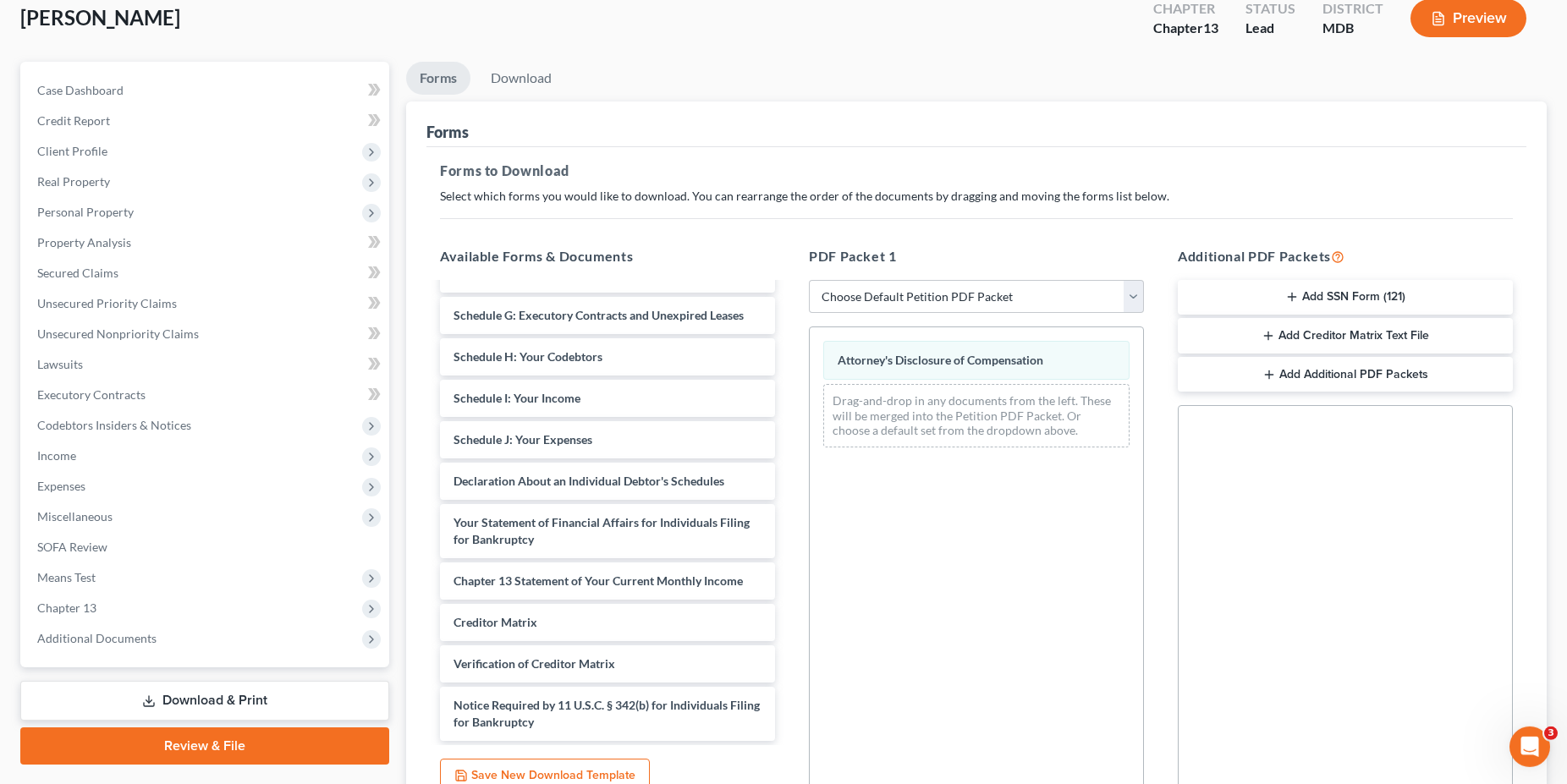
scroll to position [0, 0]
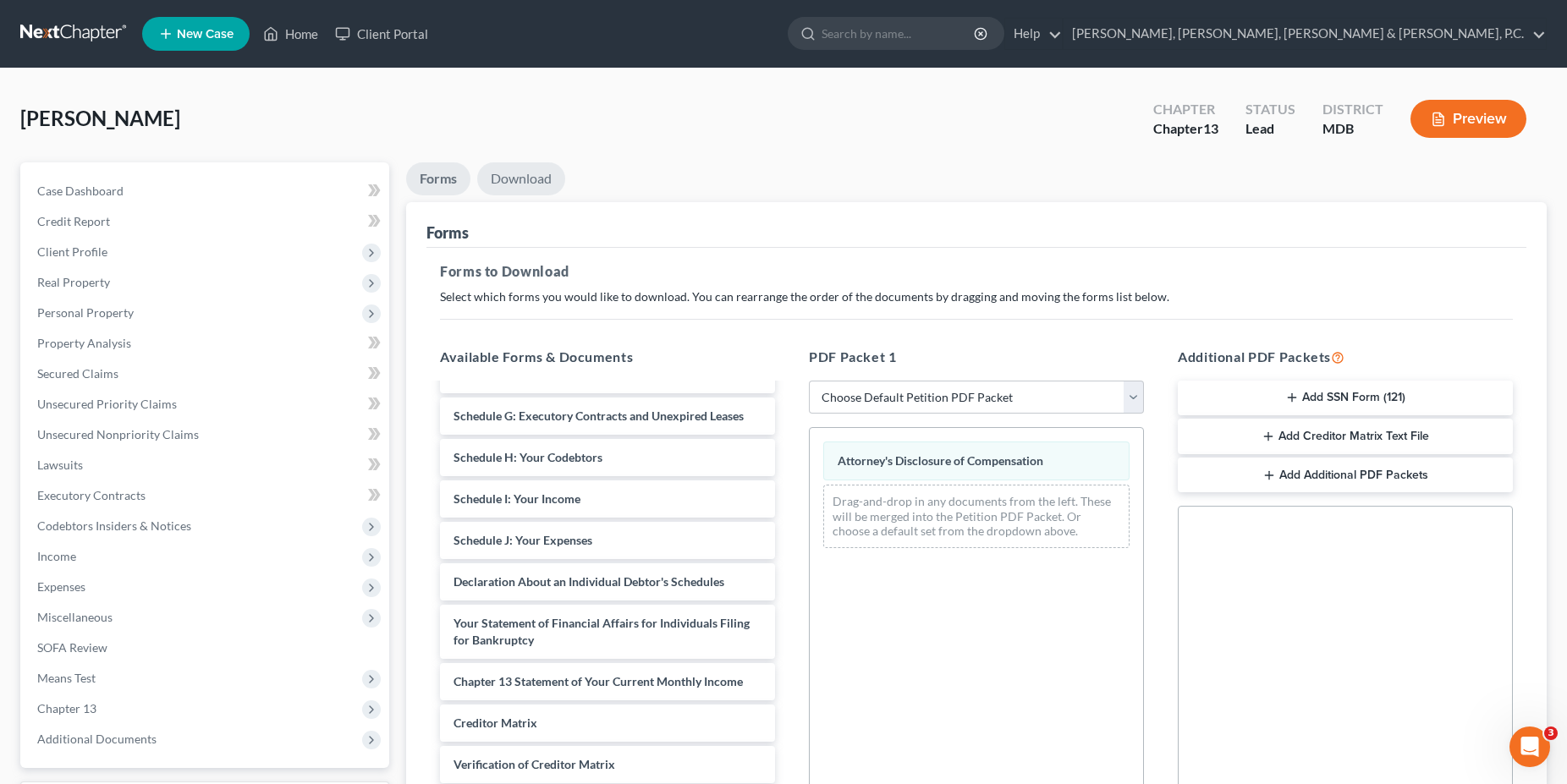
click at [534, 180] on link "Download" at bounding box center [521, 179] width 88 height 33
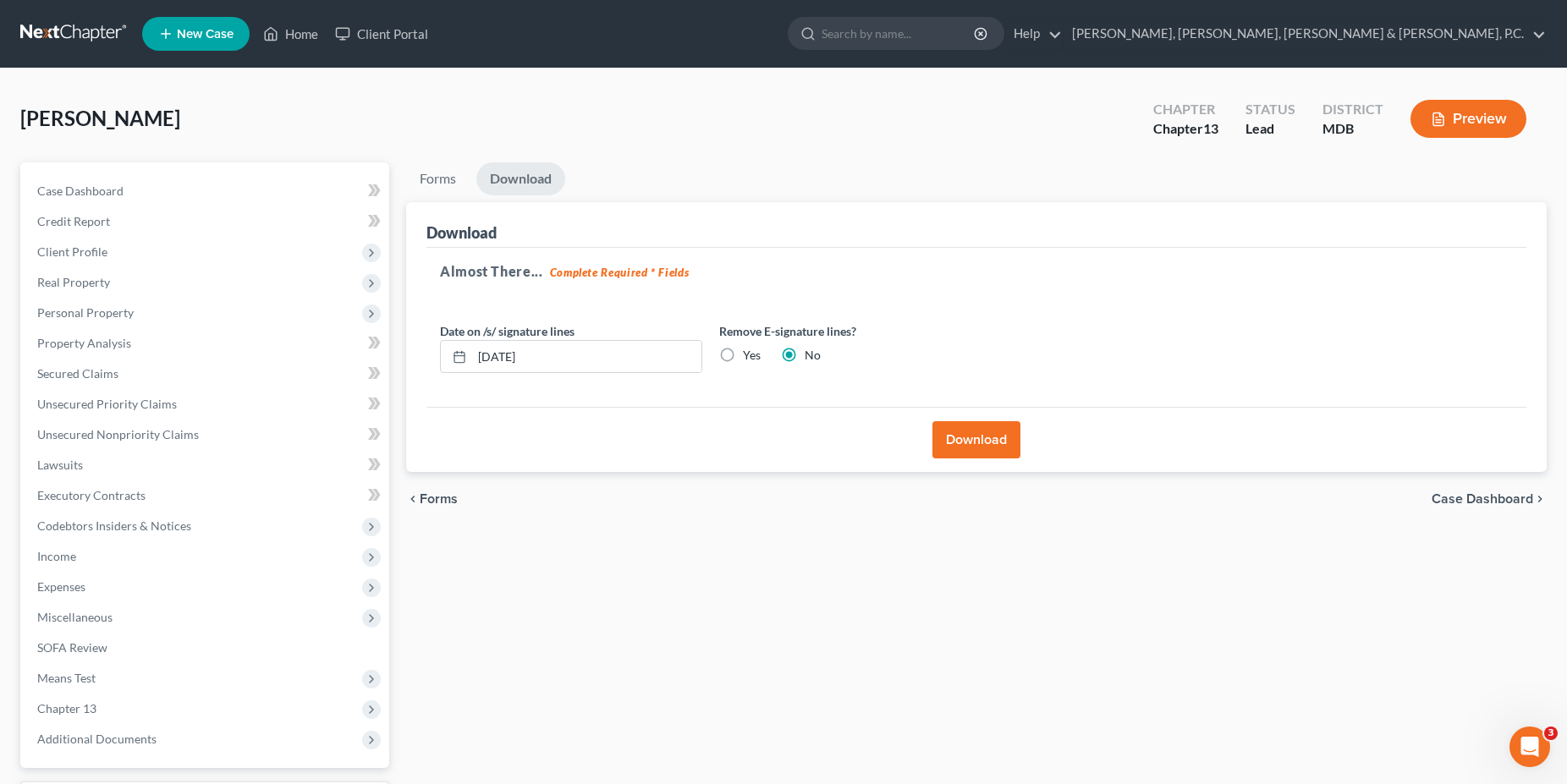
click at [979, 436] on button "Download" at bounding box center [976, 440] width 88 height 37
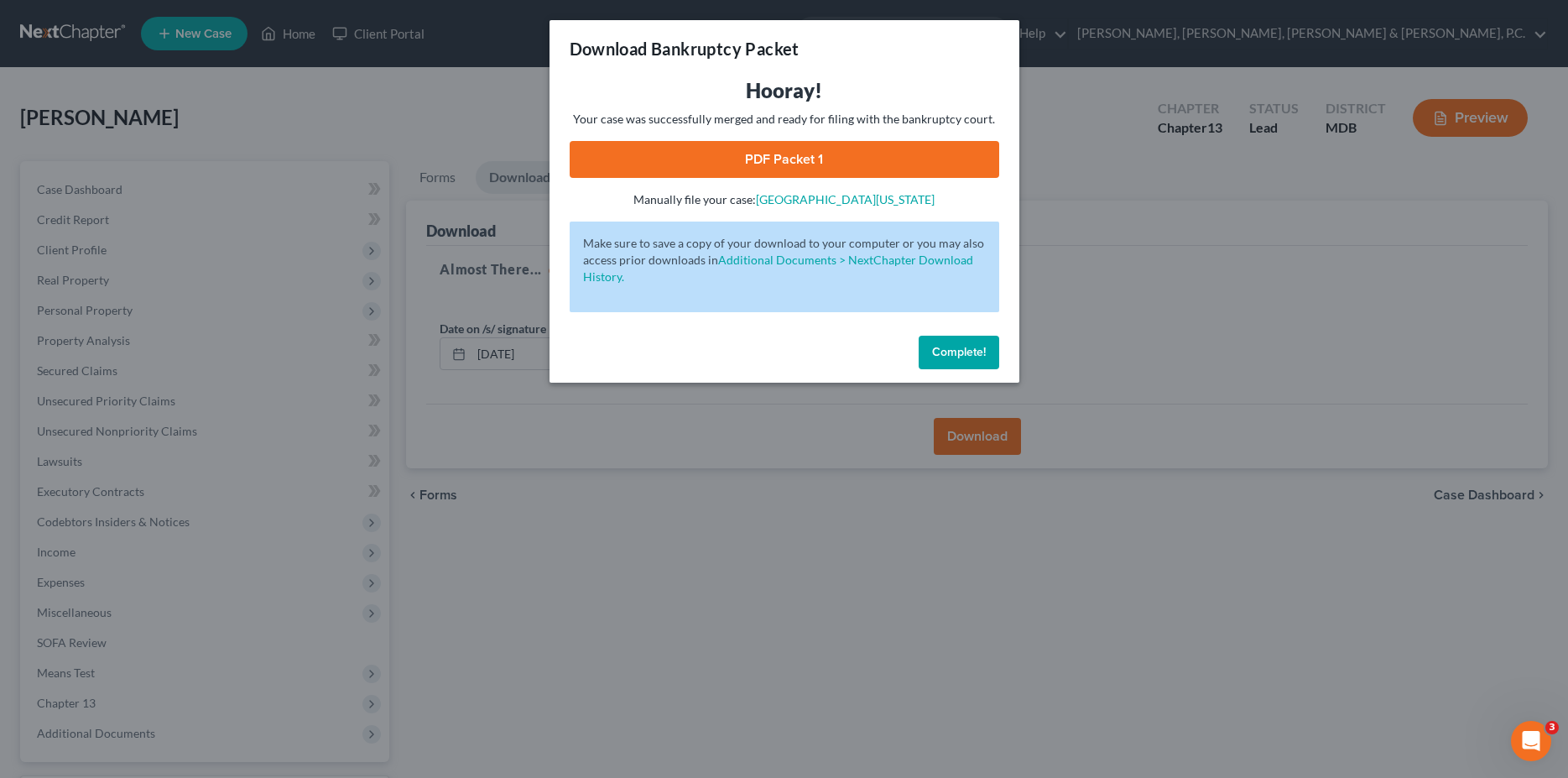
click at [798, 161] on link "PDF Packet 1" at bounding box center [784, 158] width 430 height 36
click at [971, 361] on button "Complete!" at bounding box center [958, 353] width 81 height 34
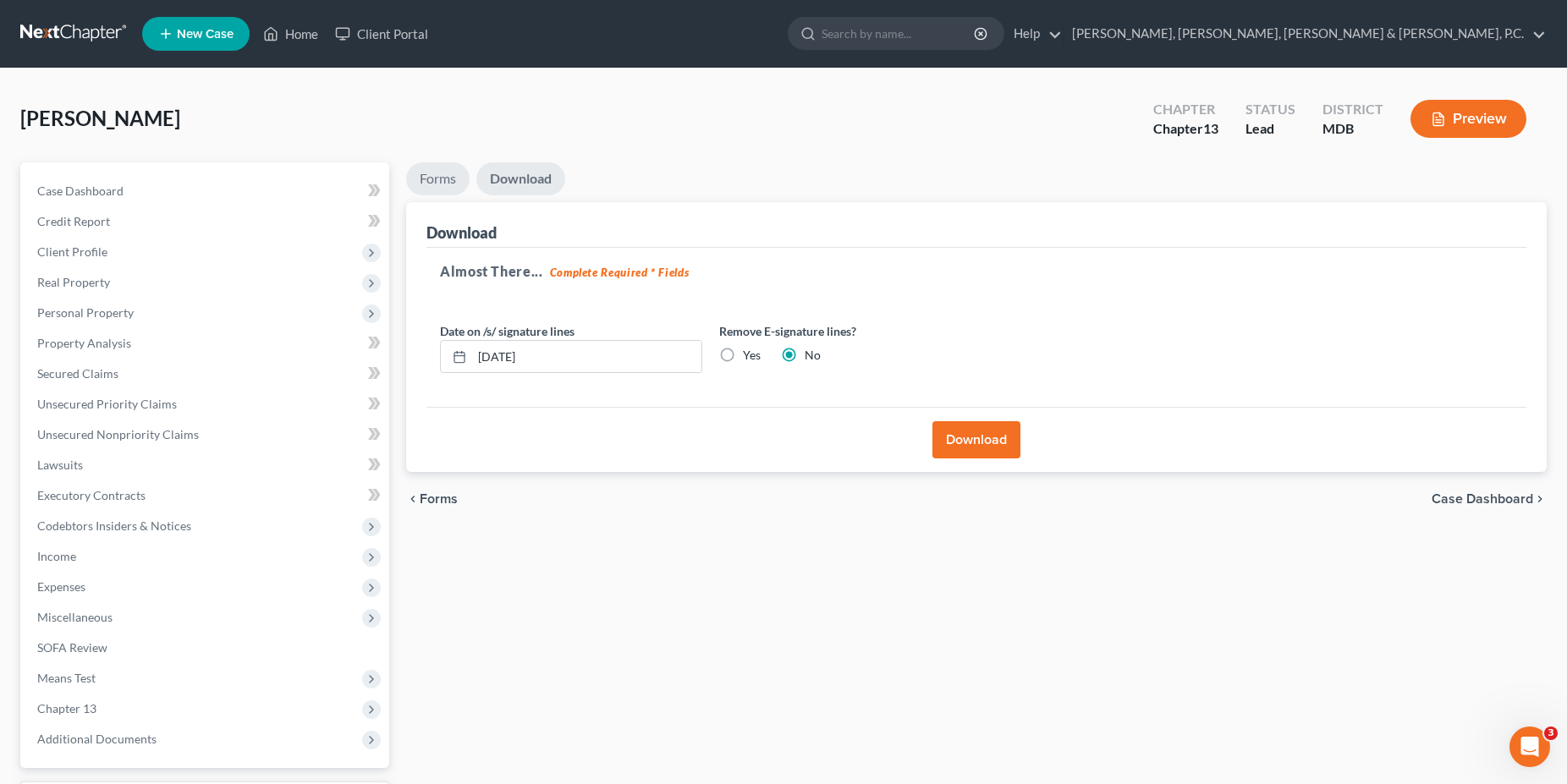
click at [449, 185] on link "Forms" at bounding box center [438, 179] width 64 height 33
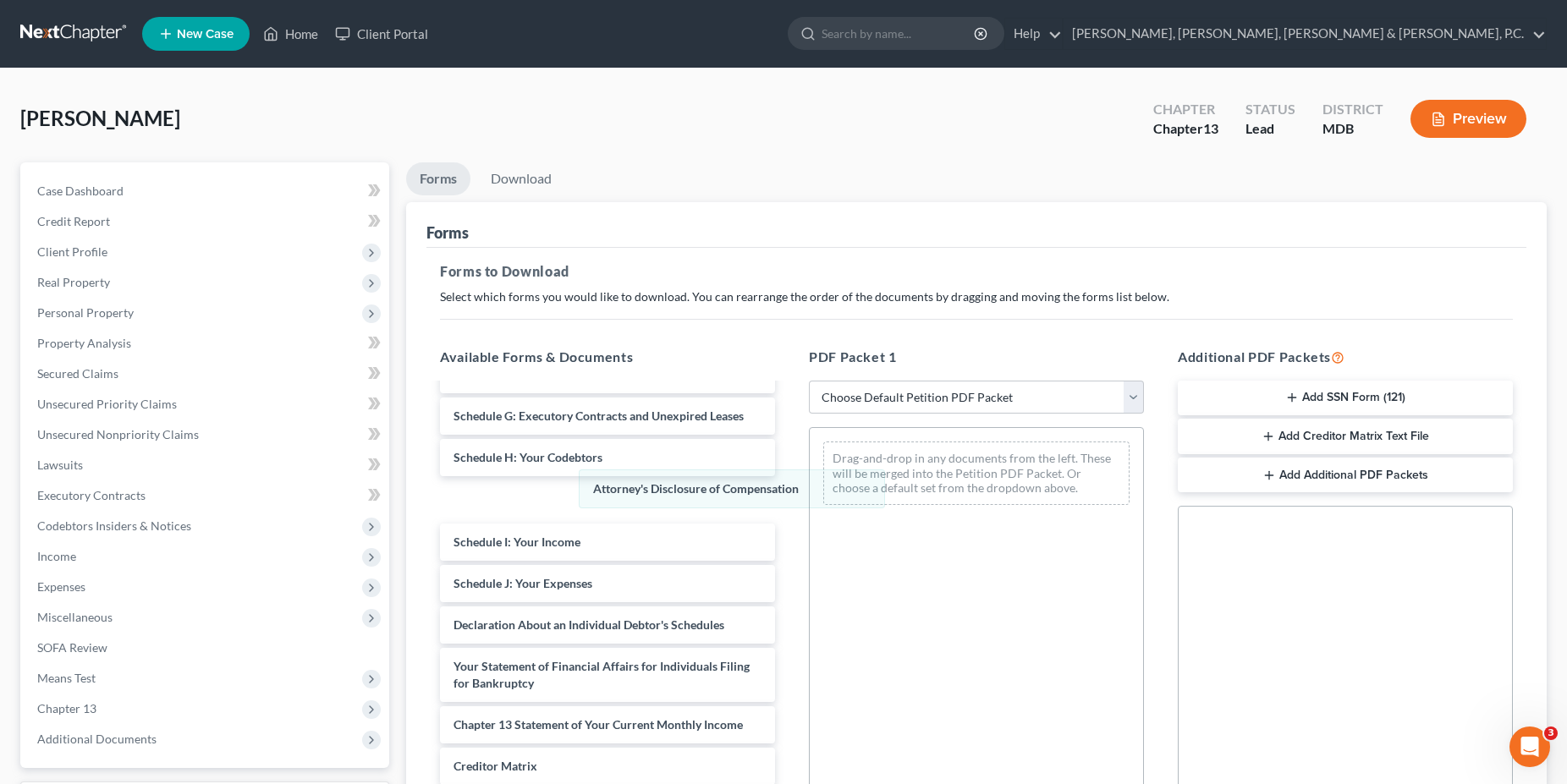
click at [810, 499] on div "Attorney's Disclosure of Compensation Attorney's Disclosure of Compensation Dra…" at bounding box center [976, 473] width 333 height 91
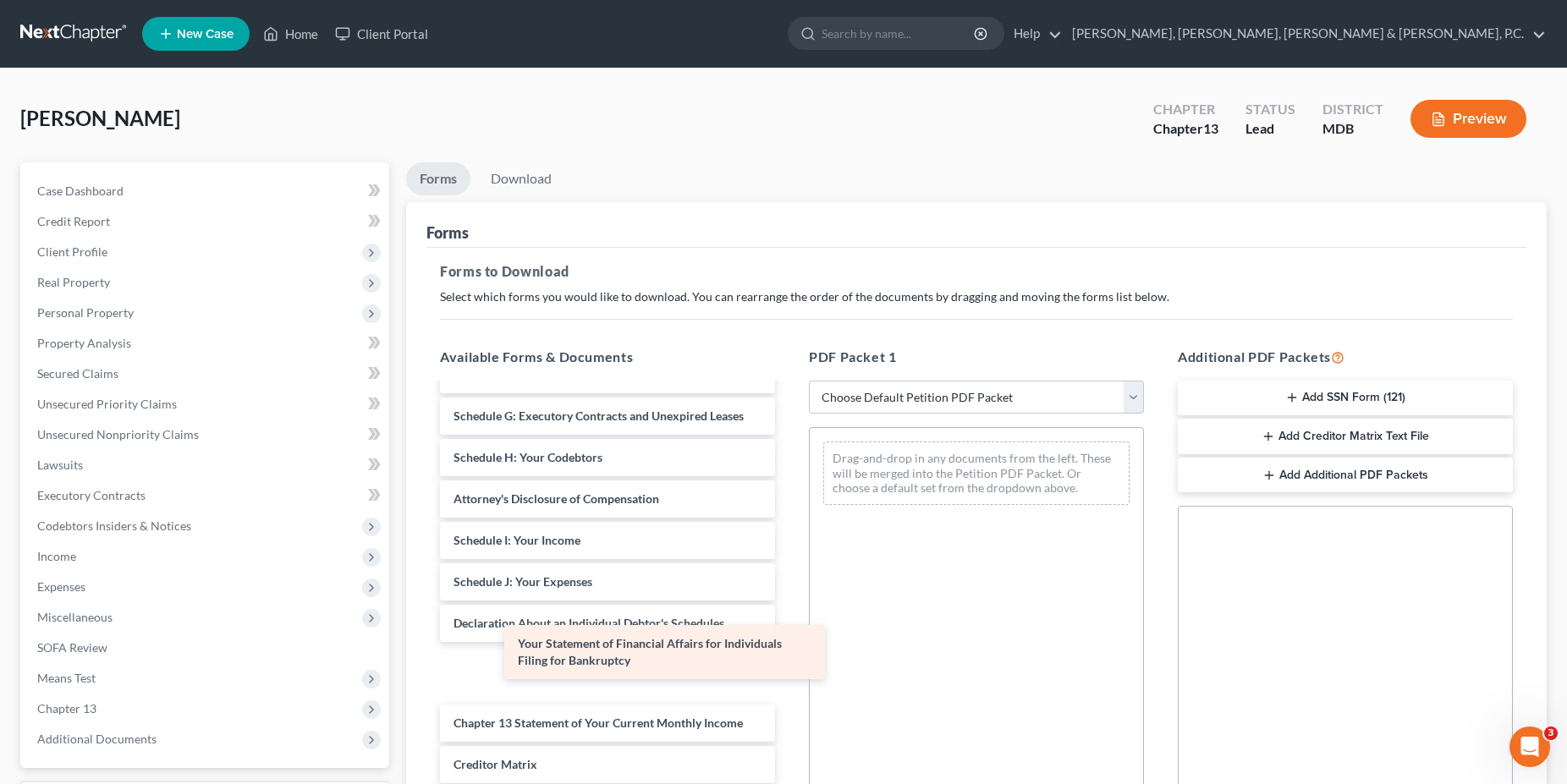
scroll to position [277, 0]
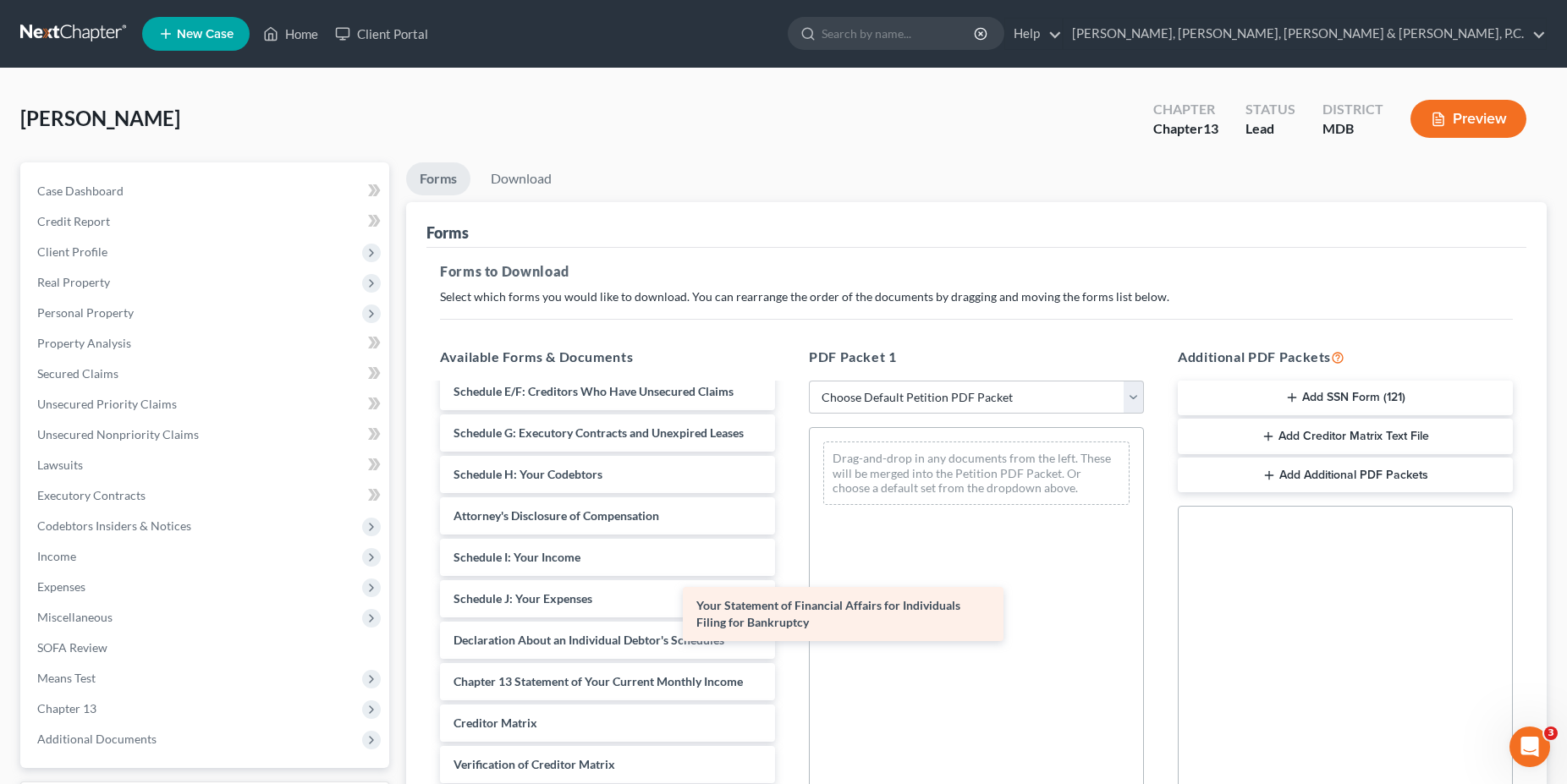
drag, startPoint x: 626, startPoint y: 675, endPoint x: 868, endPoint y: 616, distance: 249.1
click at [789, 616] on div "Your Statement of Financial Affairs for Individuals Filing for Bankruptcy Certi…" at bounding box center [608, 475] width 363 height 734
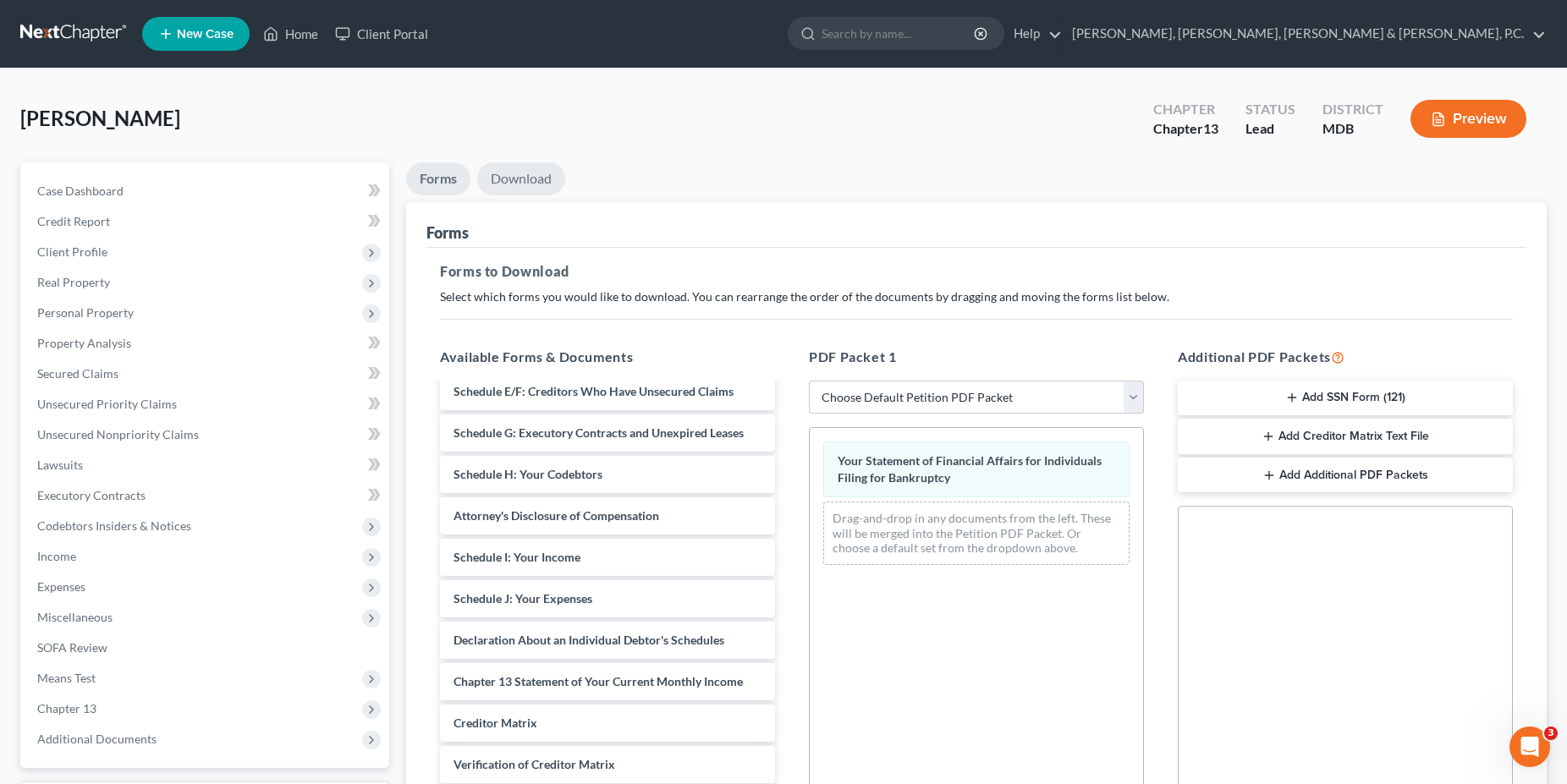
click at [527, 185] on link "Download" at bounding box center [521, 179] width 88 height 33
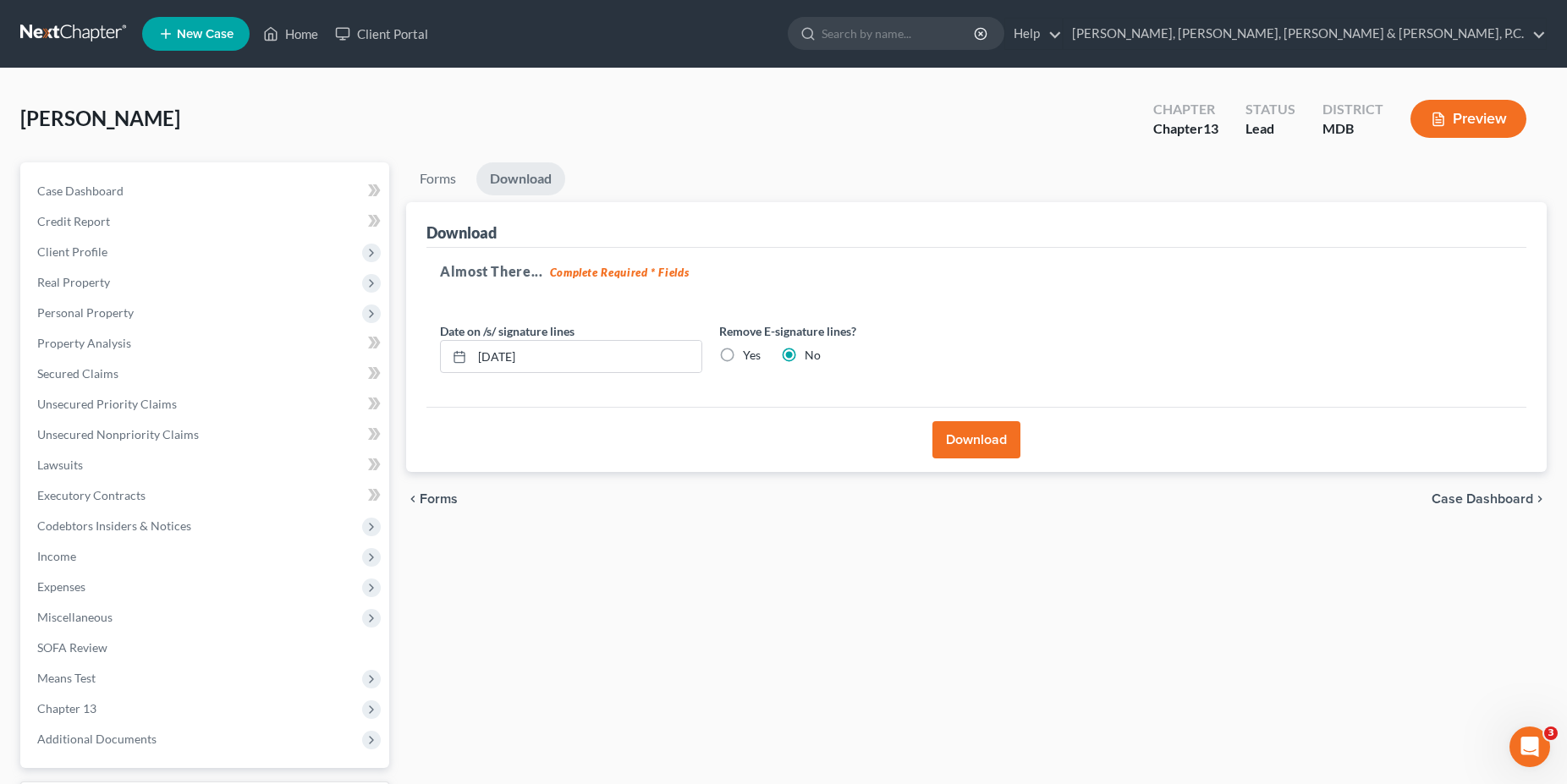
click at [949, 453] on button "Download" at bounding box center [976, 440] width 88 height 37
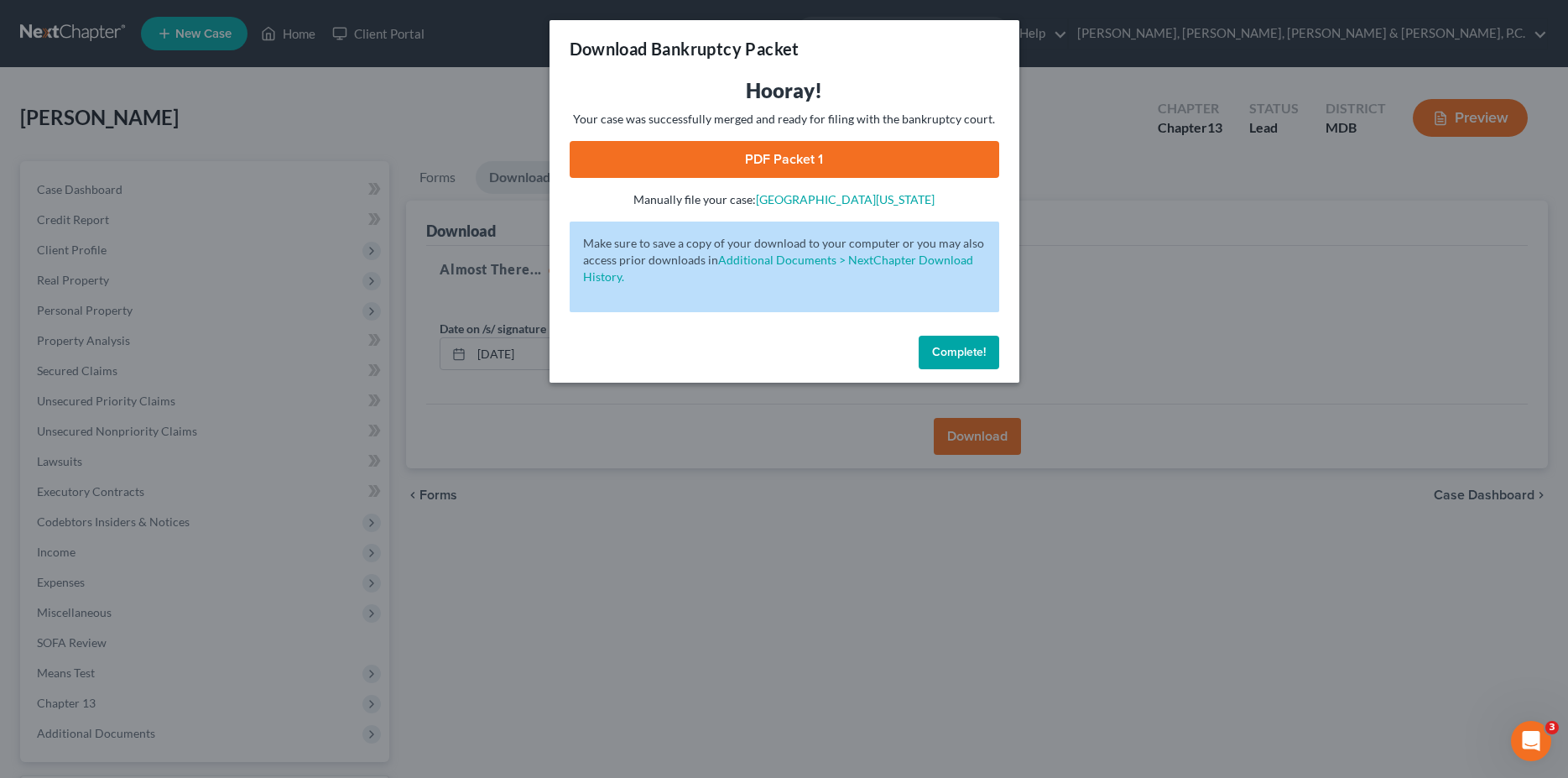
click at [747, 156] on link "PDF Packet 1" at bounding box center [784, 158] width 430 height 36
click at [953, 362] on button "Complete!" at bounding box center [958, 353] width 81 height 34
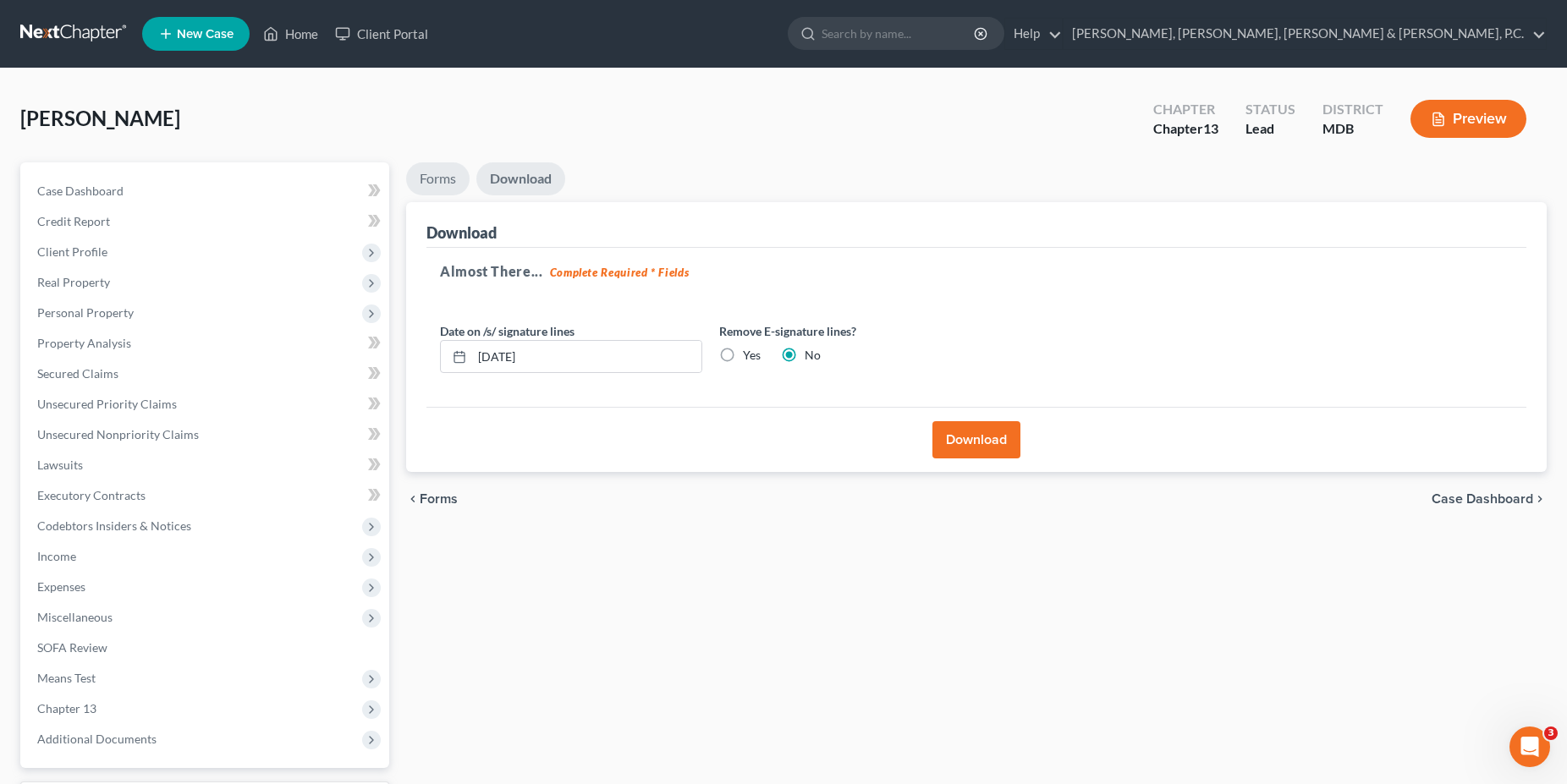
click at [434, 170] on link "Forms" at bounding box center [438, 179] width 64 height 33
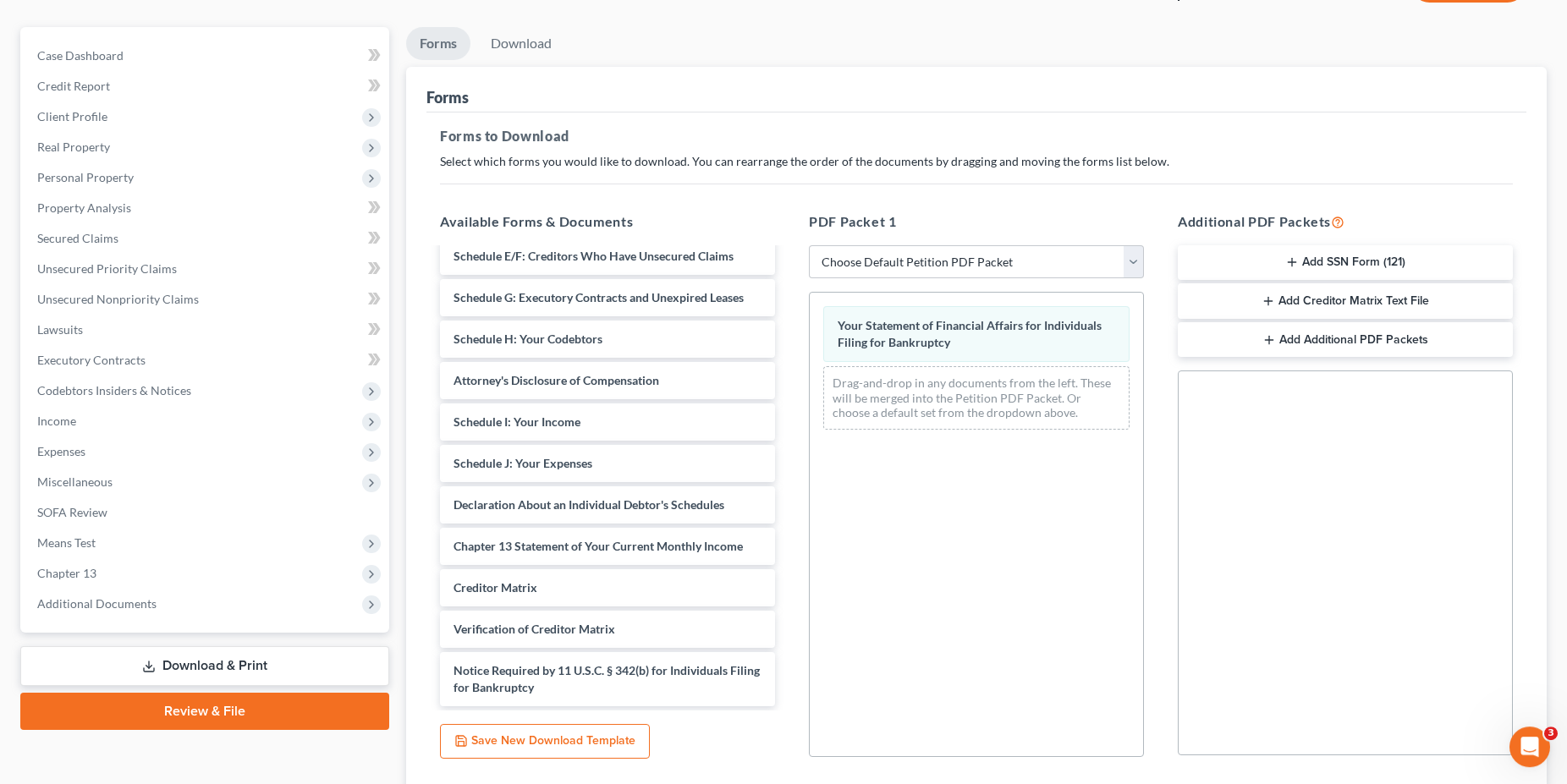
scroll to position [259, 0]
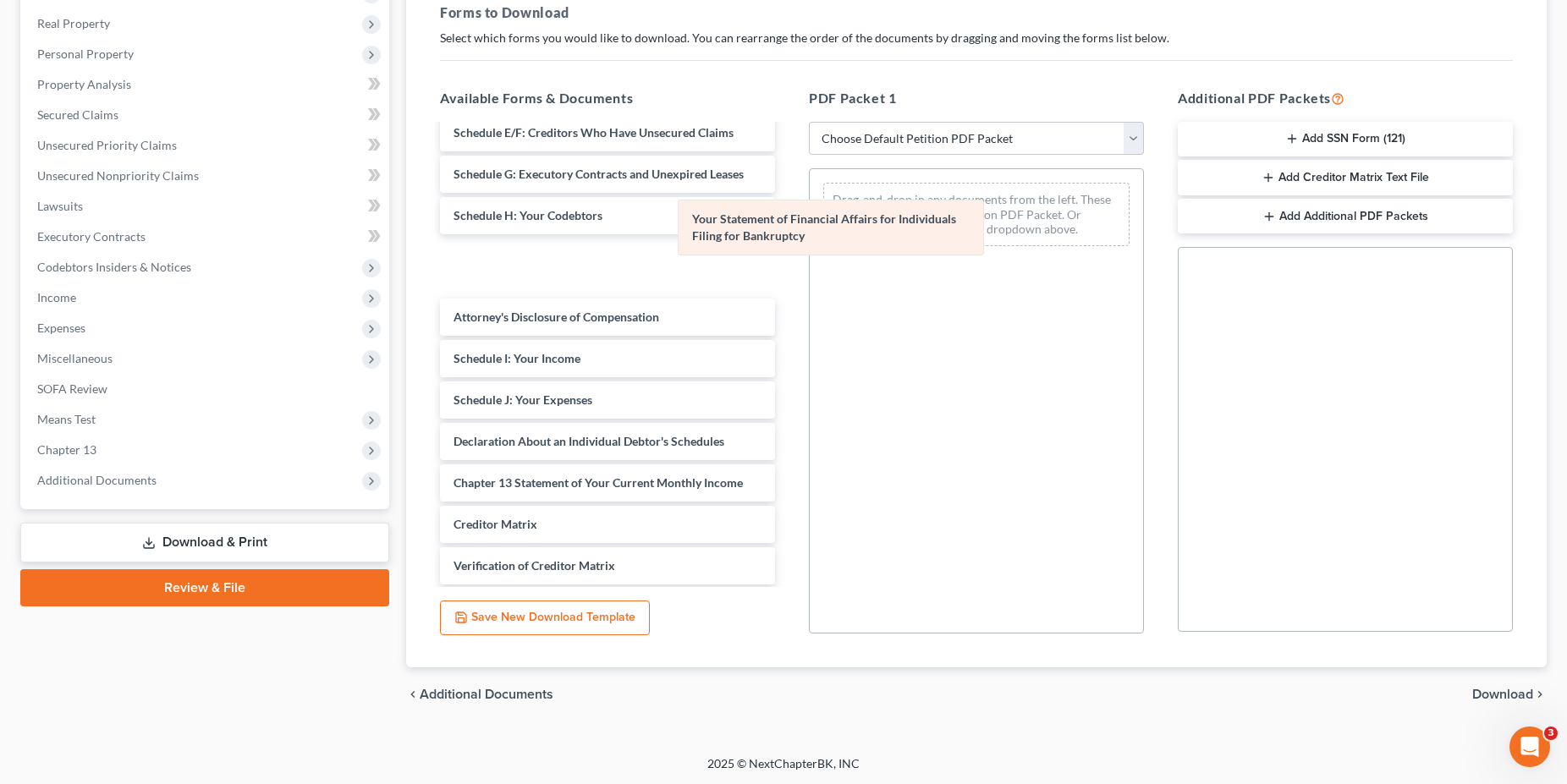
drag, startPoint x: 915, startPoint y: 230, endPoint x: 673, endPoint y: 248, distance: 242.7
click at [810, 248] on div "Your Statement of Financial Affairs for Individuals Filing for Bankruptcy Your …" at bounding box center [976, 214] width 333 height 91
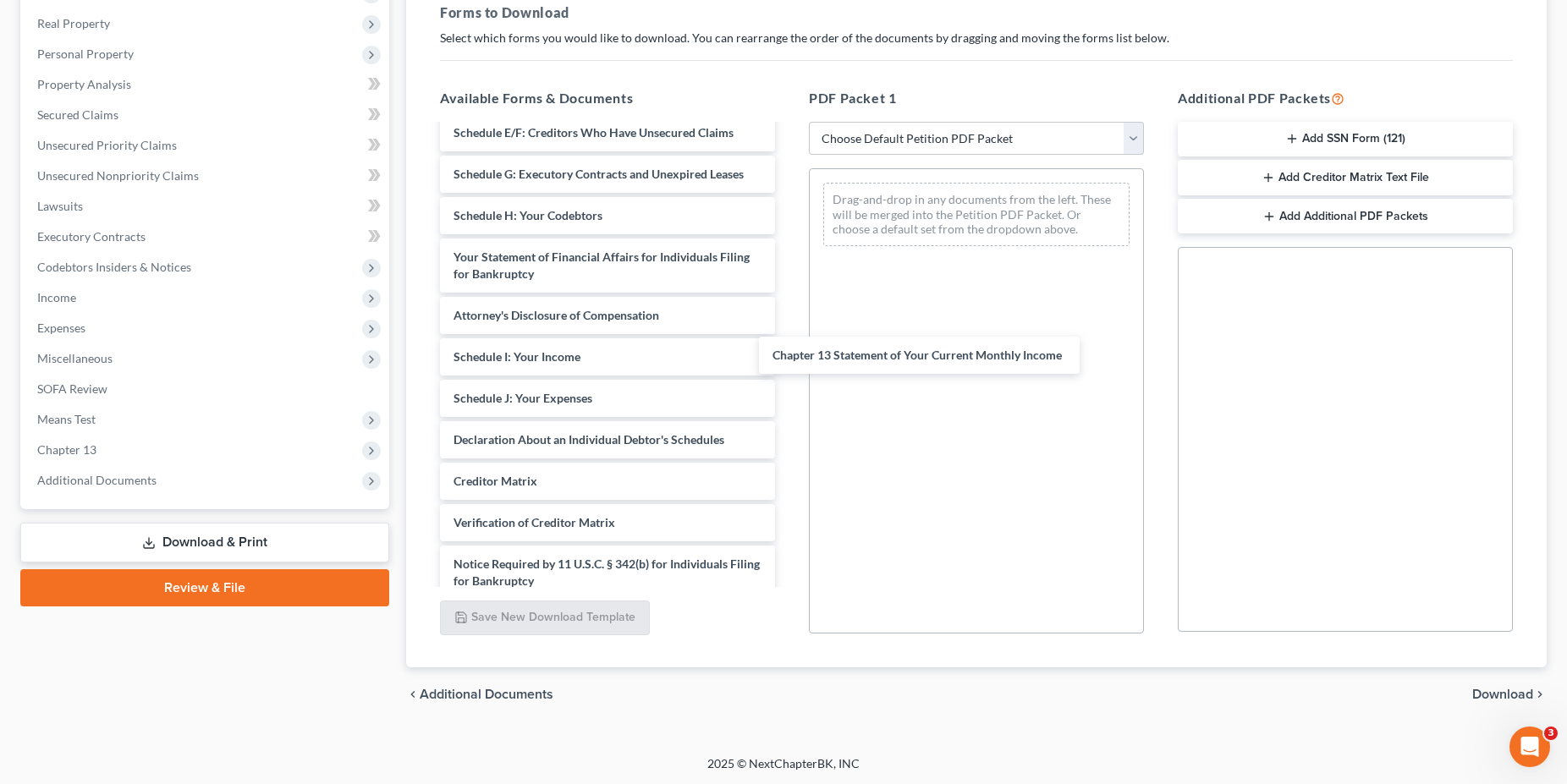
drag, startPoint x: 610, startPoint y: 481, endPoint x: 841, endPoint y: 391, distance: 247.9
click at [789, 355] on div "Chapter 13 Statement of Your Current Monthly Income Certificate of Counseling-[…" at bounding box center [608, 223] width 363 height 751
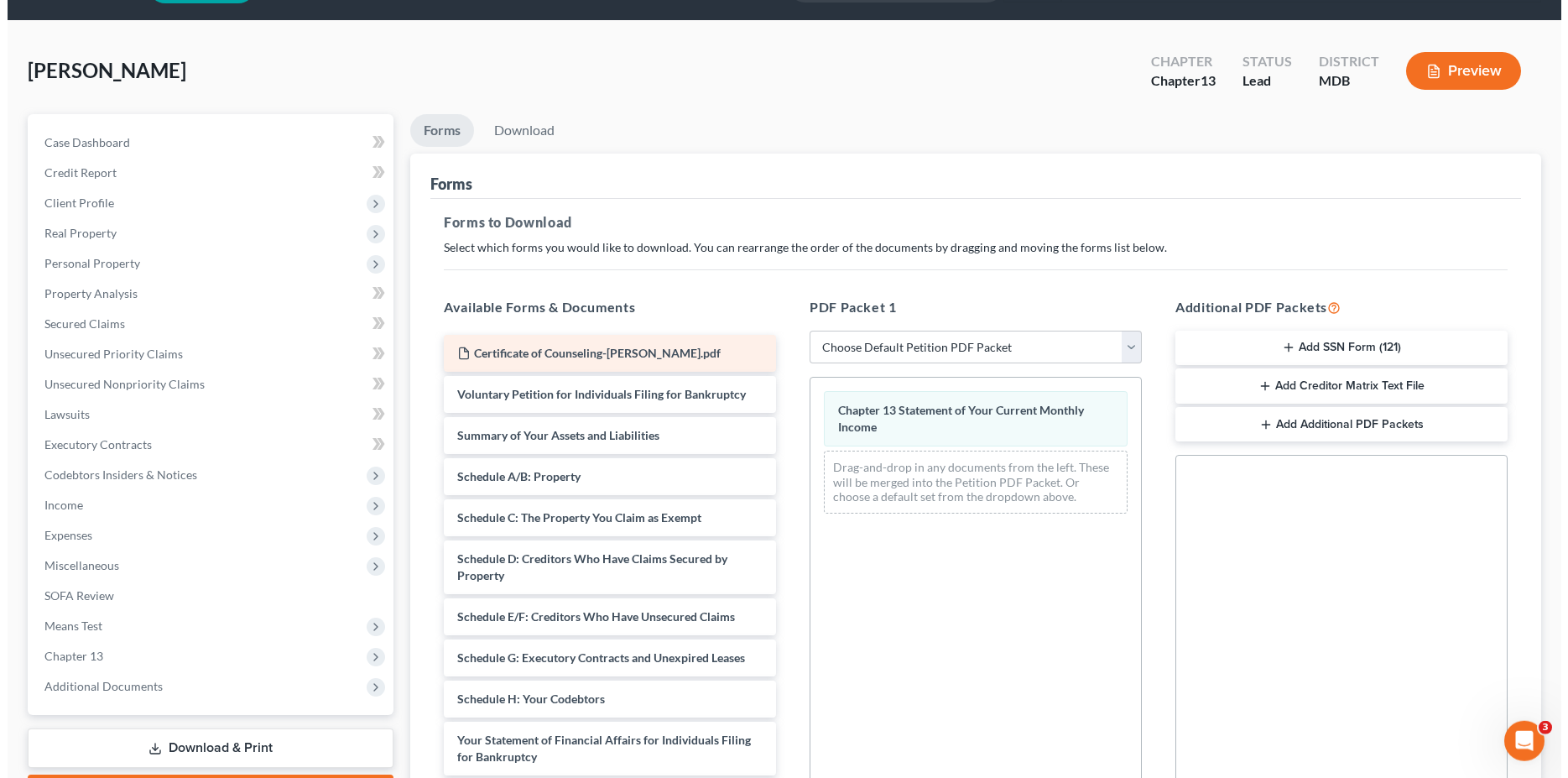
scroll to position [0, 0]
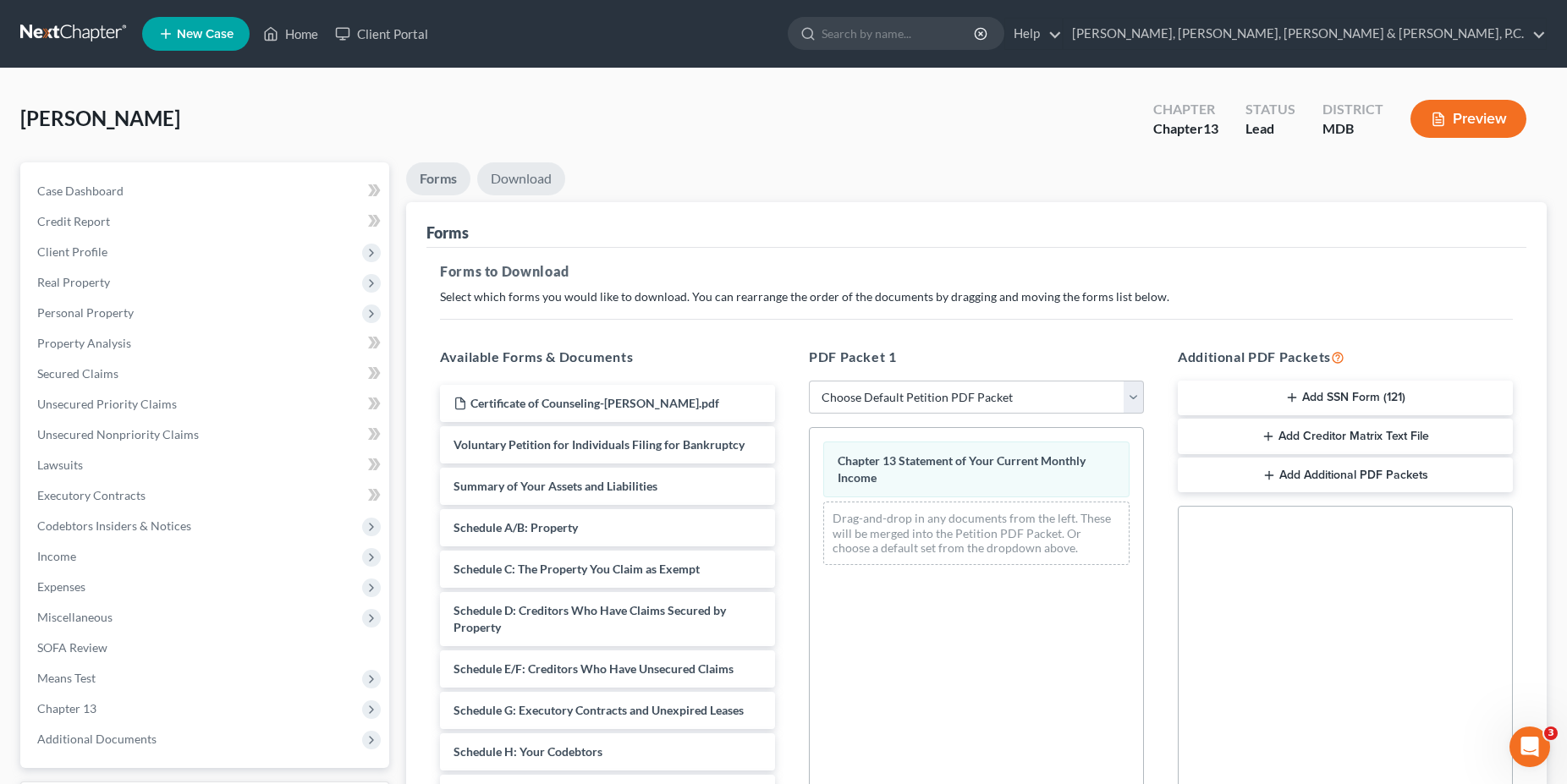
click at [524, 179] on link "Download" at bounding box center [521, 179] width 88 height 33
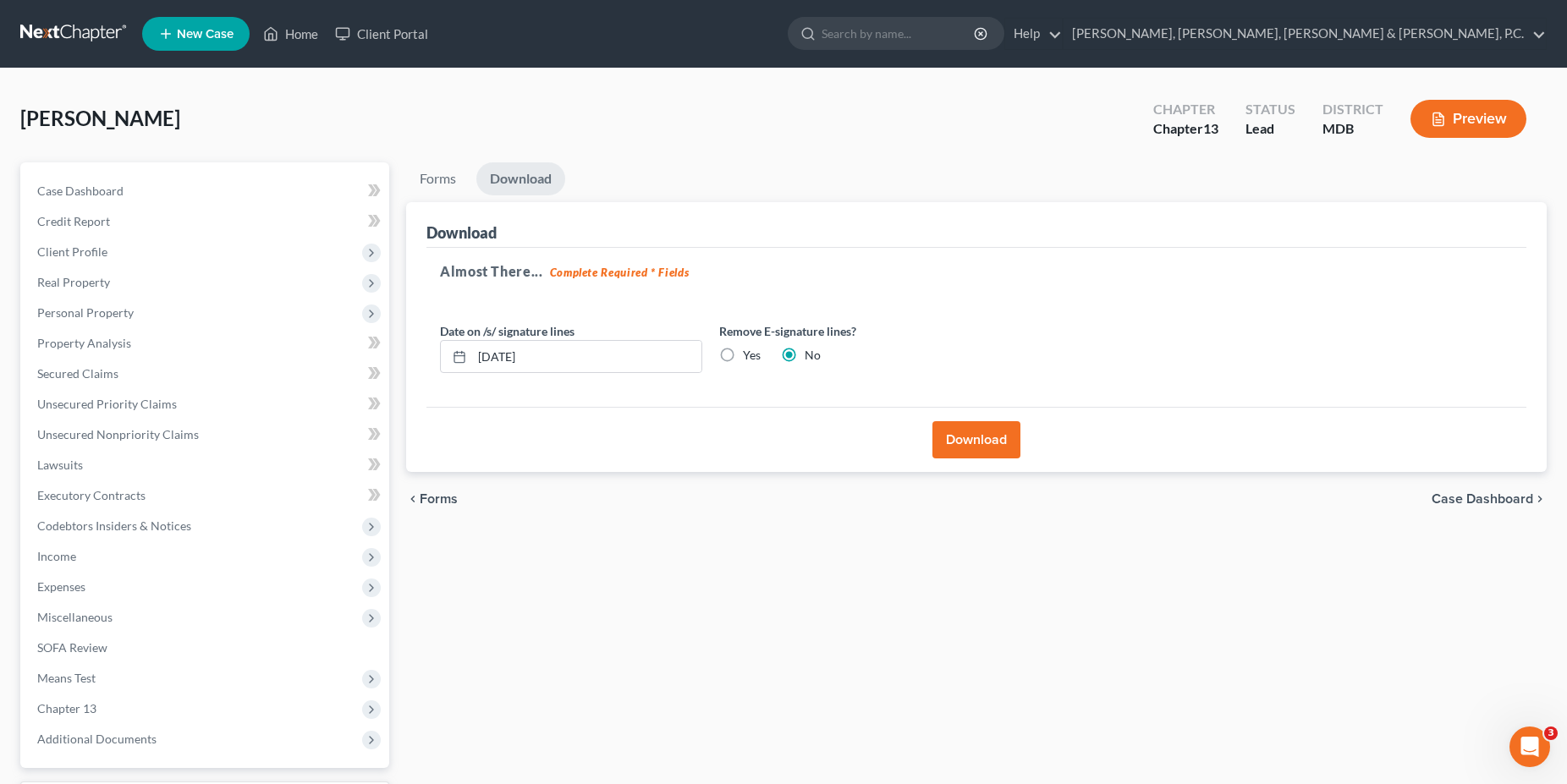
click at [968, 431] on button "Download" at bounding box center [976, 440] width 88 height 37
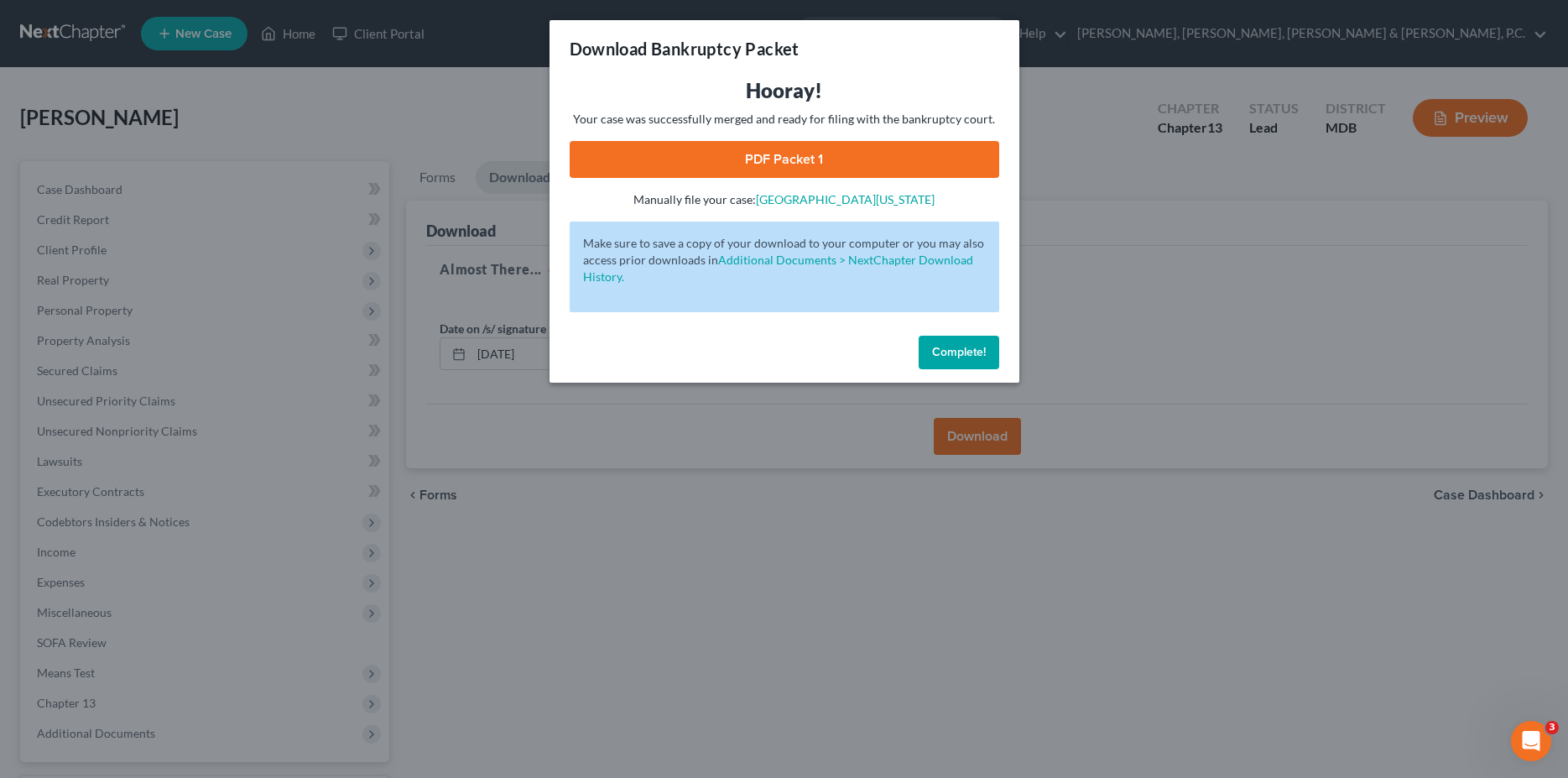
click at [775, 154] on link "PDF Packet 1" at bounding box center [784, 158] width 430 height 36
